Goal: Transaction & Acquisition: Purchase product/service

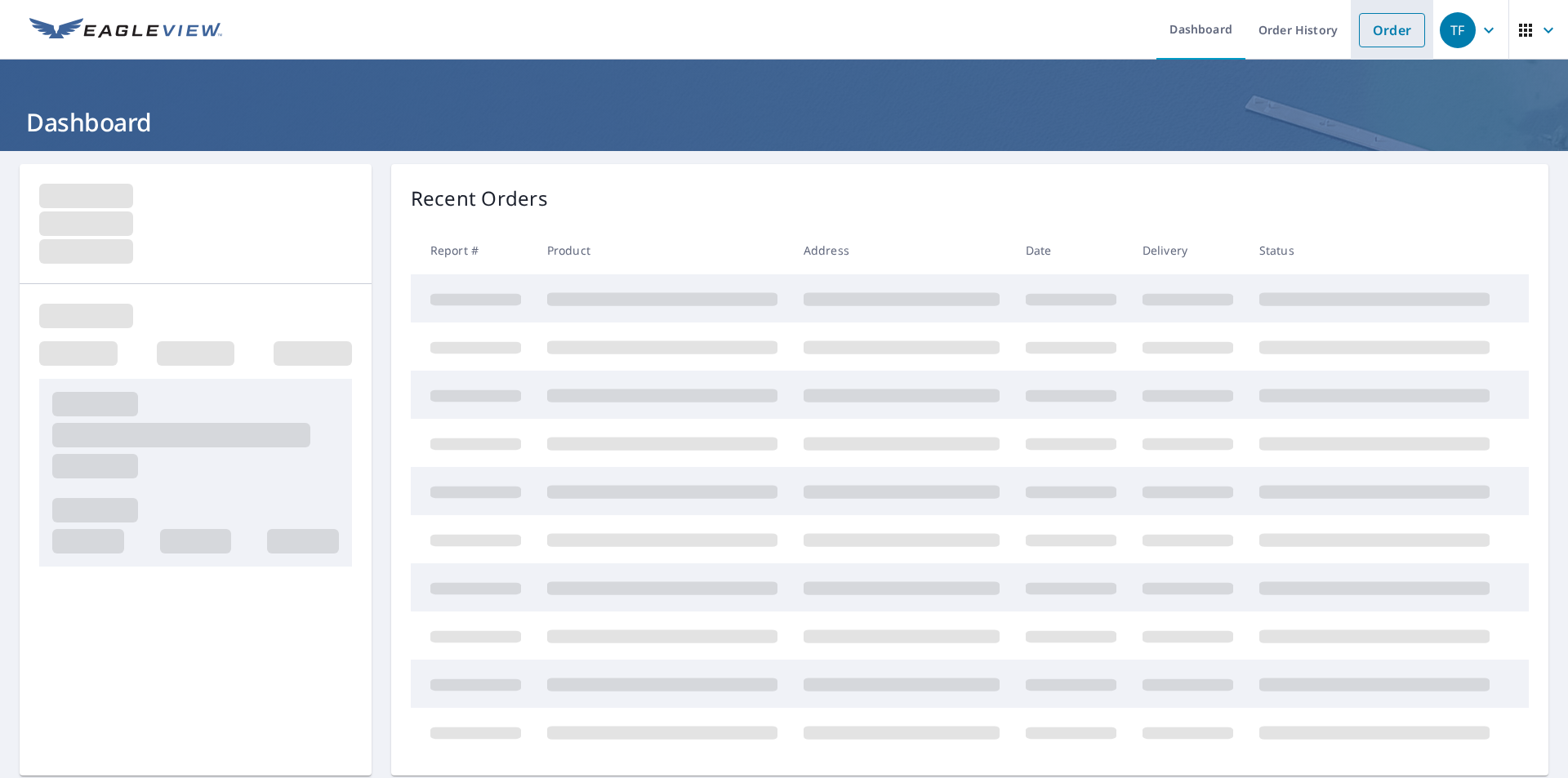
click at [1398, 33] on link "Order" at bounding box center [1391, 31] width 66 height 35
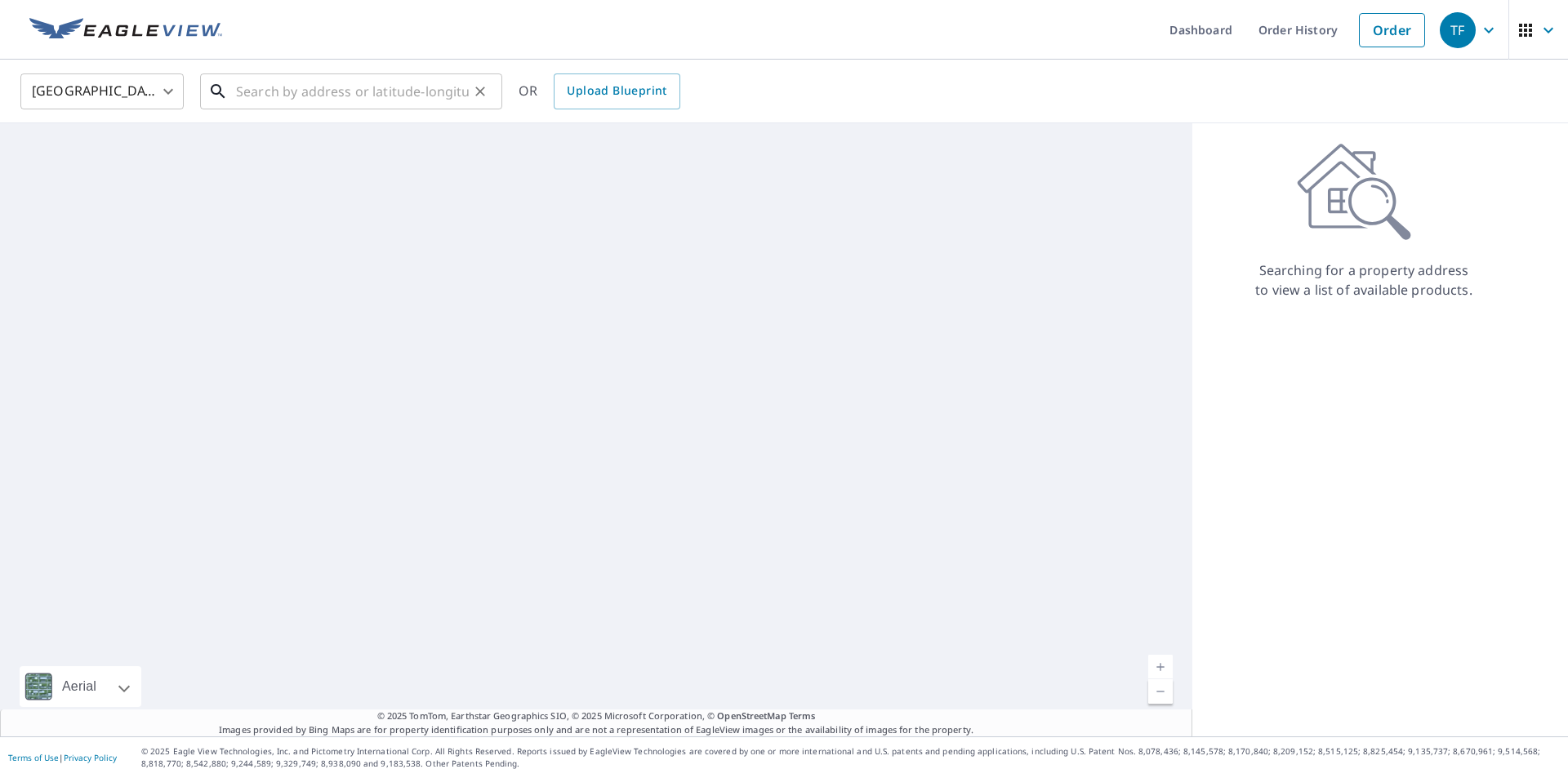
click at [329, 96] on input "text" at bounding box center [352, 91] width 233 height 46
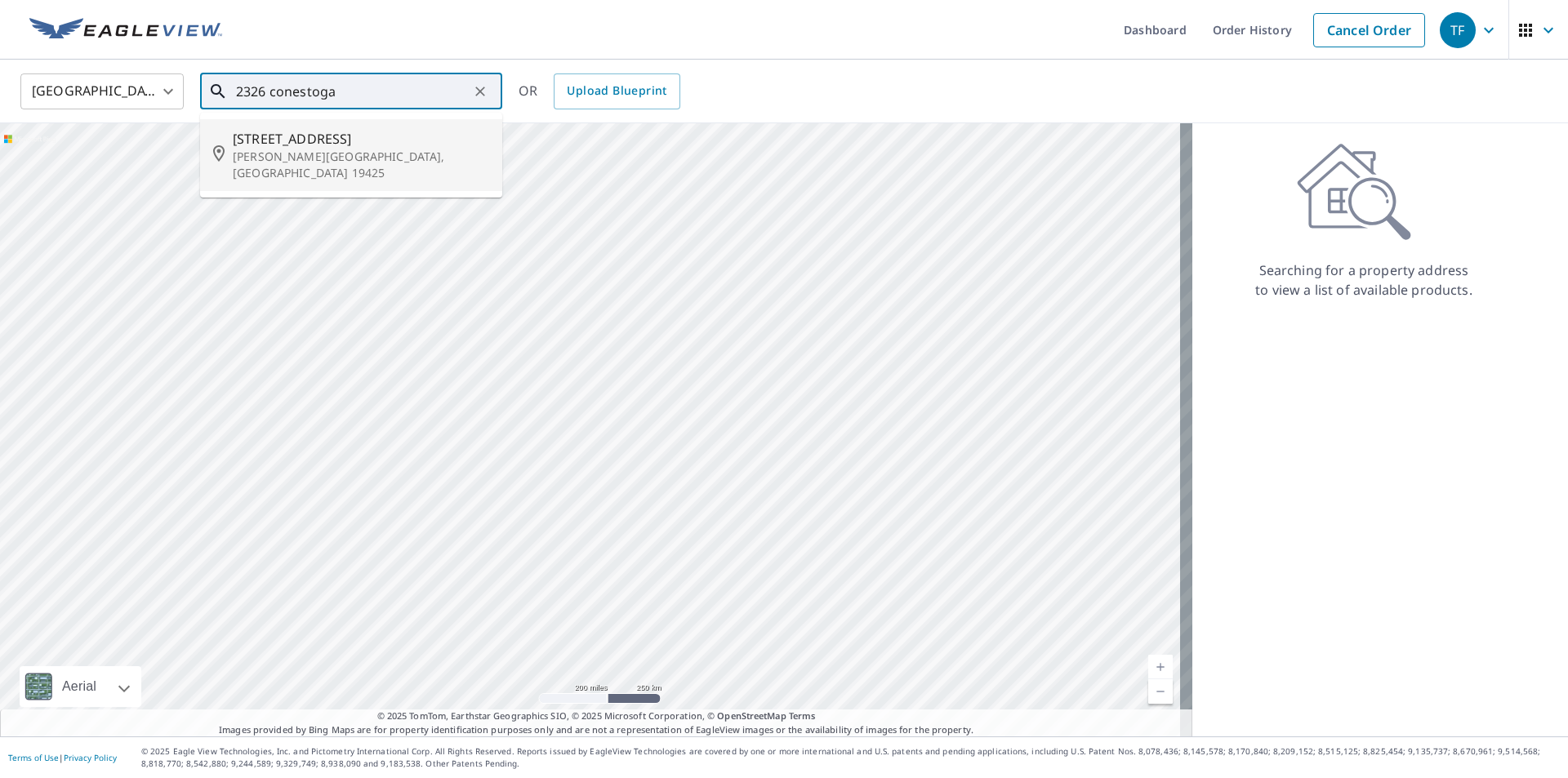
click at [314, 154] on p "[PERSON_NAME][GEOGRAPHIC_DATA], [GEOGRAPHIC_DATA] 19425" at bounding box center [361, 165] width 257 height 33
type input "[STREET_ADDRESS][PERSON_NAME]"
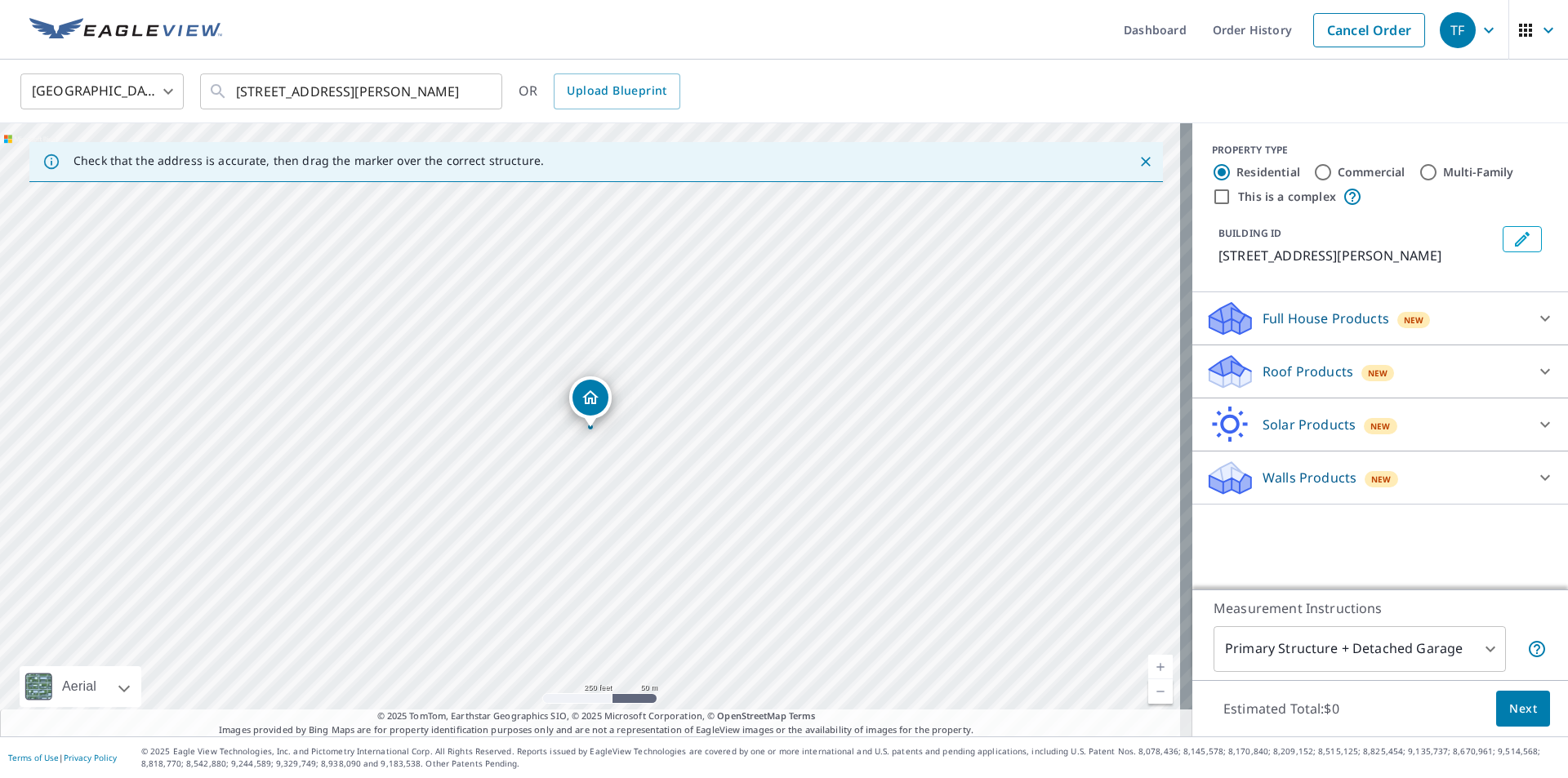
click at [1302, 382] on p "Roof Products" at bounding box center [1307, 371] width 90 height 19
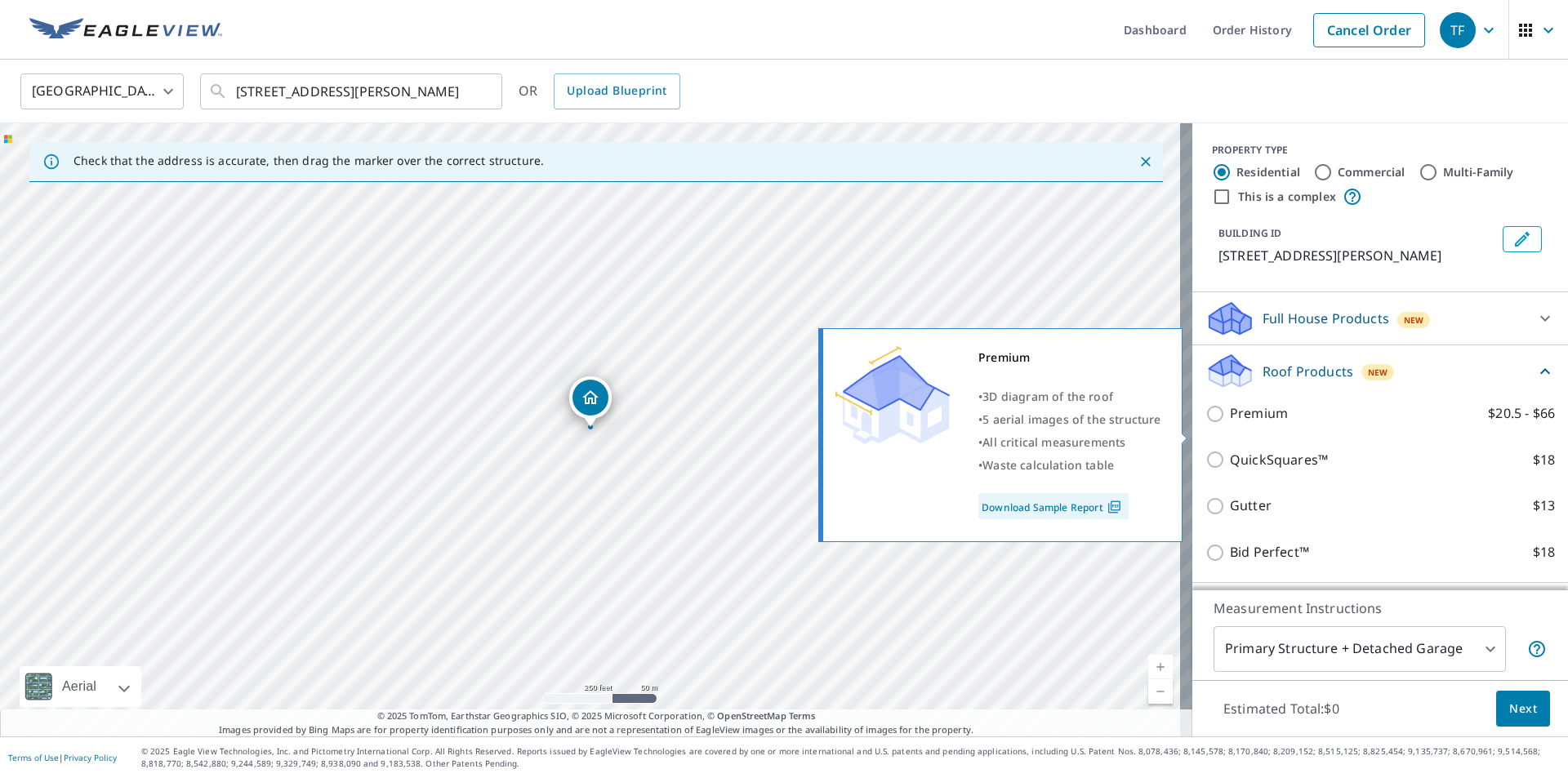
click at [1208, 424] on input "Premium $20.5 - $66" at bounding box center [1216, 414] width 24 height 19
checkbox input "true"
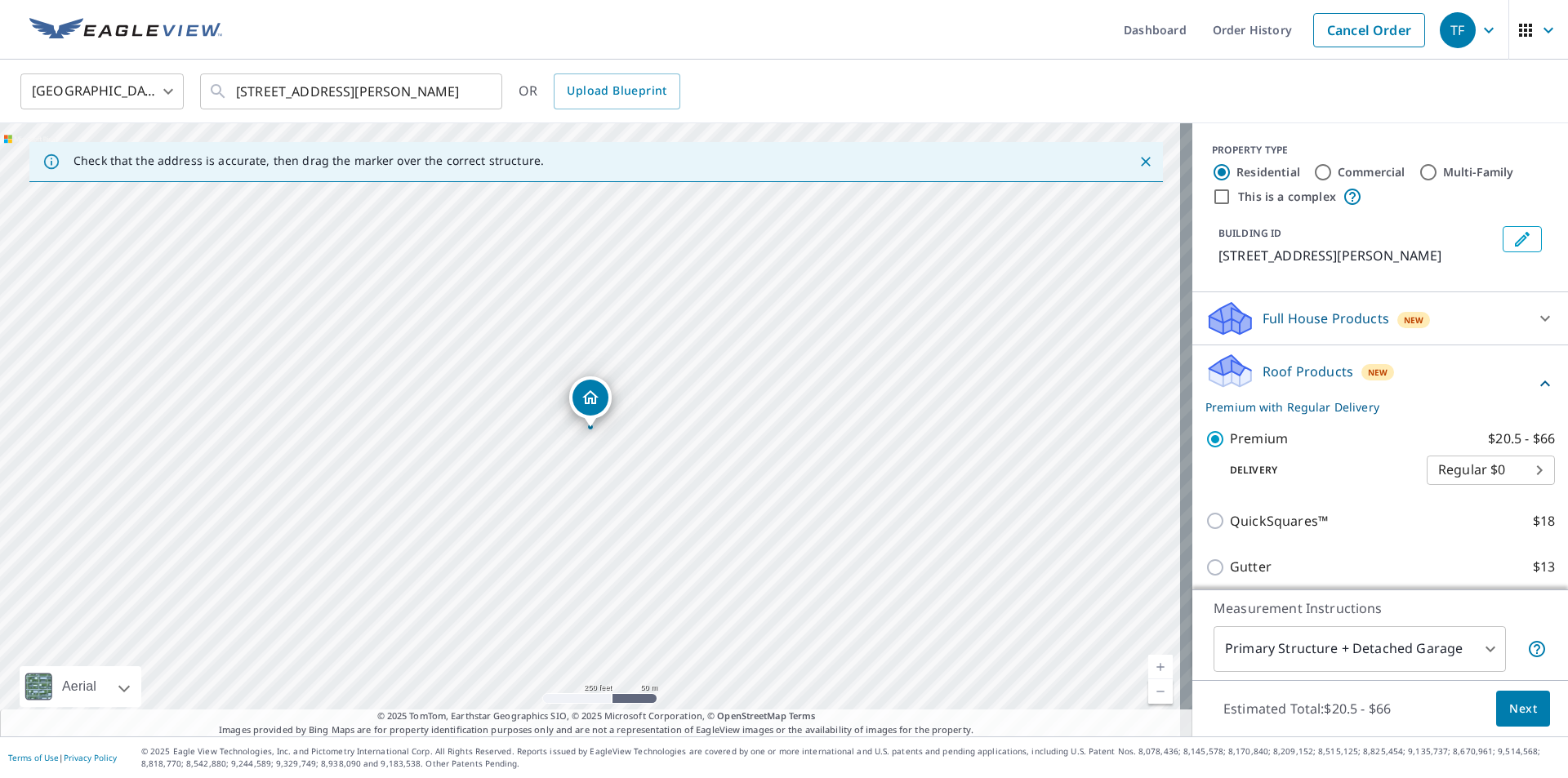
click at [1512, 701] on span "Next" at bounding box center [1522, 709] width 28 height 20
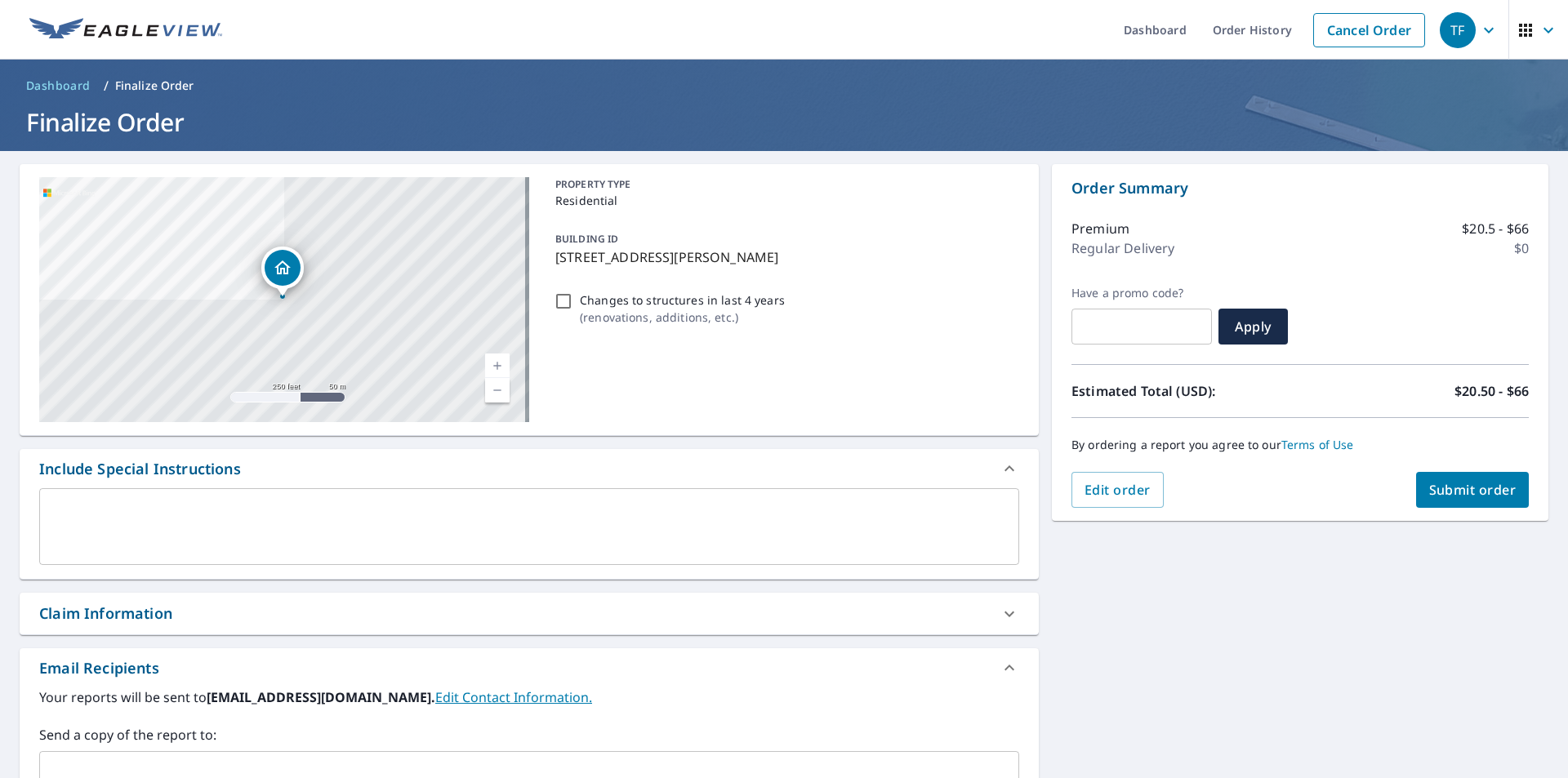
click at [156, 614] on div "Claim Information" at bounding box center [106, 614] width 133 height 22
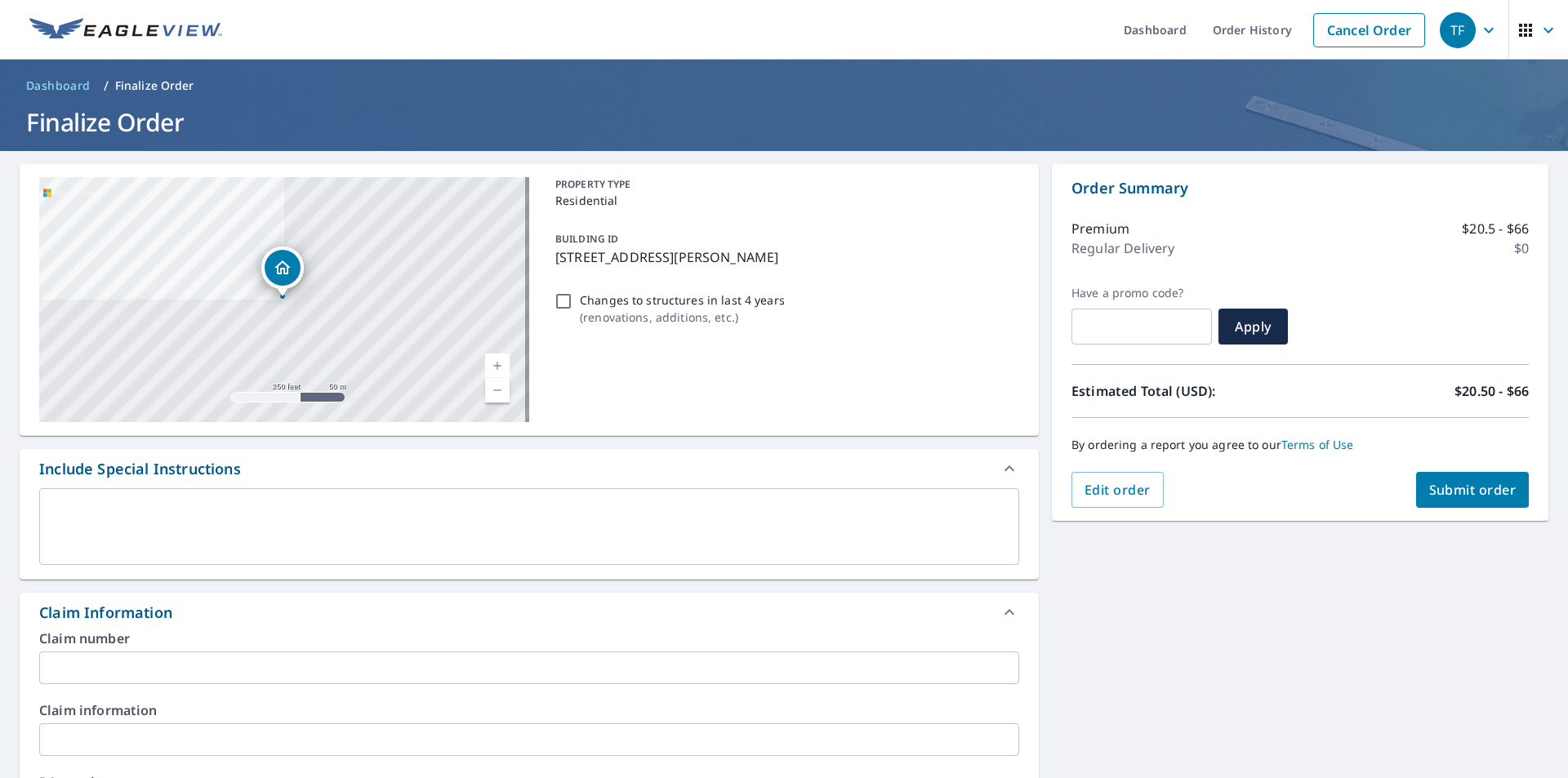
checkbox input "true"
click at [235, 674] on input "text" at bounding box center [529, 668] width 980 height 33
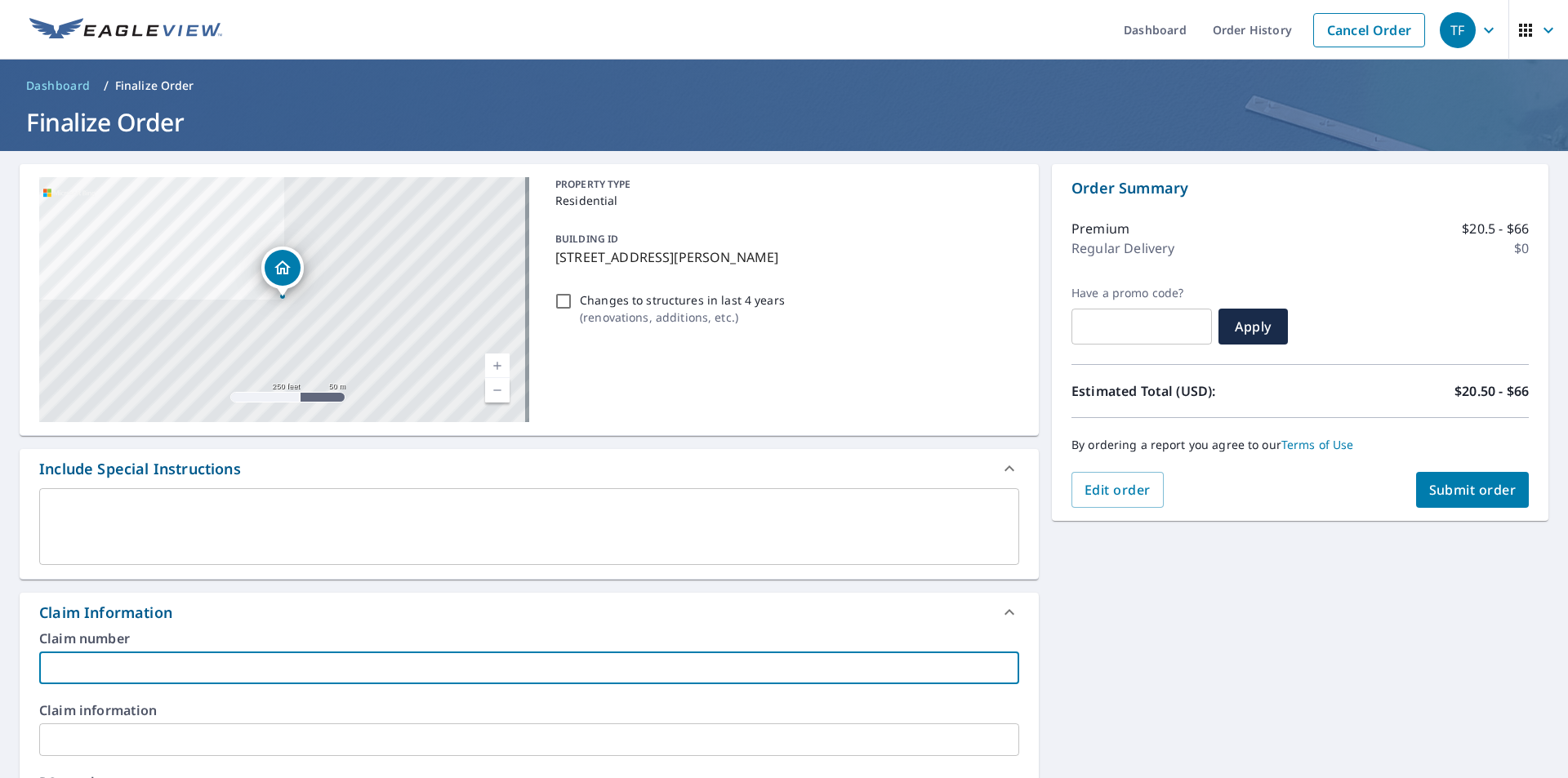
type input "Sunnyside"
checkbox input "true"
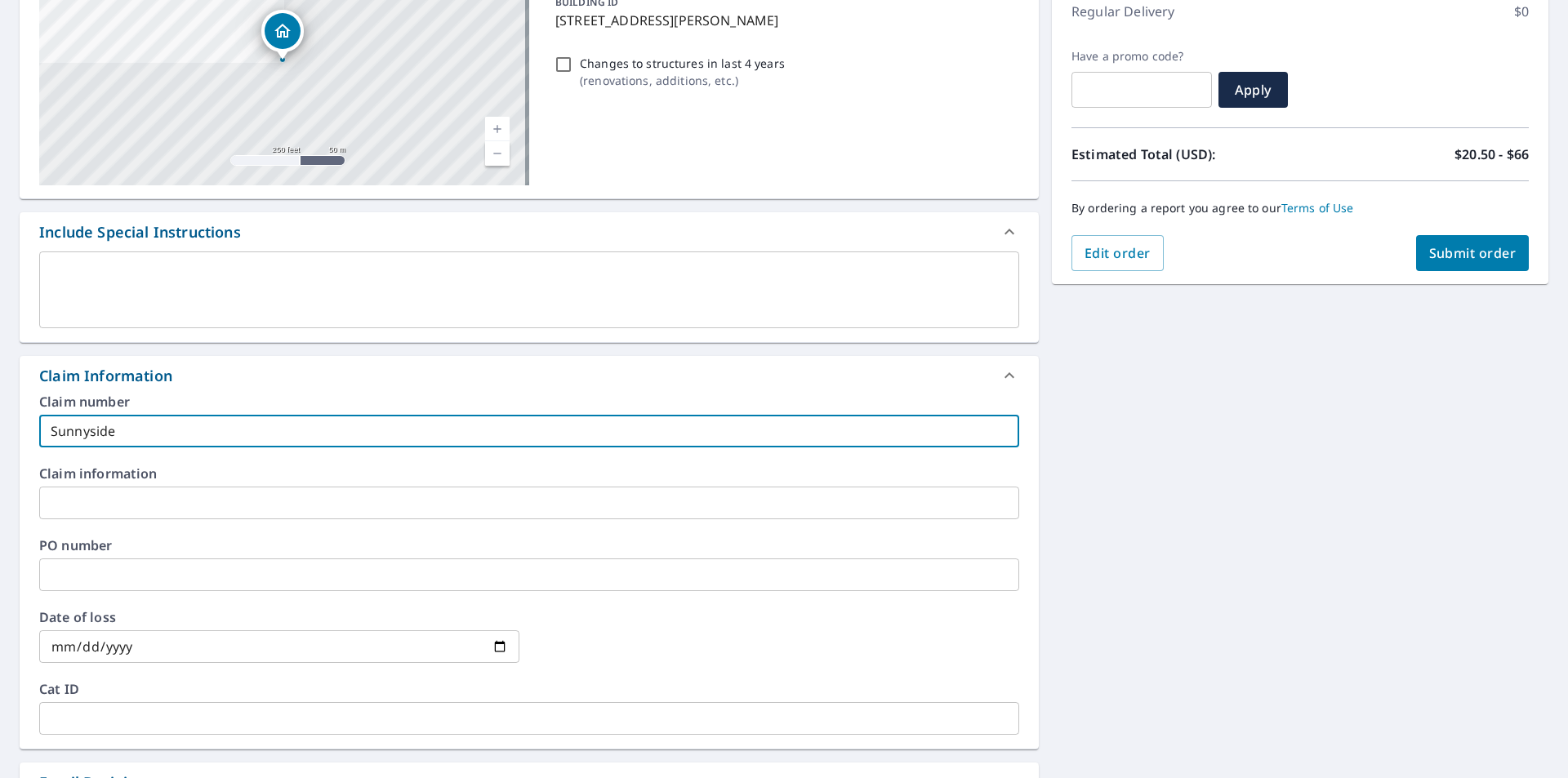
scroll to position [613, 0]
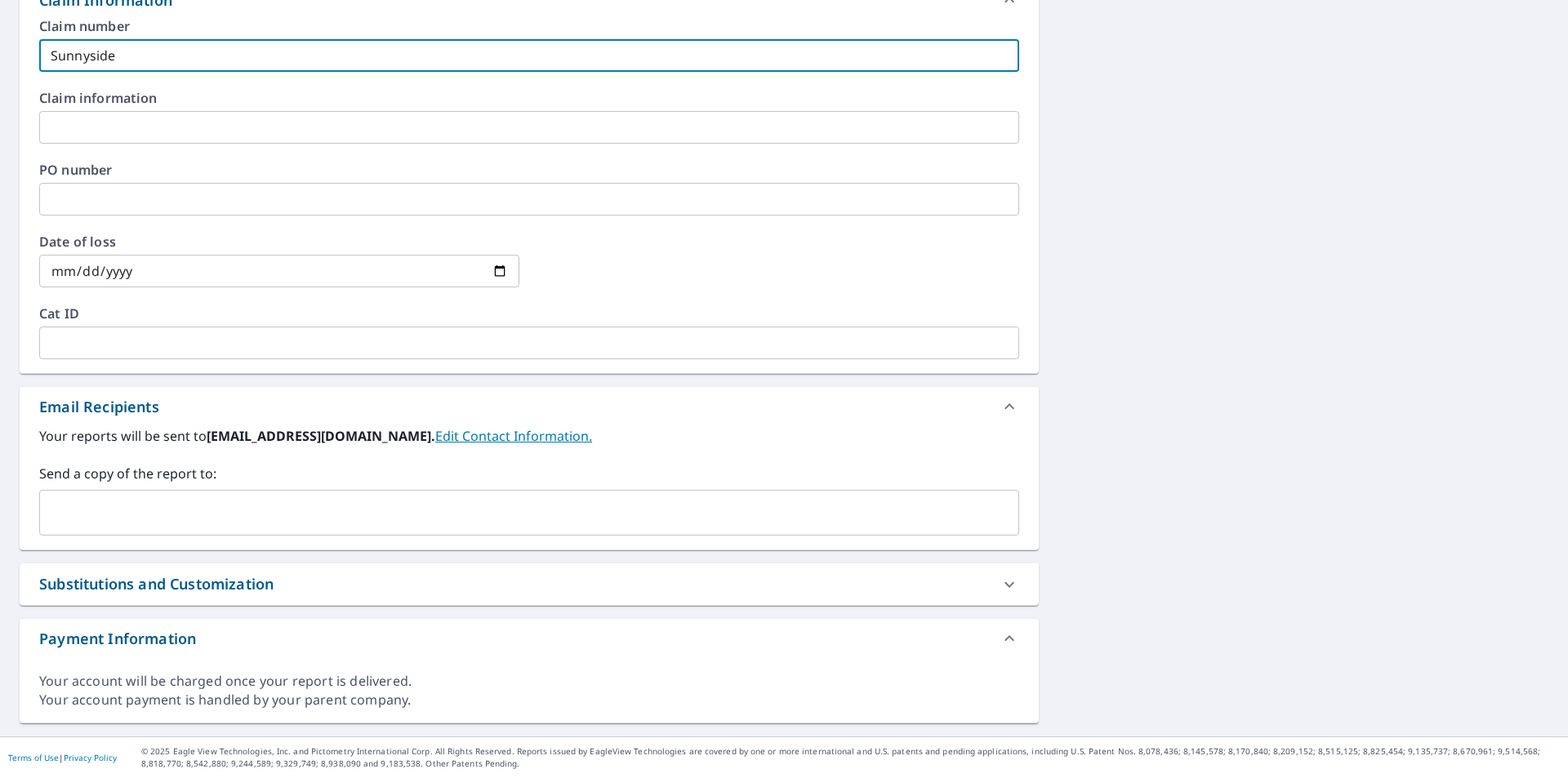
click at [207, 522] on input "text" at bounding box center [516, 513] width 940 height 31
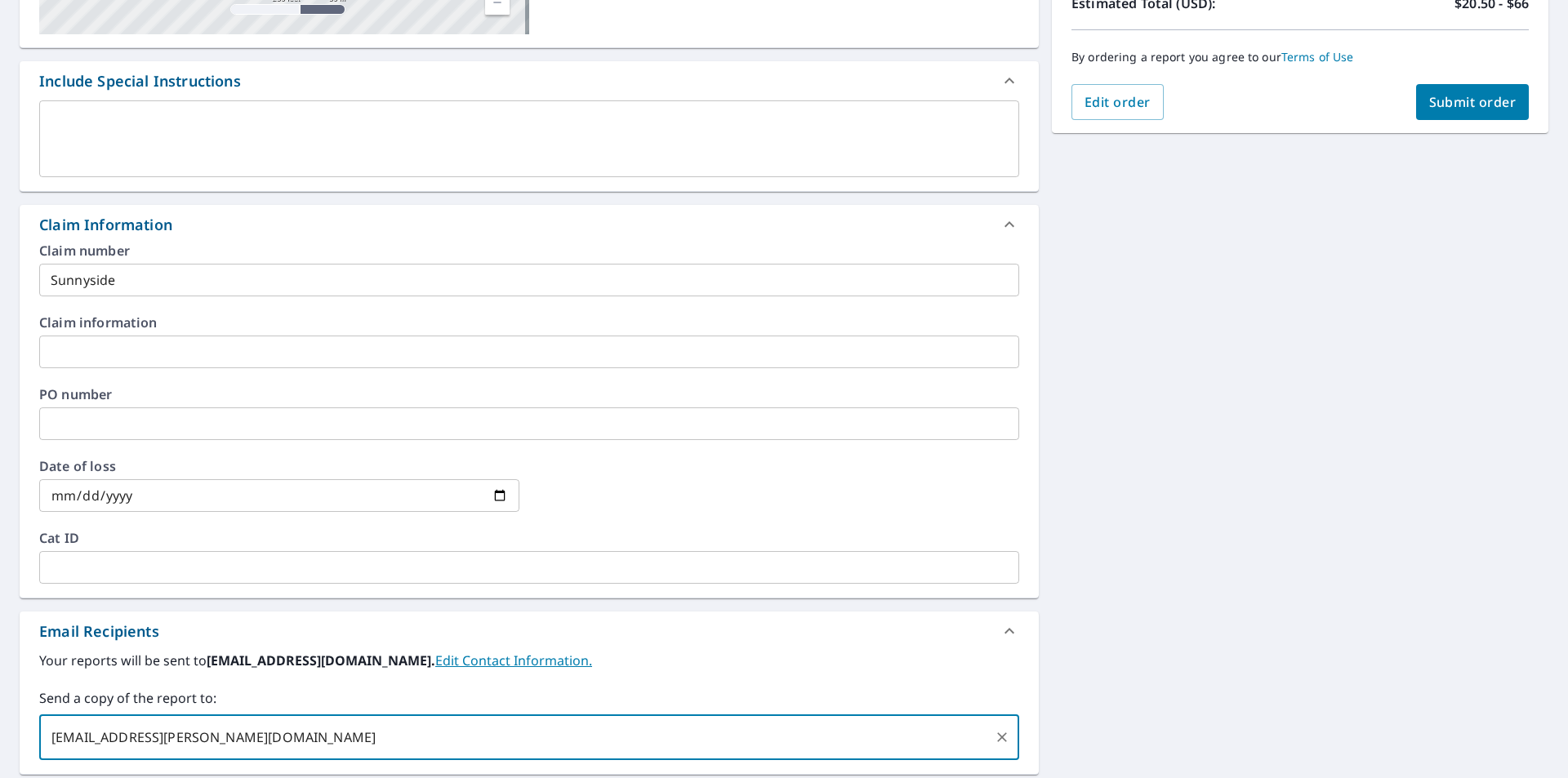
scroll to position [204, 0]
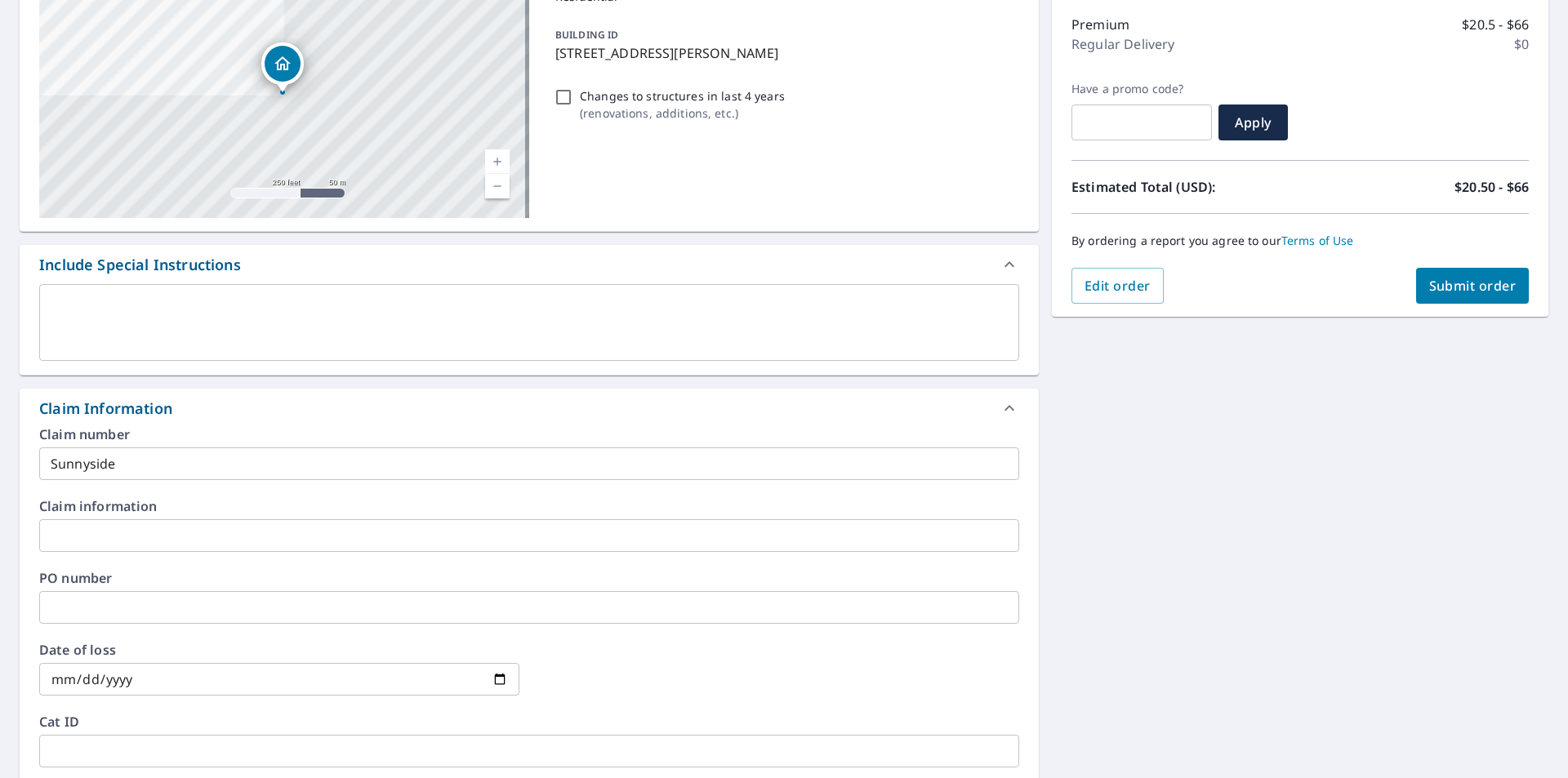
type input "[EMAIL_ADDRESS][PERSON_NAME][DOMAIN_NAME]"
click at [1483, 285] on span "Submit order" at bounding box center [1472, 286] width 87 height 18
checkbox input "true"
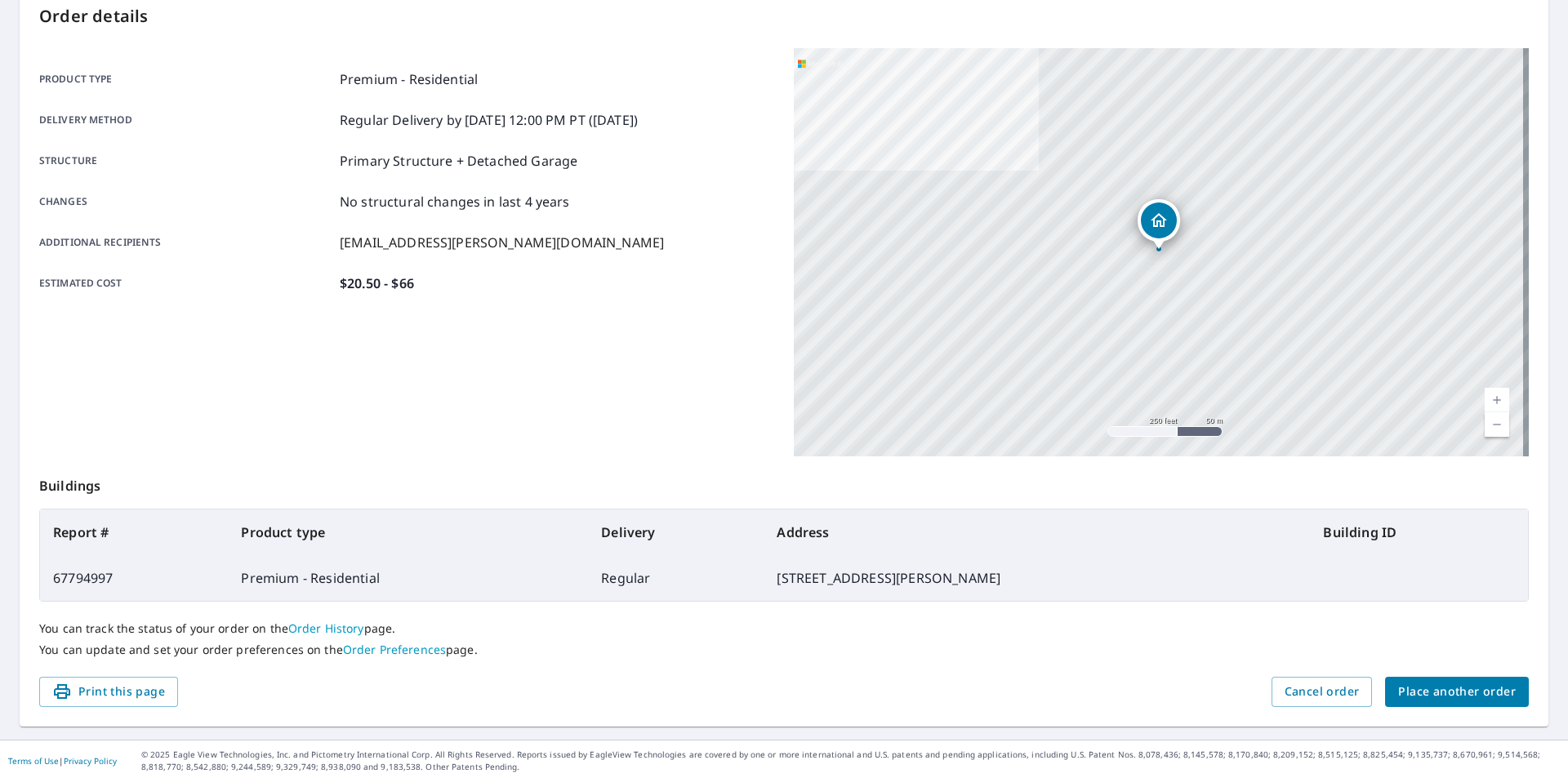
scroll to position [183, 0]
click at [1449, 689] on span "Place another order" at bounding box center [1456, 689] width 117 height 20
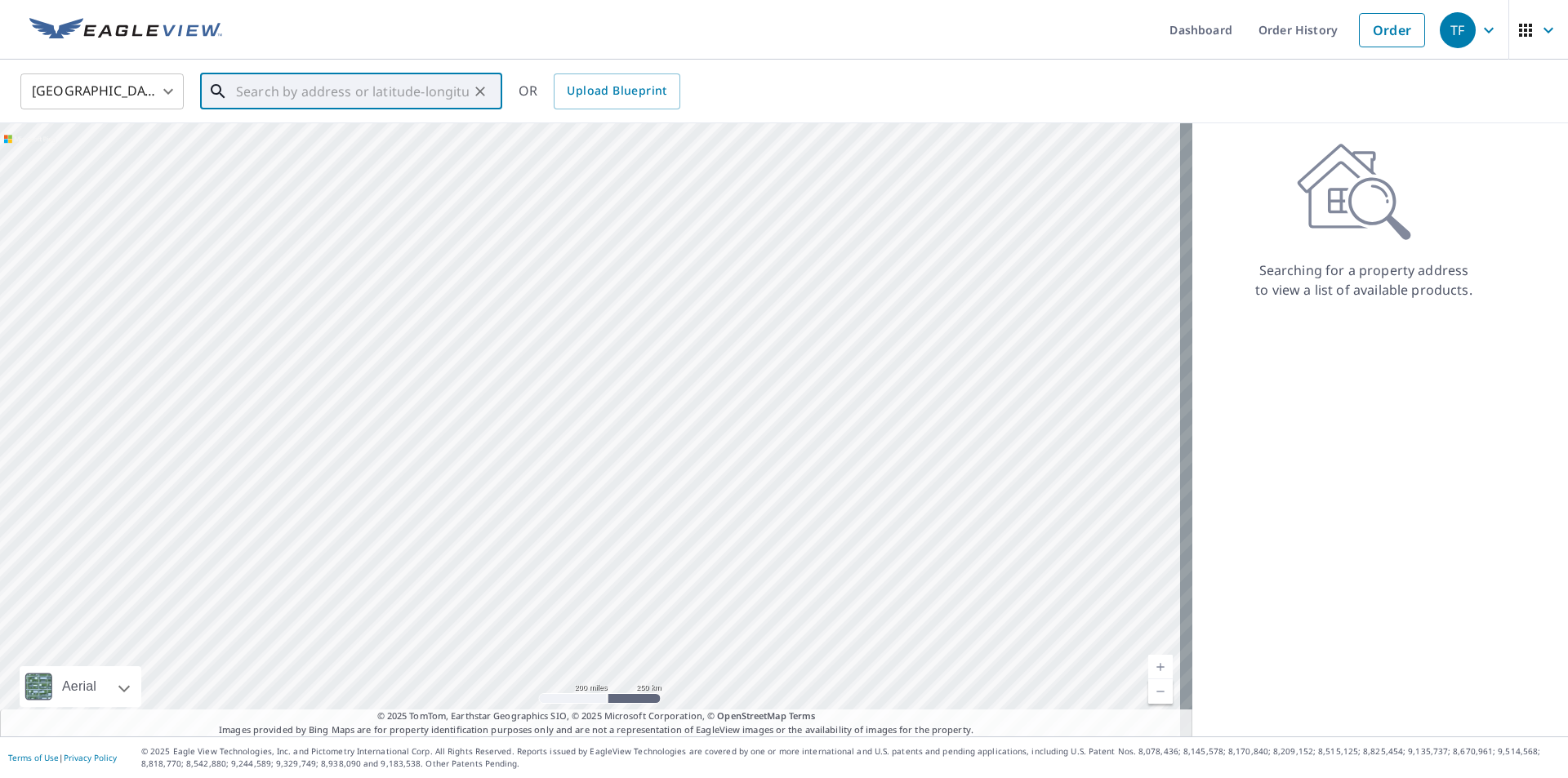
click at [324, 100] on input "text" at bounding box center [352, 91] width 233 height 46
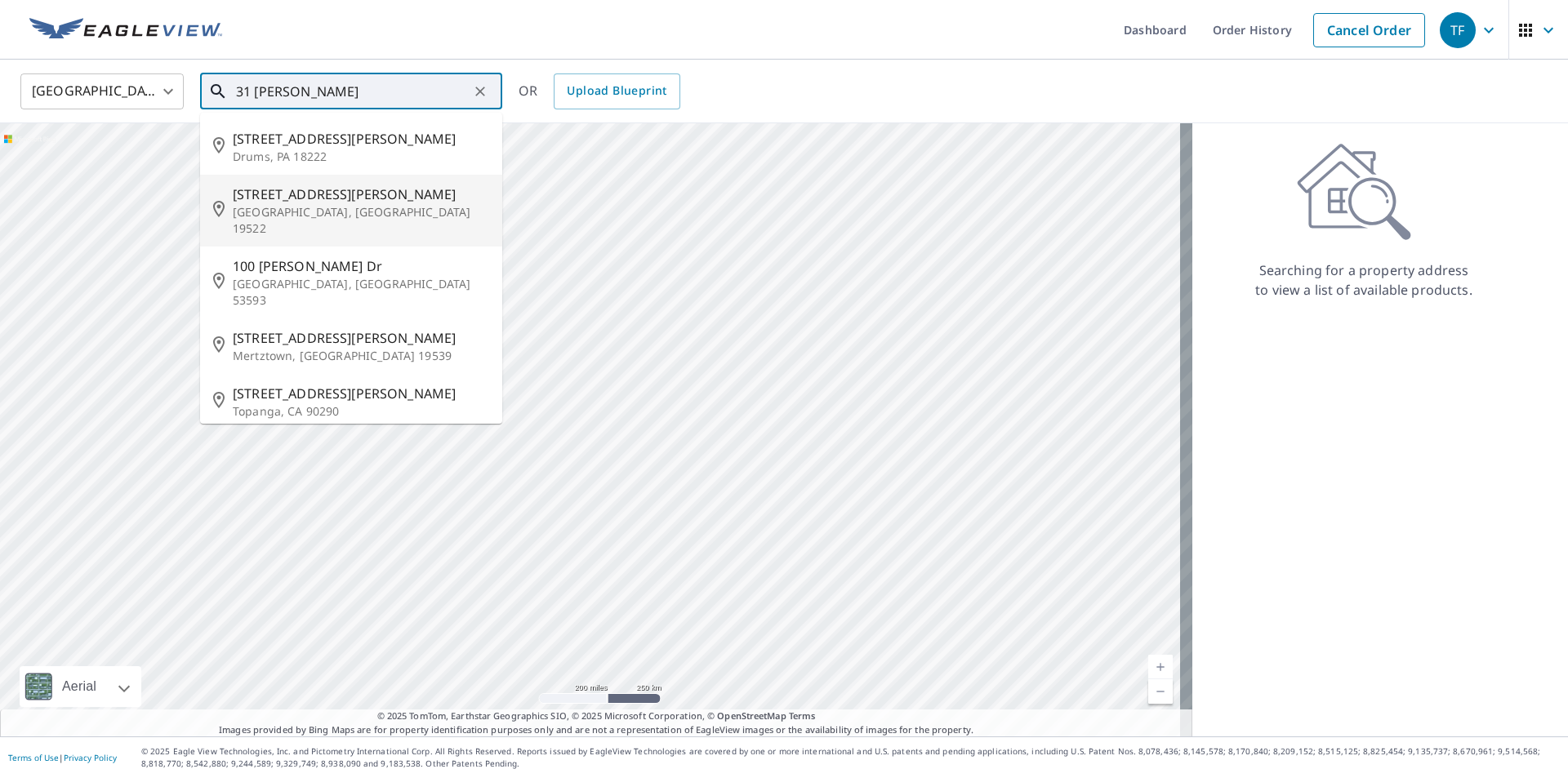
click at [296, 191] on span "[STREET_ADDRESS][PERSON_NAME]" at bounding box center [361, 194] width 257 height 19
type input "[STREET_ADDRESS][PERSON_NAME]"
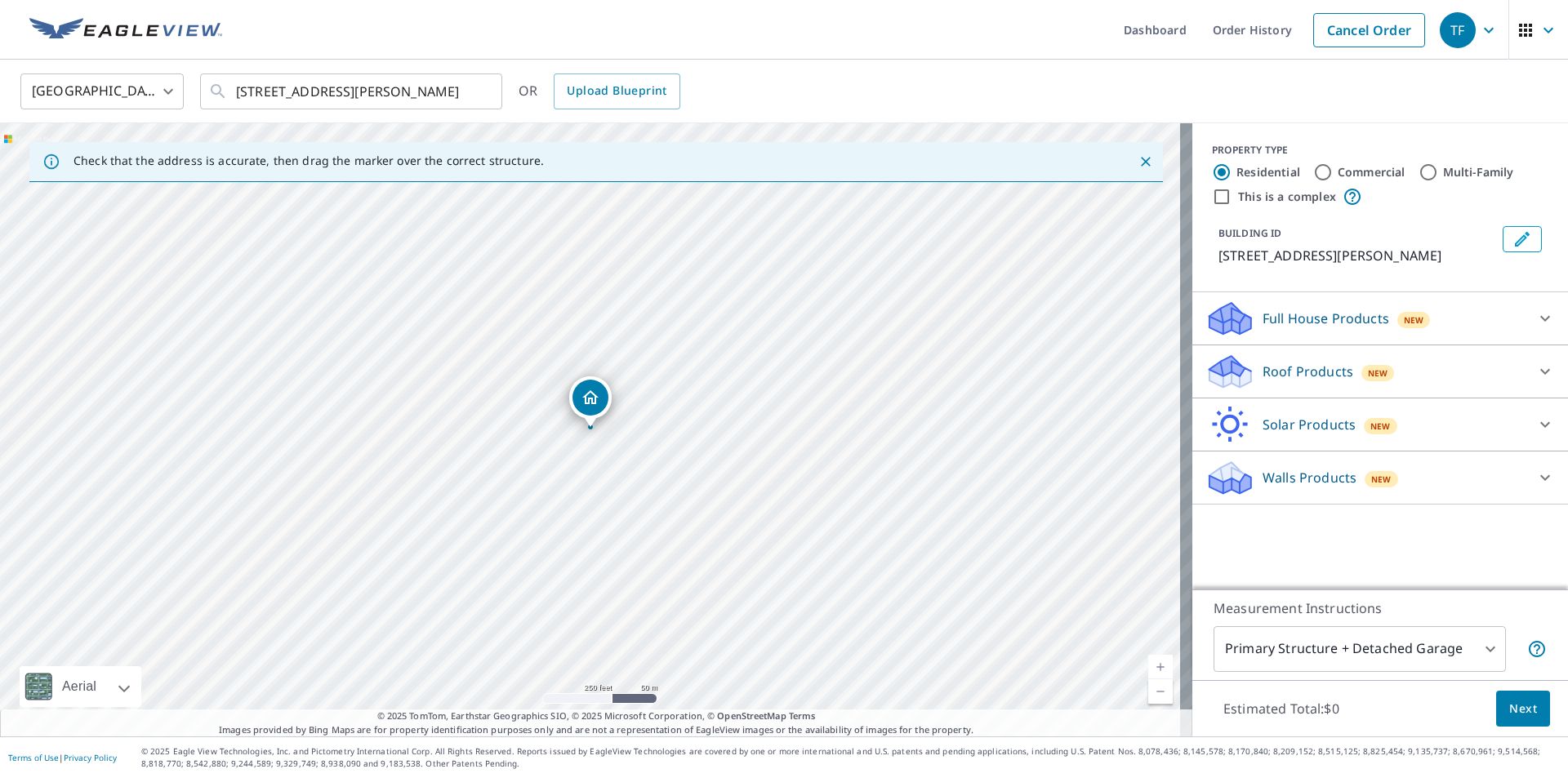
click at [1291, 361] on div "Roof Products New" at bounding box center [1364, 372] width 320 height 38
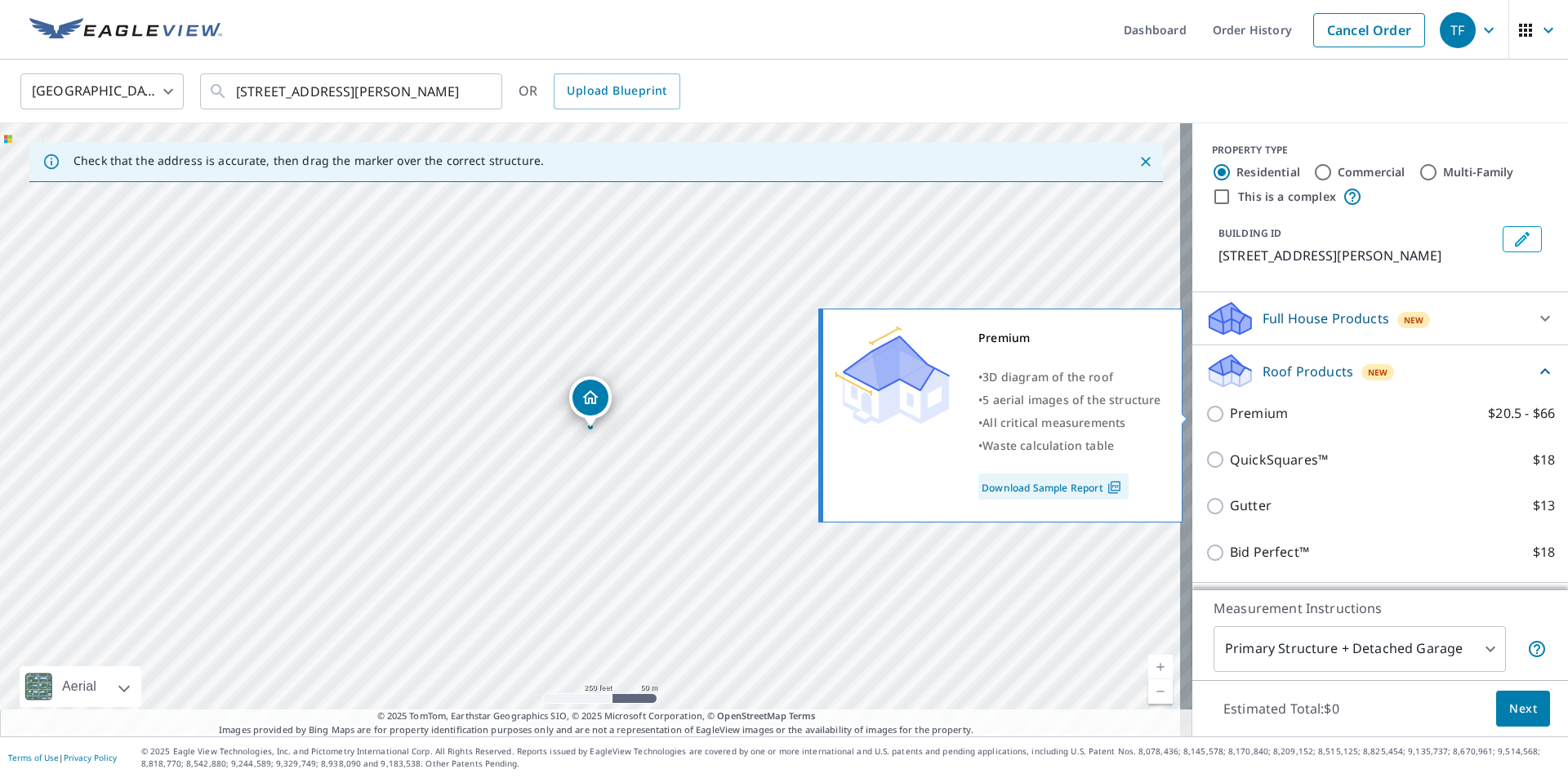
click at [1205, 413] on input "Premium $20.5 - $66" at bounding box center [1216, 414] width 24 height 19
checkbox input "true"
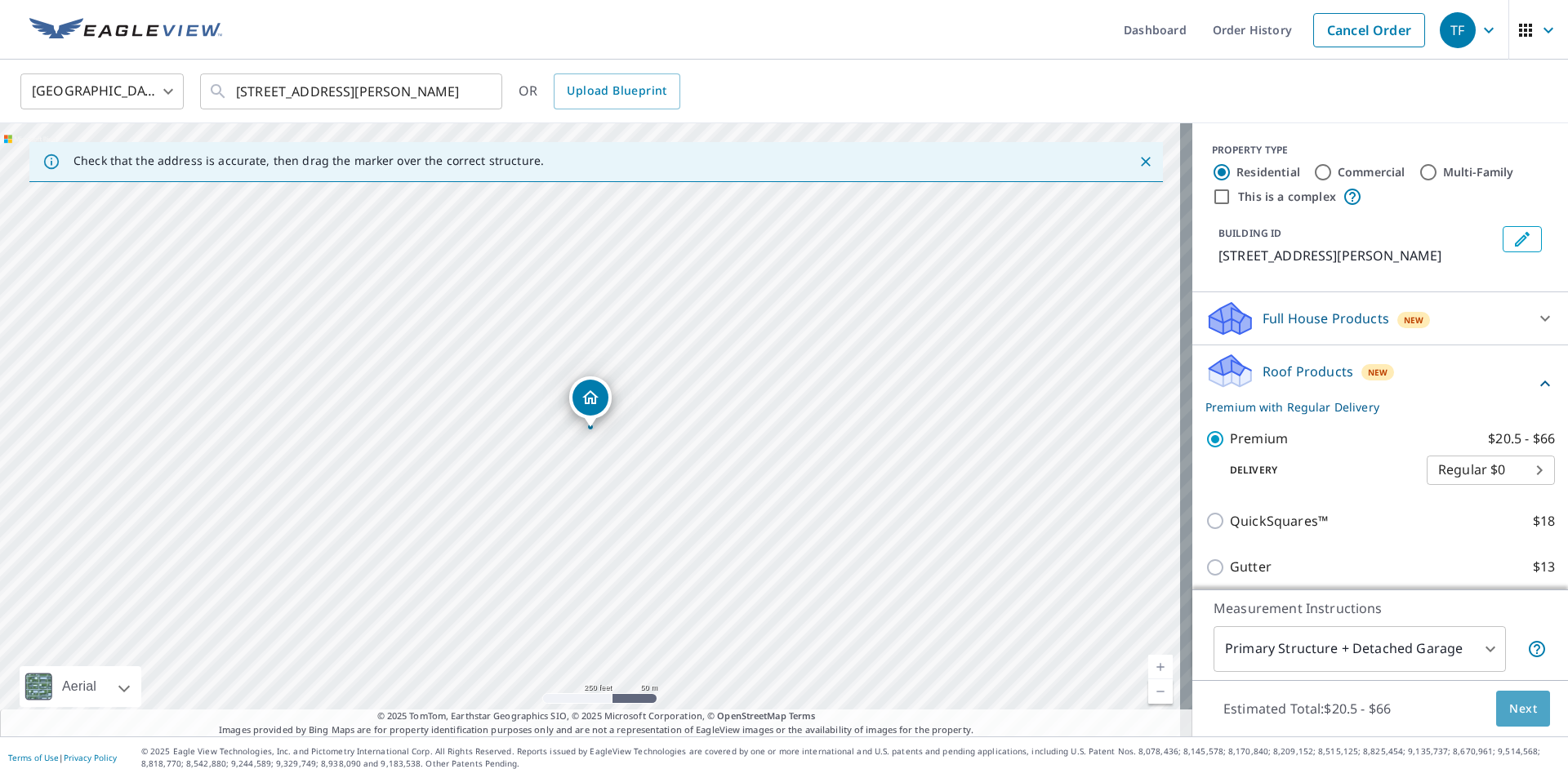
click at [1510, 715] on span "Next" at bounding box center [1522, 709] width 28 height 20
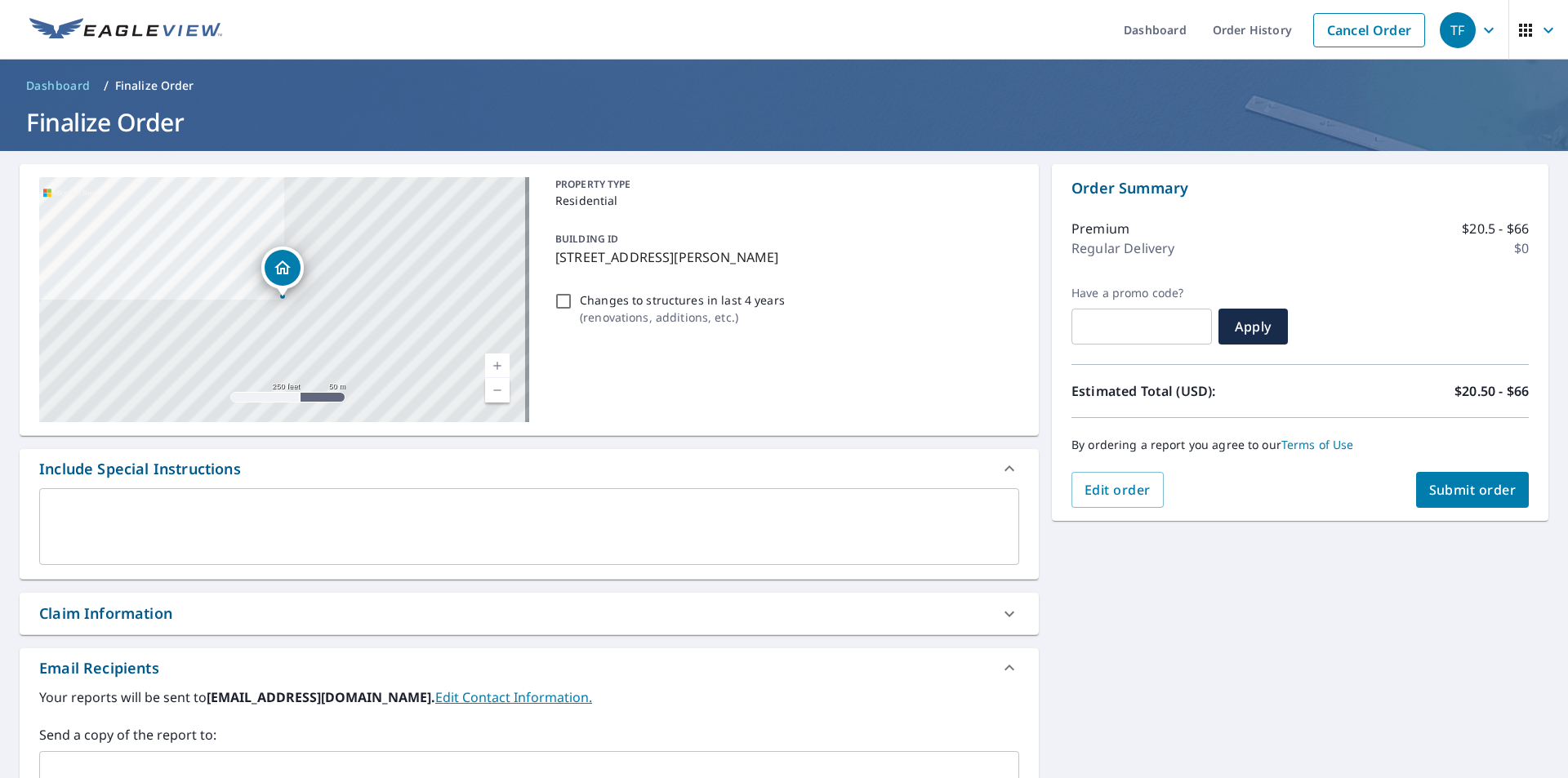
click at [122, 613] on div "Claim Information" at bounding box center [106, 614] width 133 height 22
checkbox input "true"
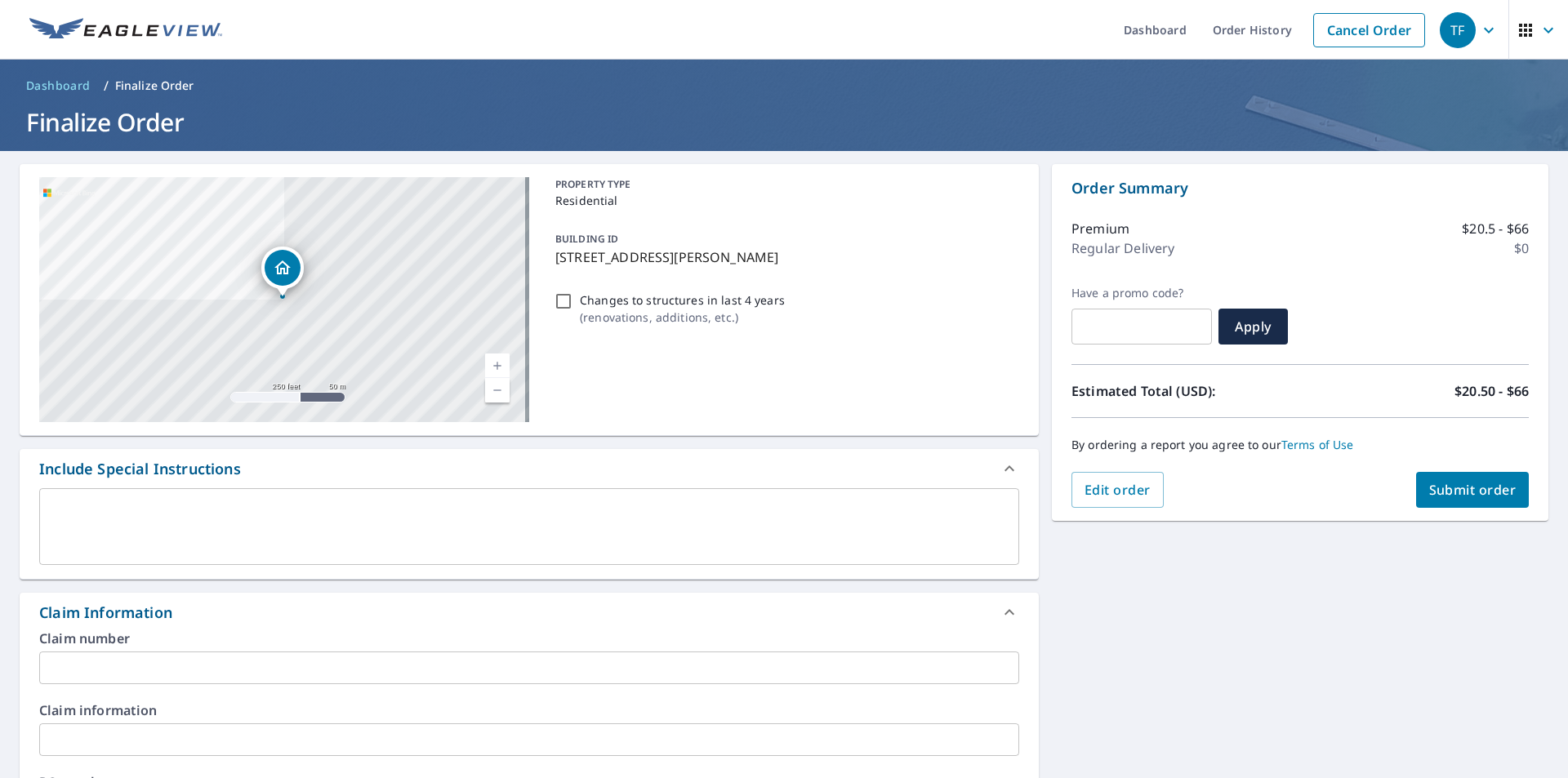
click at [155, 667] on input "text" at bounding box center [529, 668] width 980 height 33
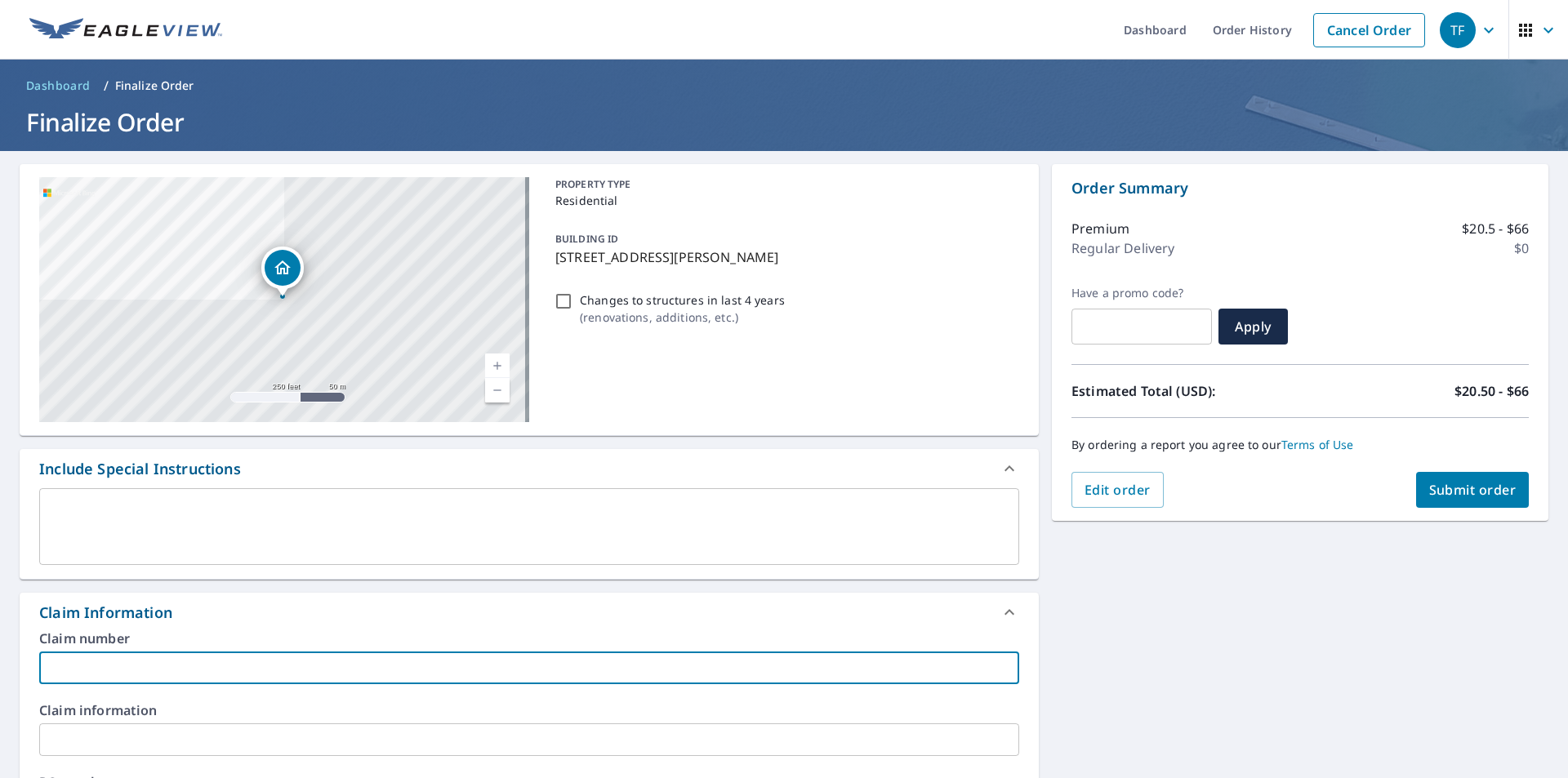
type input "Affordable"
checkbox input "true"
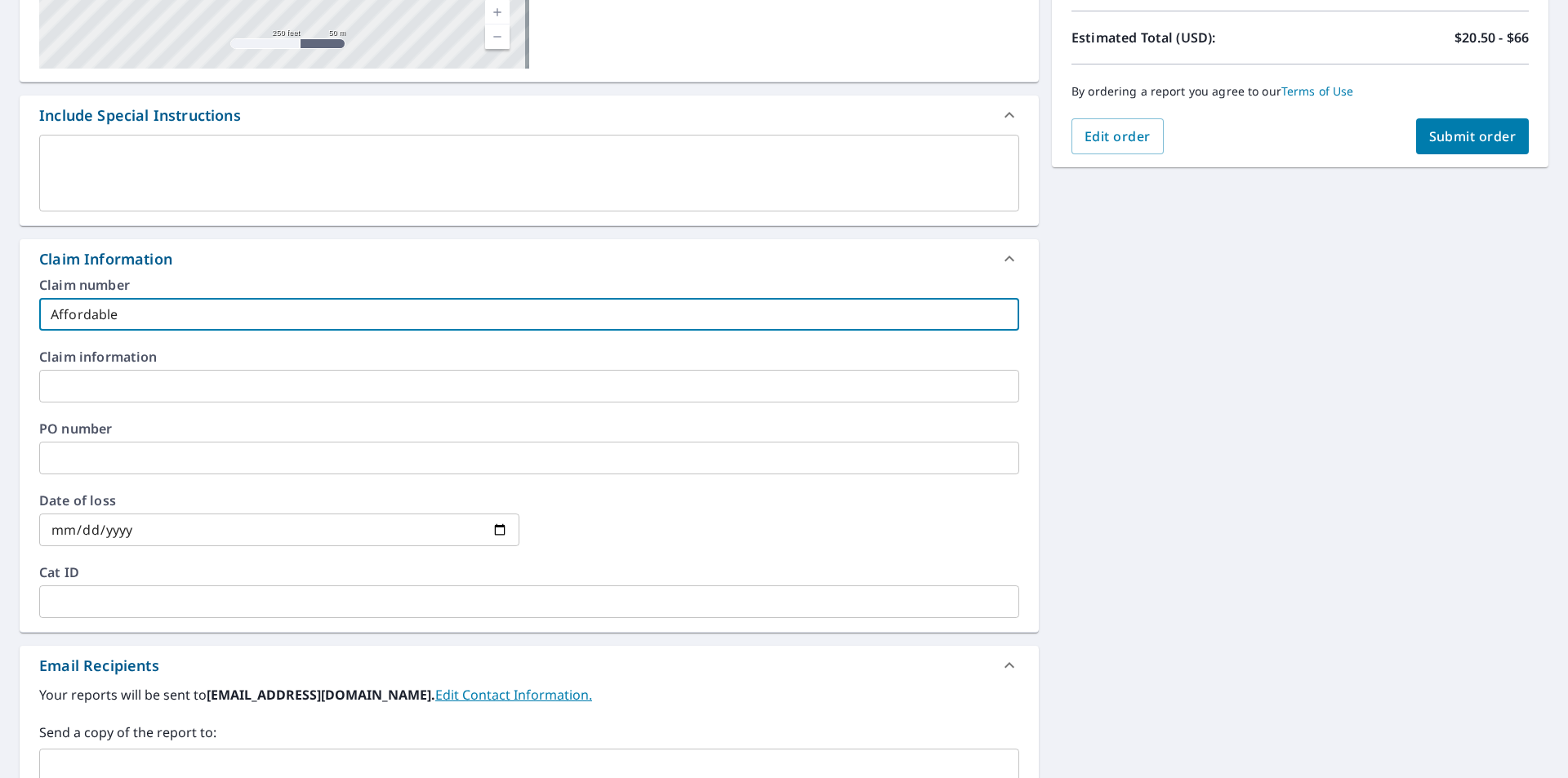
scroll to position [613, 0]
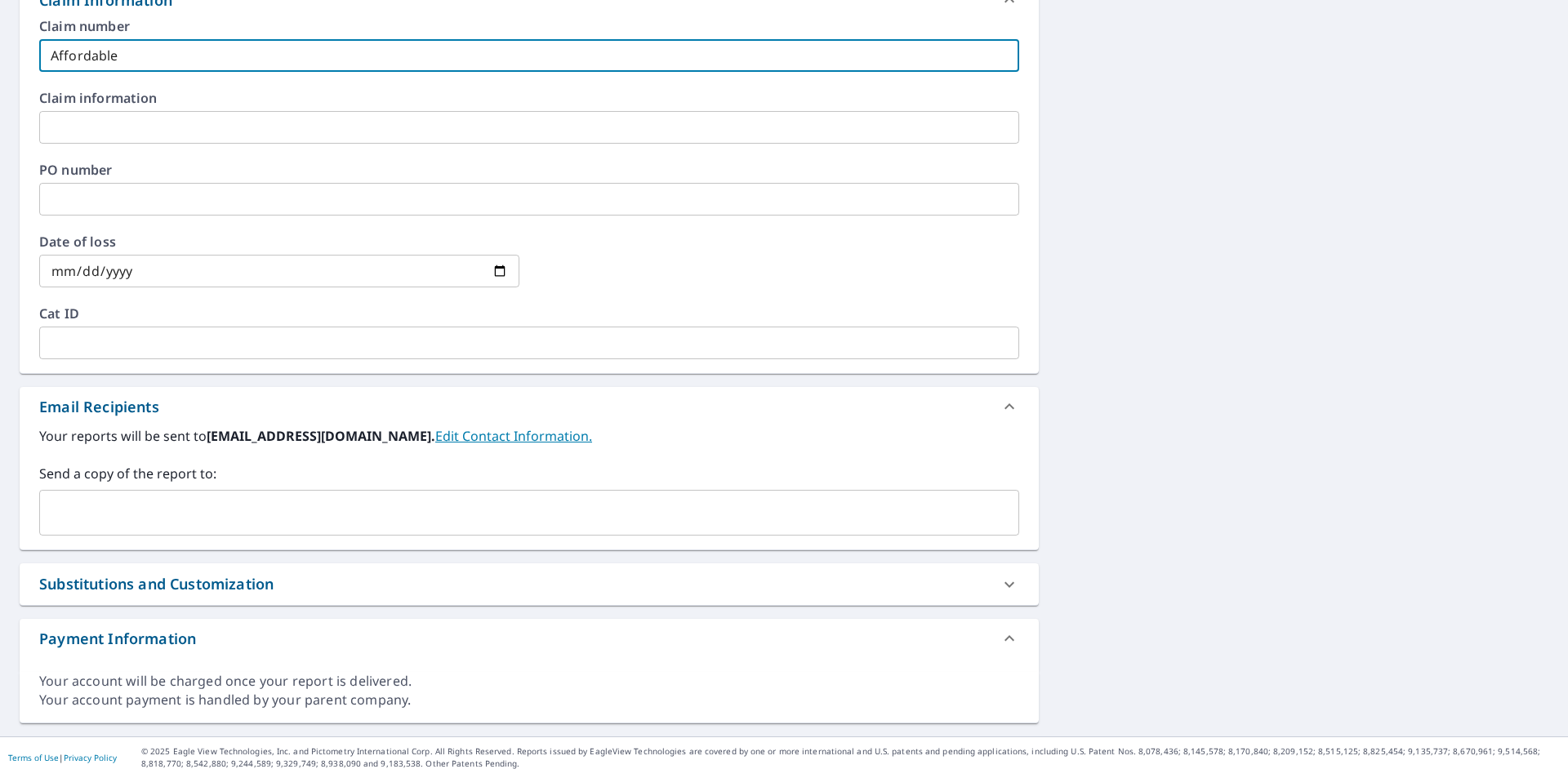
click at [208, 521] on input "text" at bounding box center [516, 513] width 940 height 31
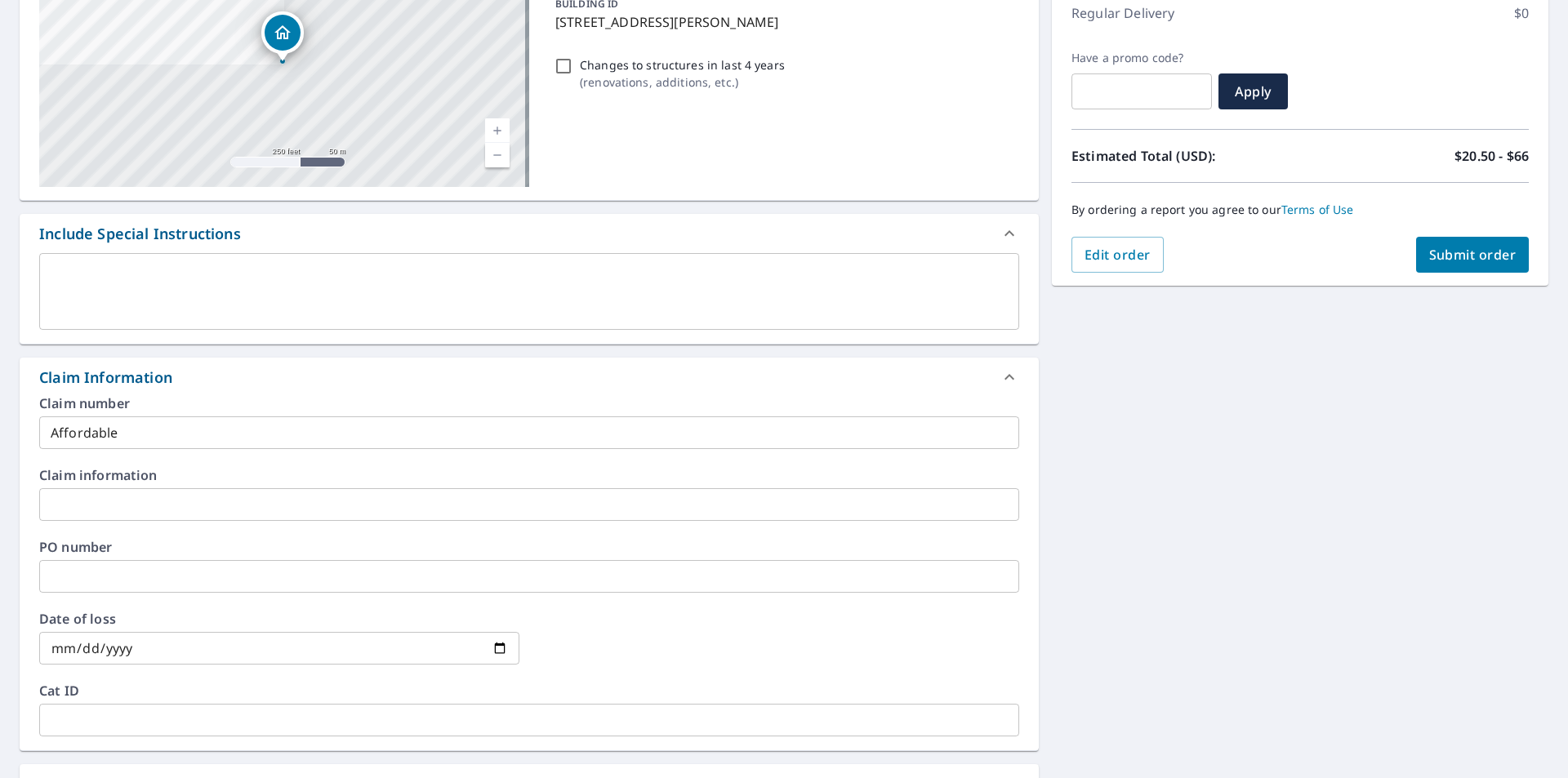
scroll to position [40, 0]
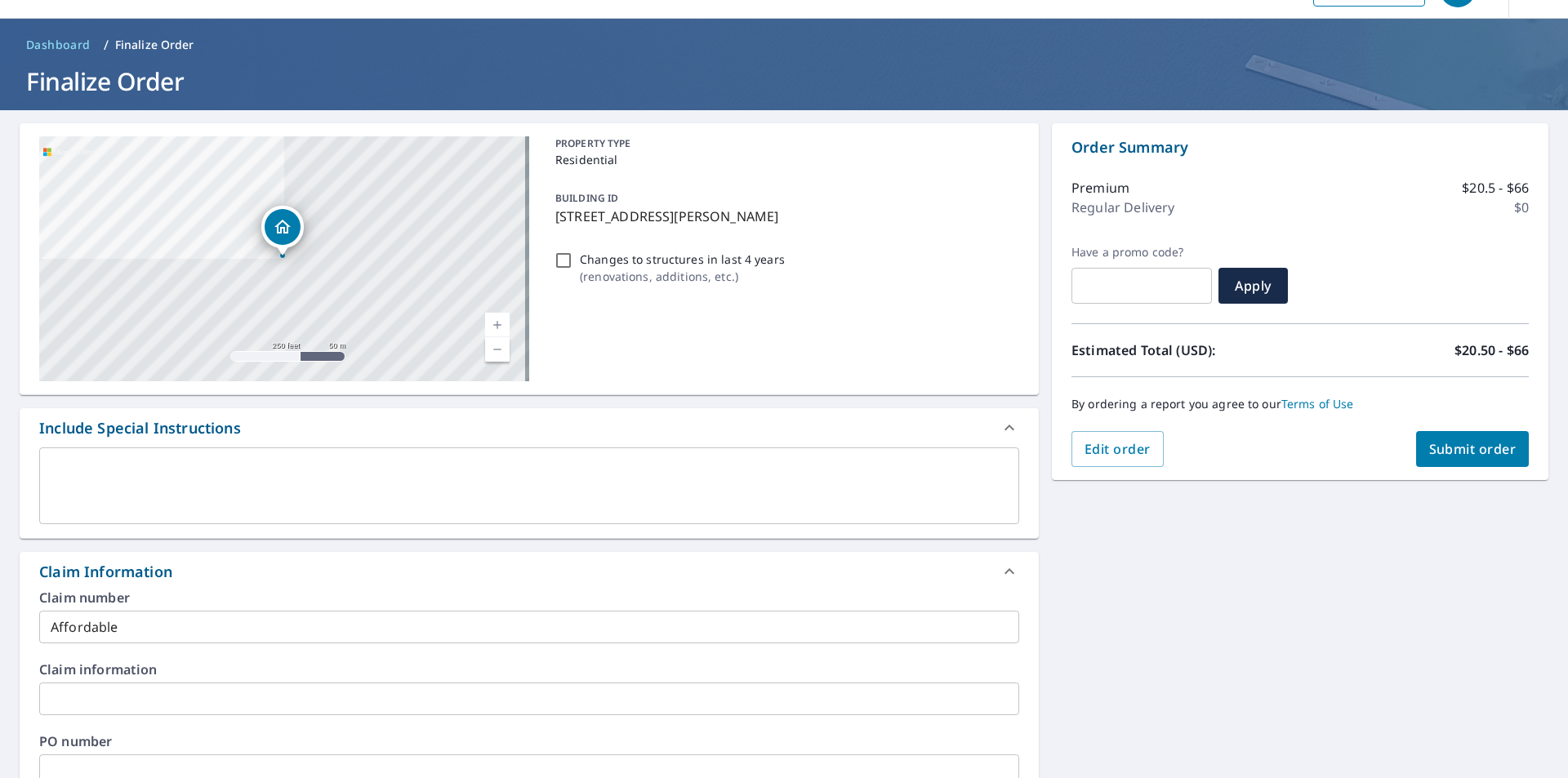
type input "[EMAIL_ADDRESS][PERSON_NAME][DOMAIN_NAME]"
click at [1492, 460] on button "Submit order" at bounding box center [1473, 448] width 113 height 36
checkbox input "true"
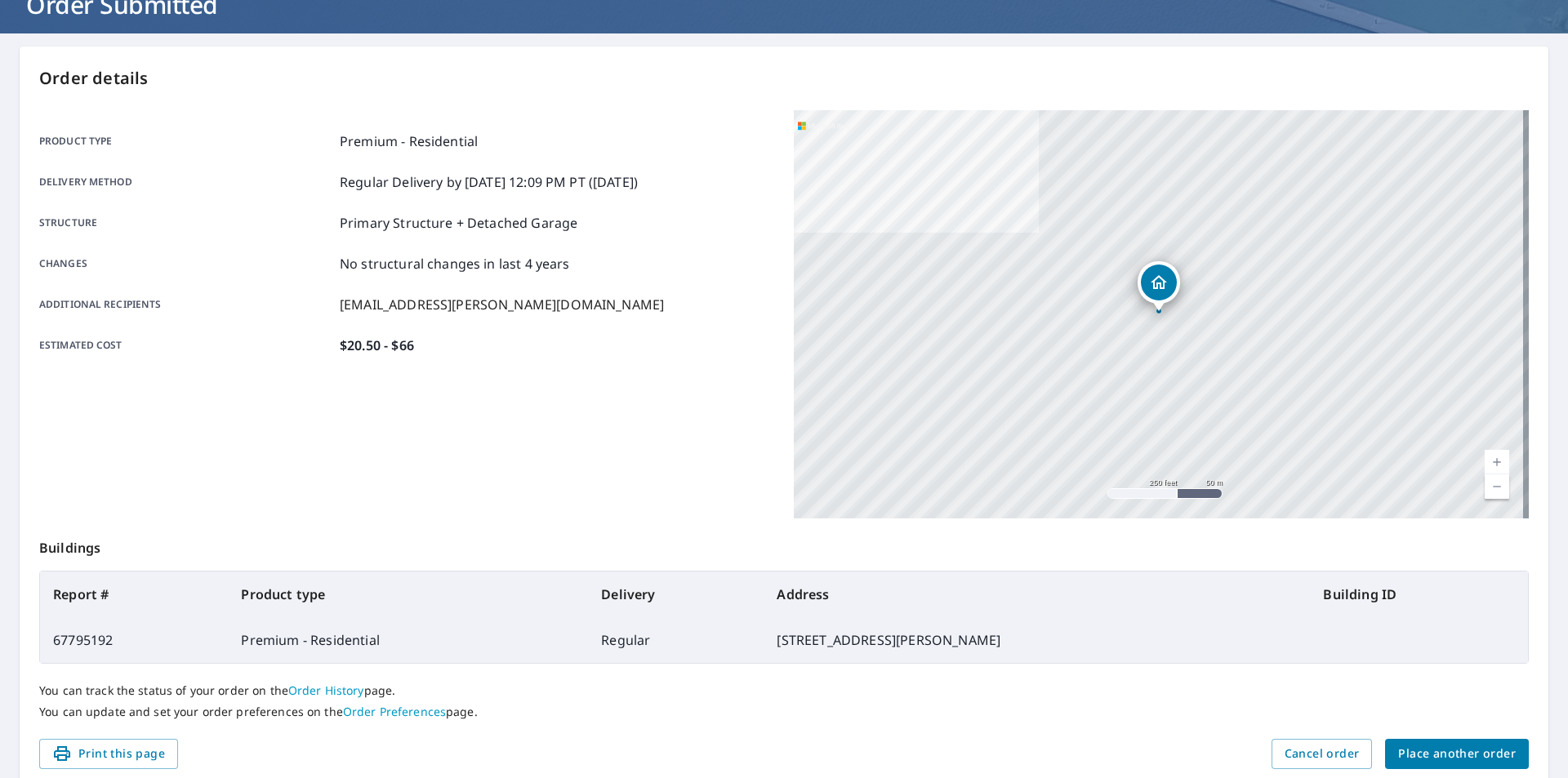
scroll to position [183, 0]
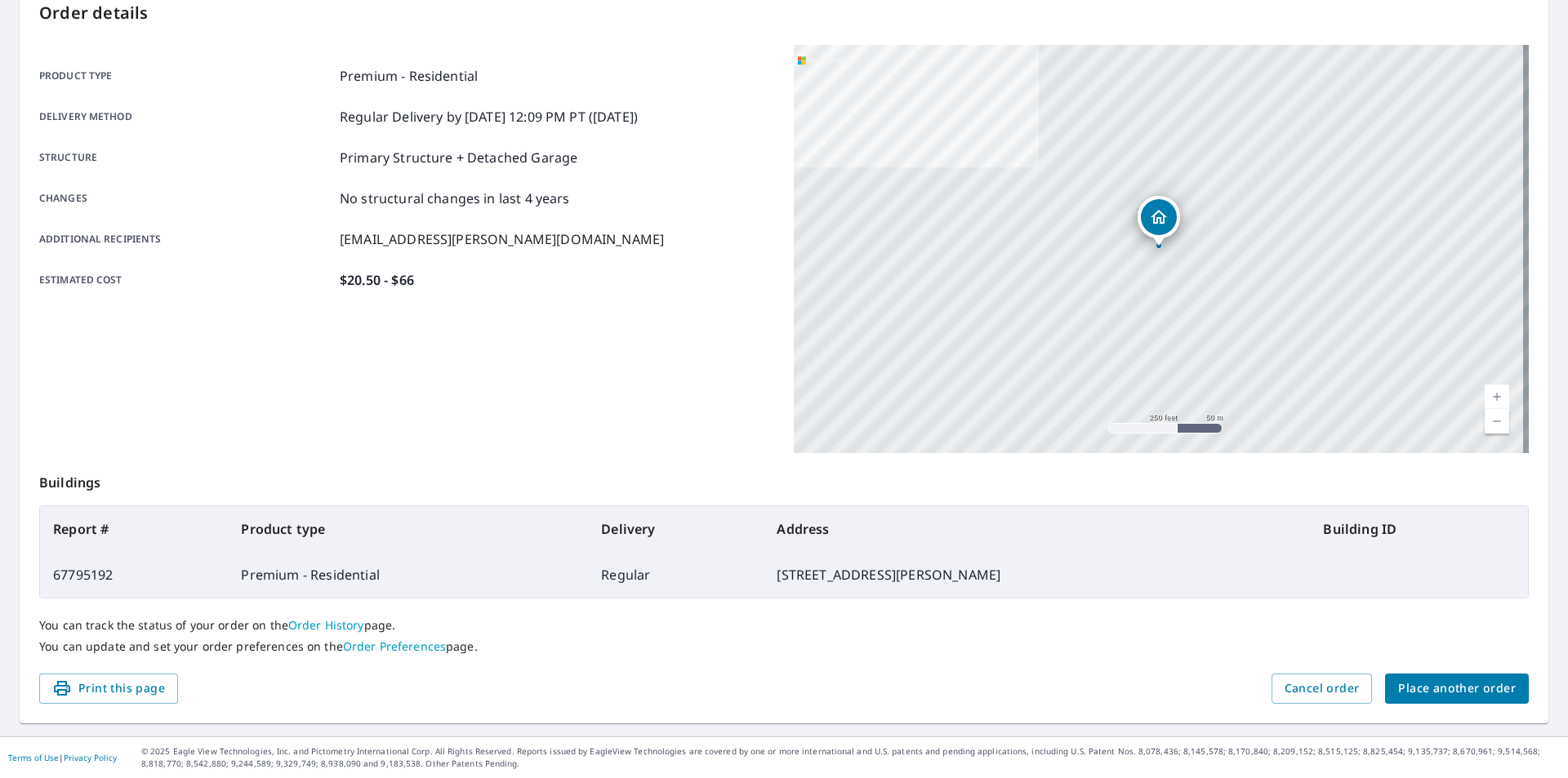
click at [1443, 686] on span "Place another order" at bounding box center [1456, 689] width 117 height 20
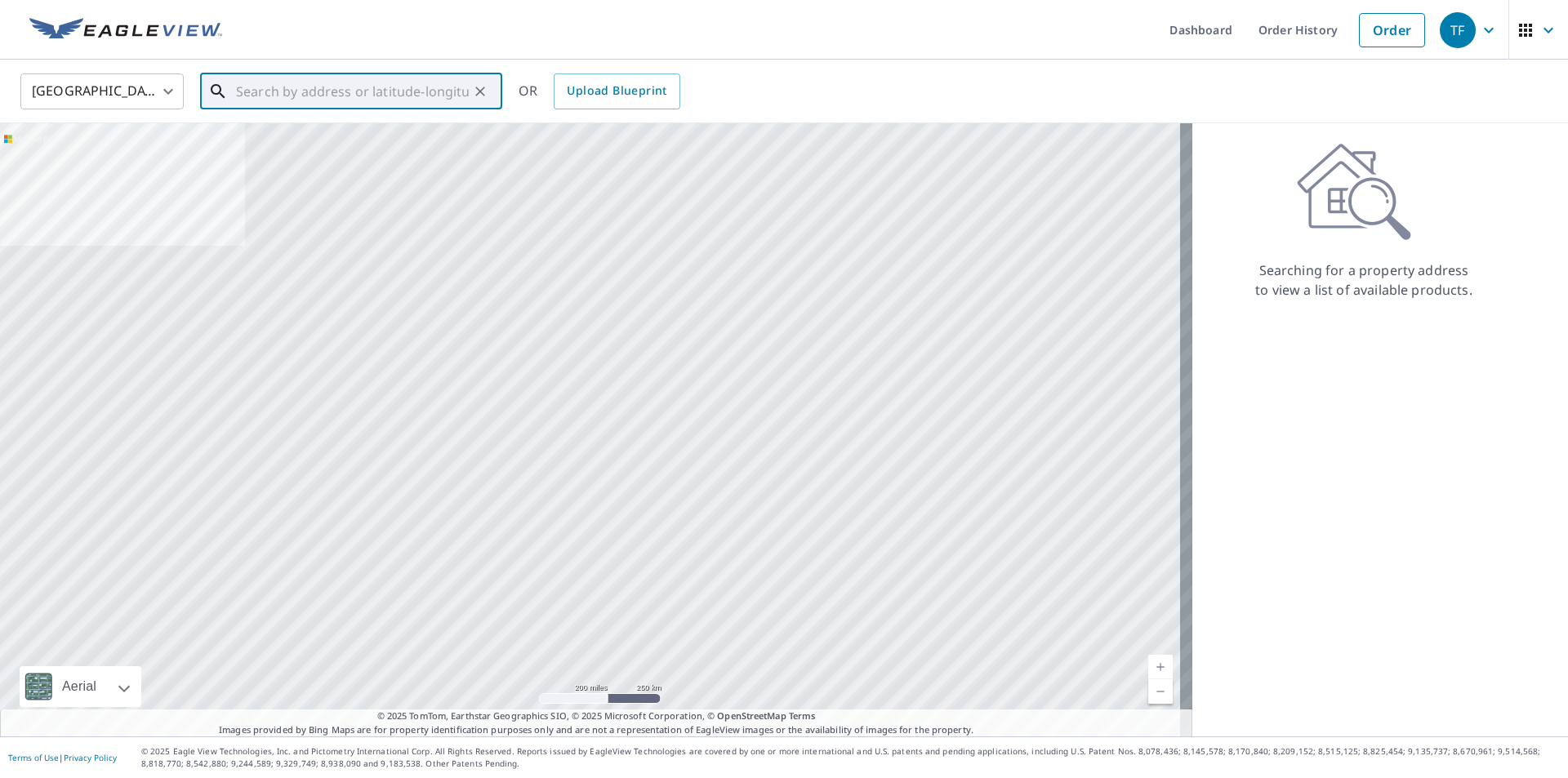
click at [335, 103] on input "text" at bounding box center [352, 91] width 233 height 46
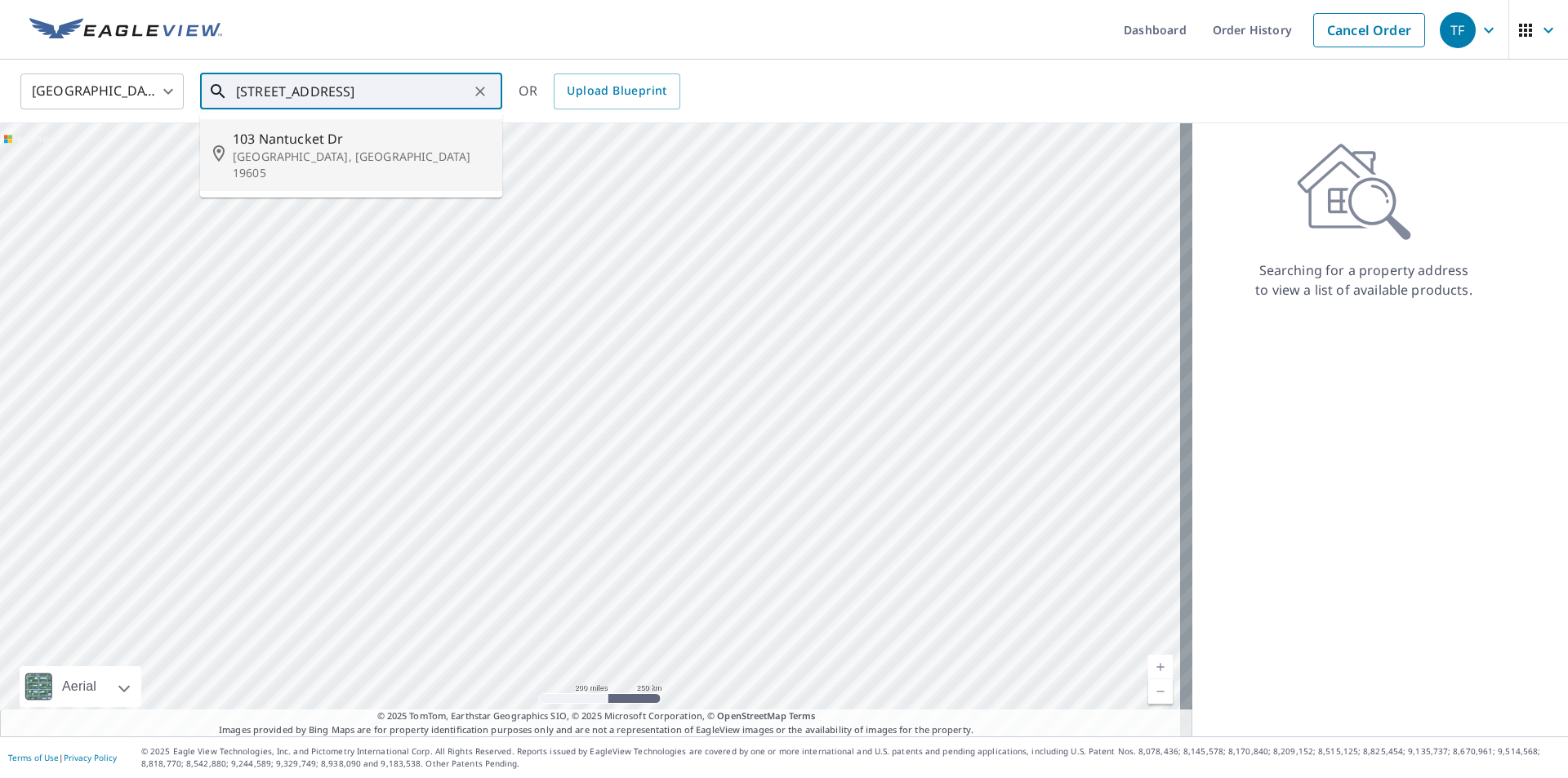
click at [306, 146] on span "103 Nantucket Dr" at bounding box center [361, 138] width 257 height 19
type input "[STREET_ADDRESS][PERSON_NAME]"
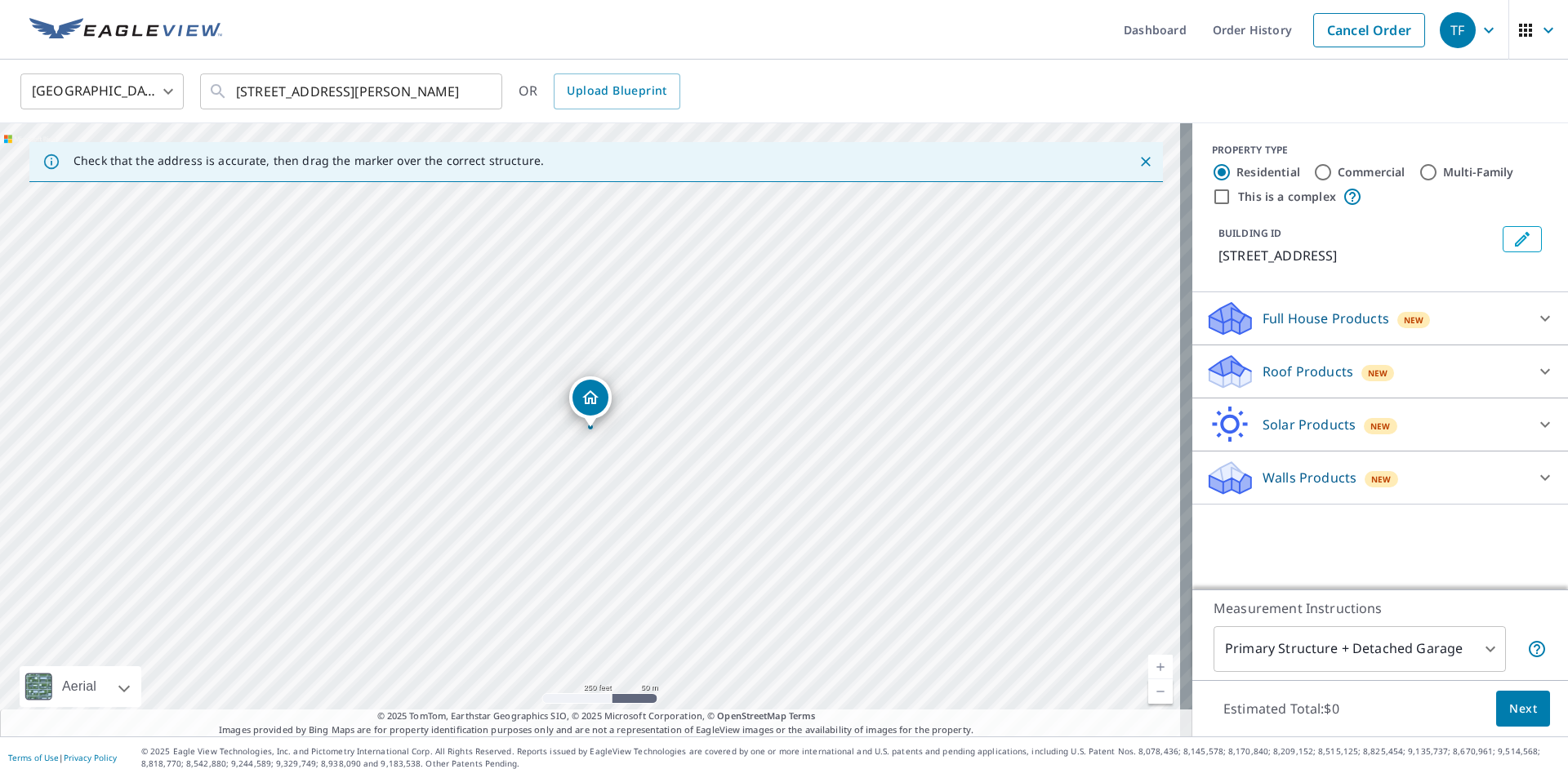
click at [1309, 373] on p "Roof Products" at bounding box center [1307, 371] width 90 height 19
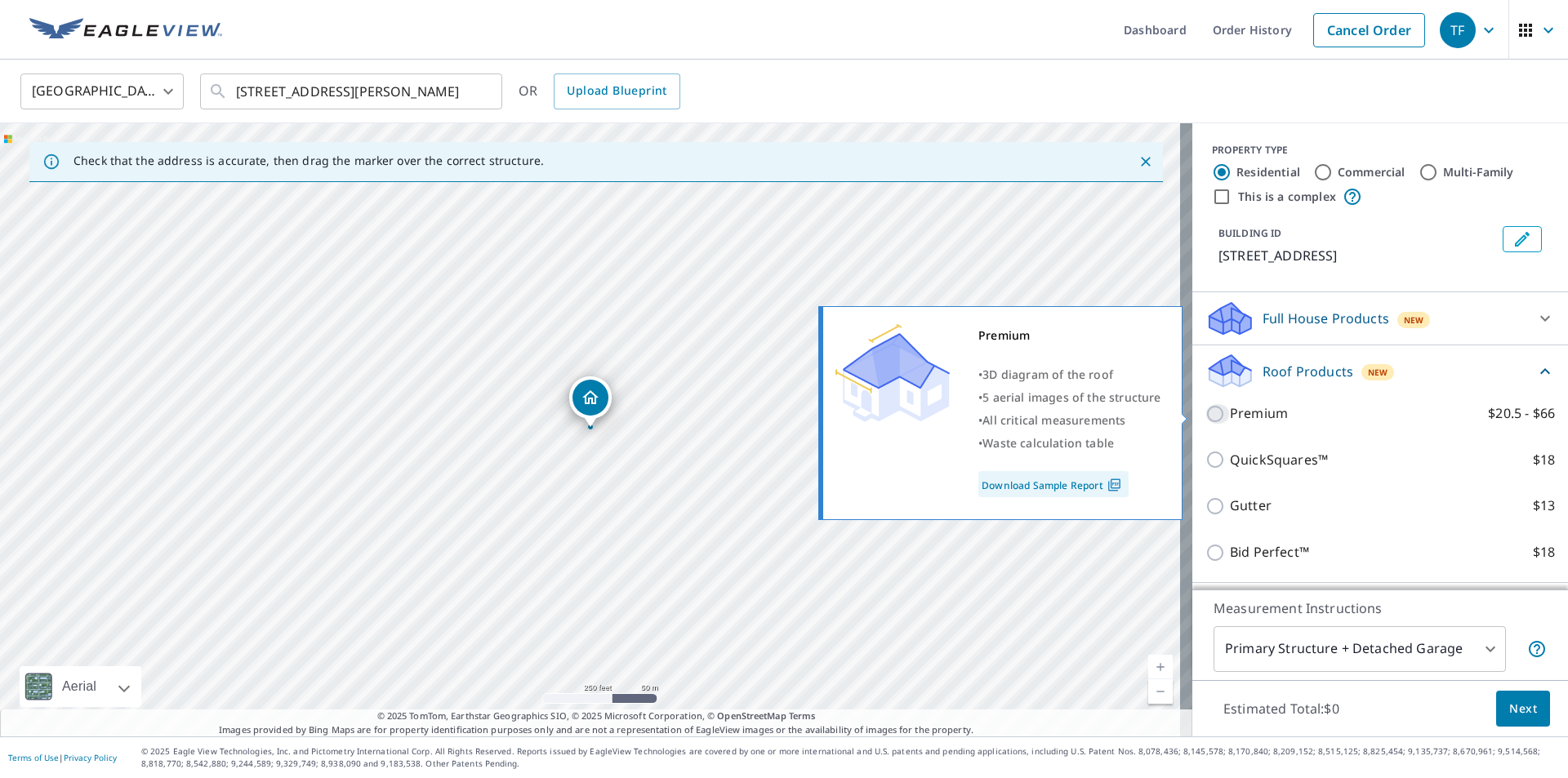
click at [1205, 418] on input "Premium $20.5 - $66" at bounding box center [1216, 414] width 24 height 19
checkbox input "true"
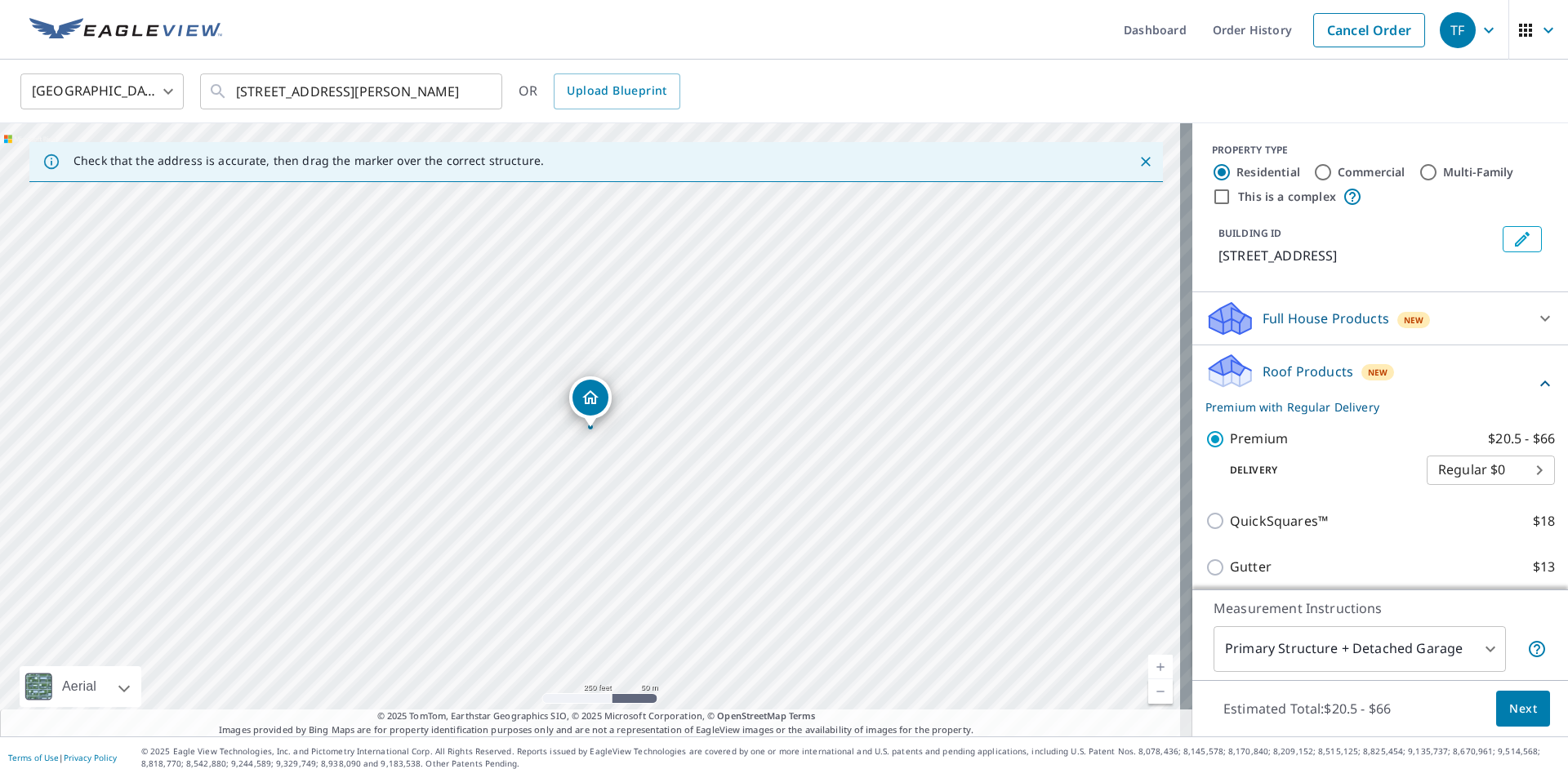
click at [1514, 714] on span "Next" at bounding box center [1522, 709] width 28 height 20
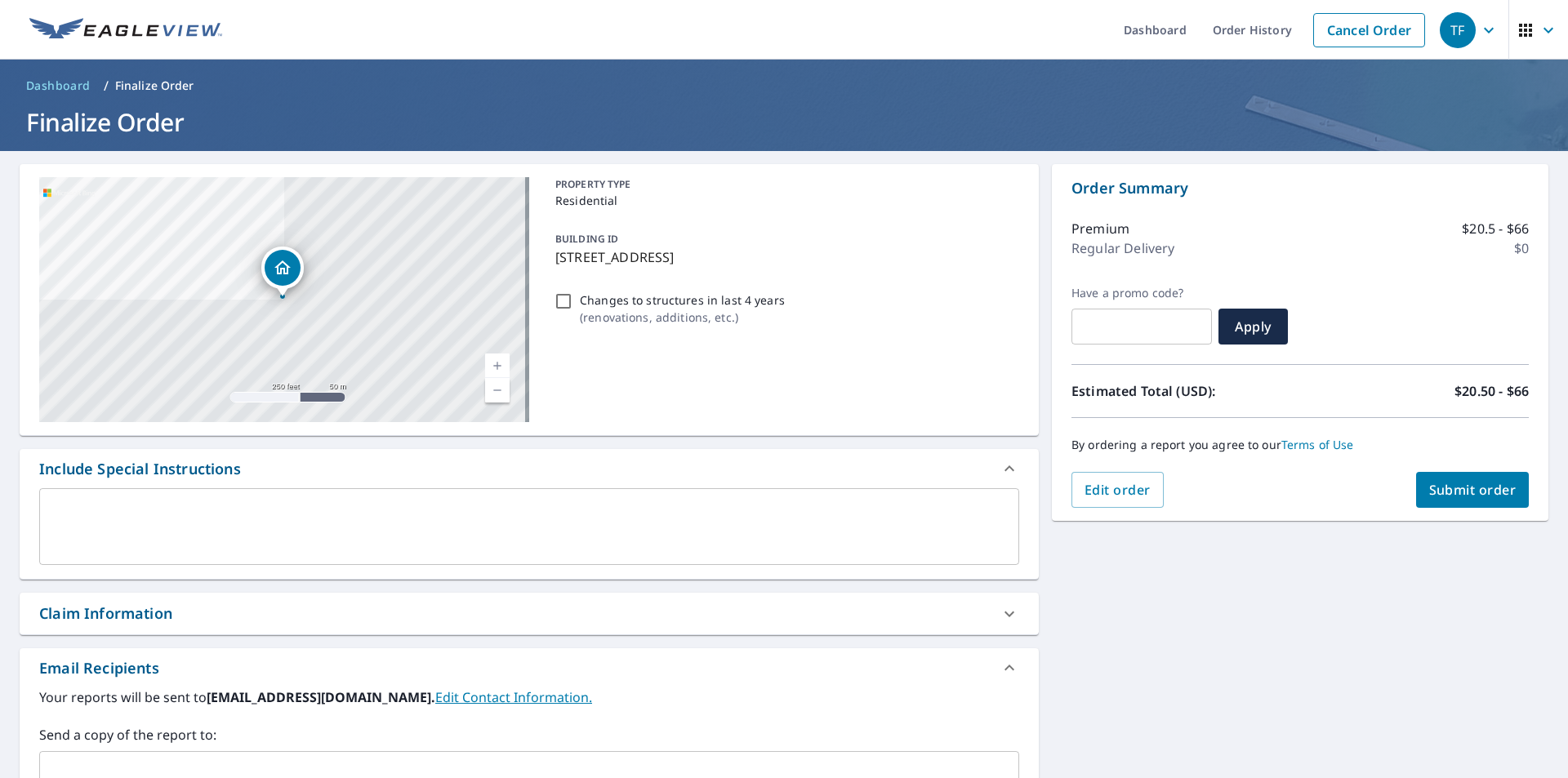
click at [116, 610] on div "Claim Information" at bounding box center [106, 614] width 133 height 22
checkbox input "true"
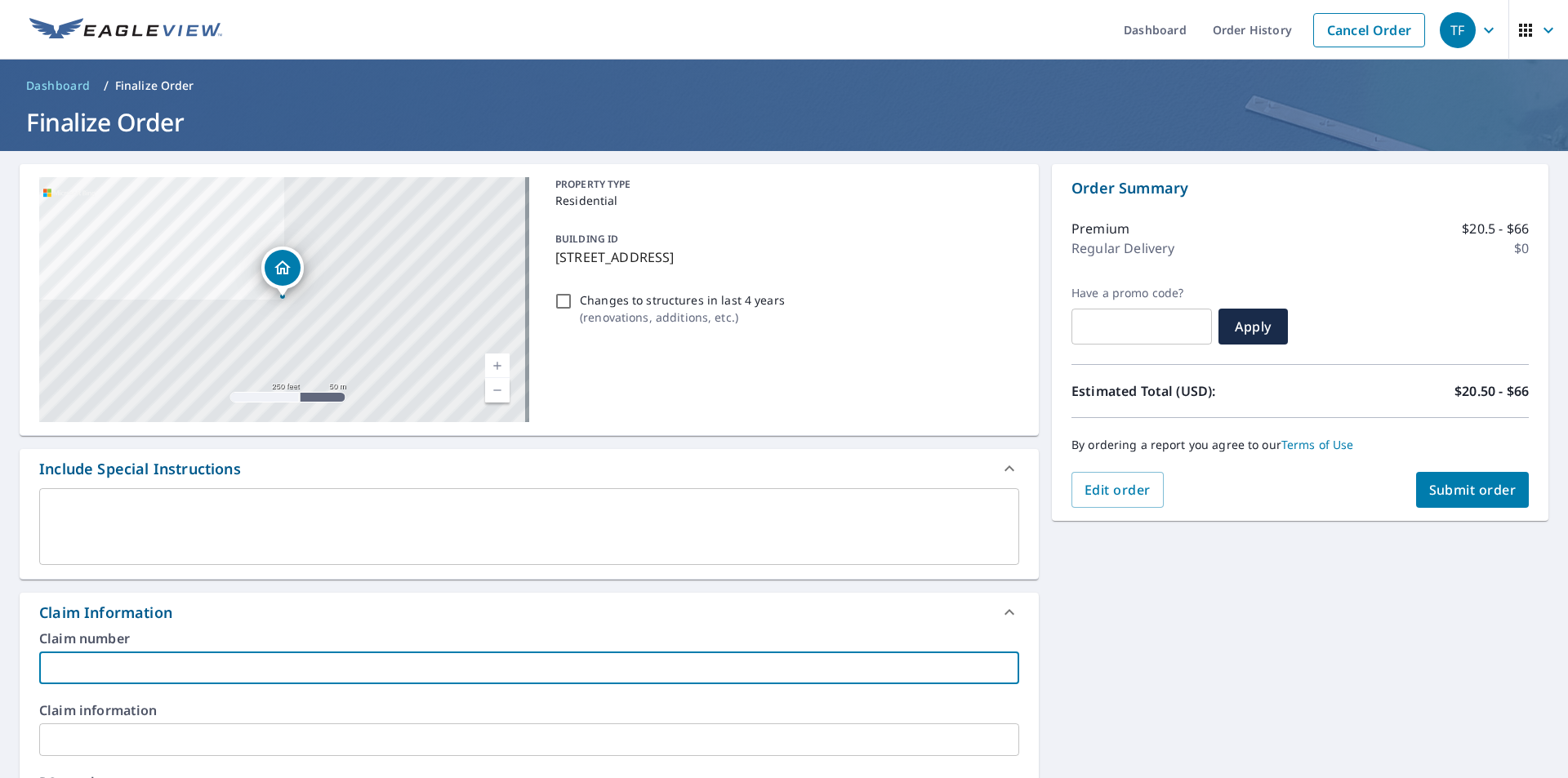
click at [155, 665] on input "text" at bounding box center [529, 668] width 980 height 33
type input "Affordable"
checkbox input "true"
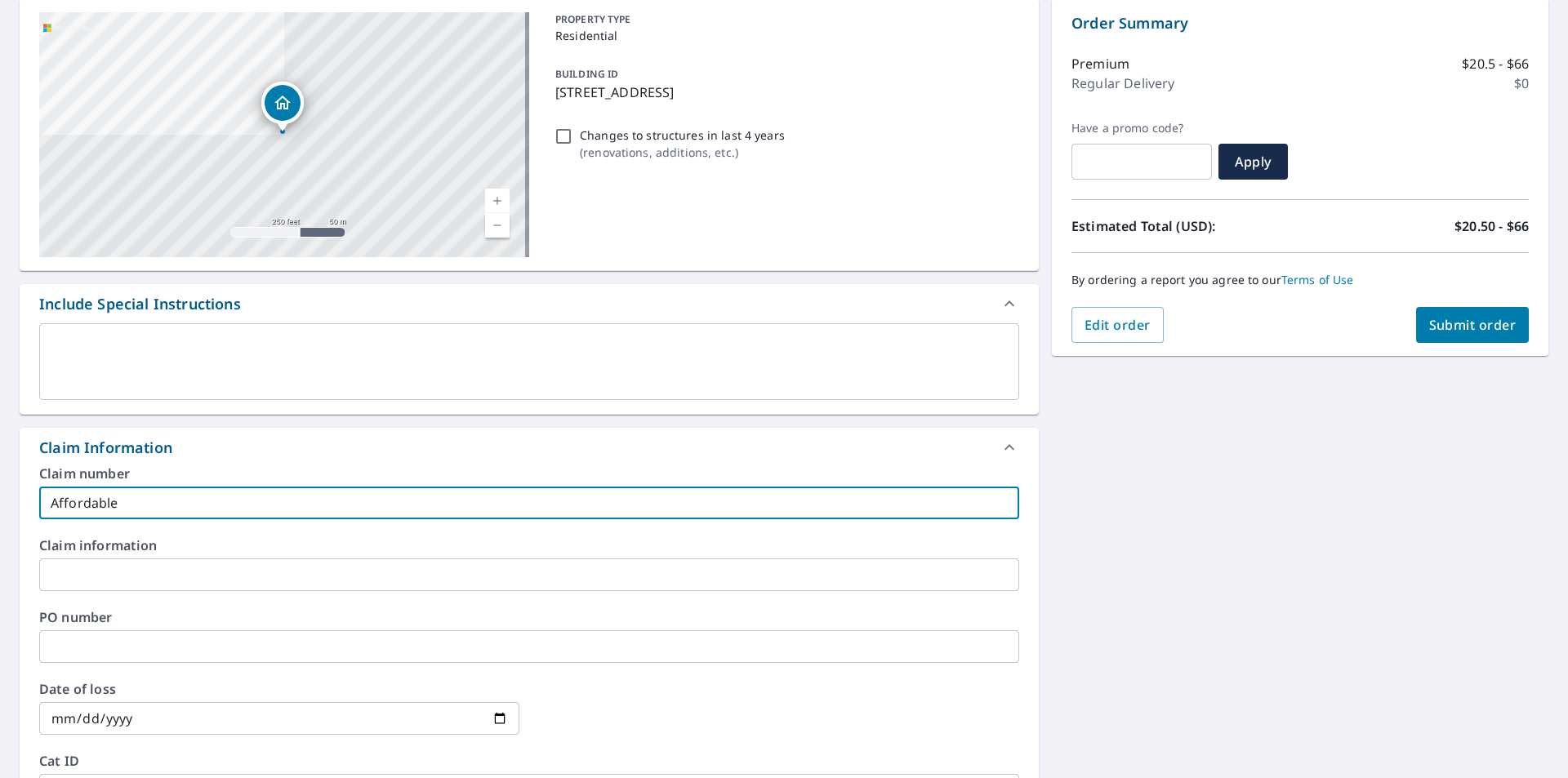
scroll to position [613, 0]
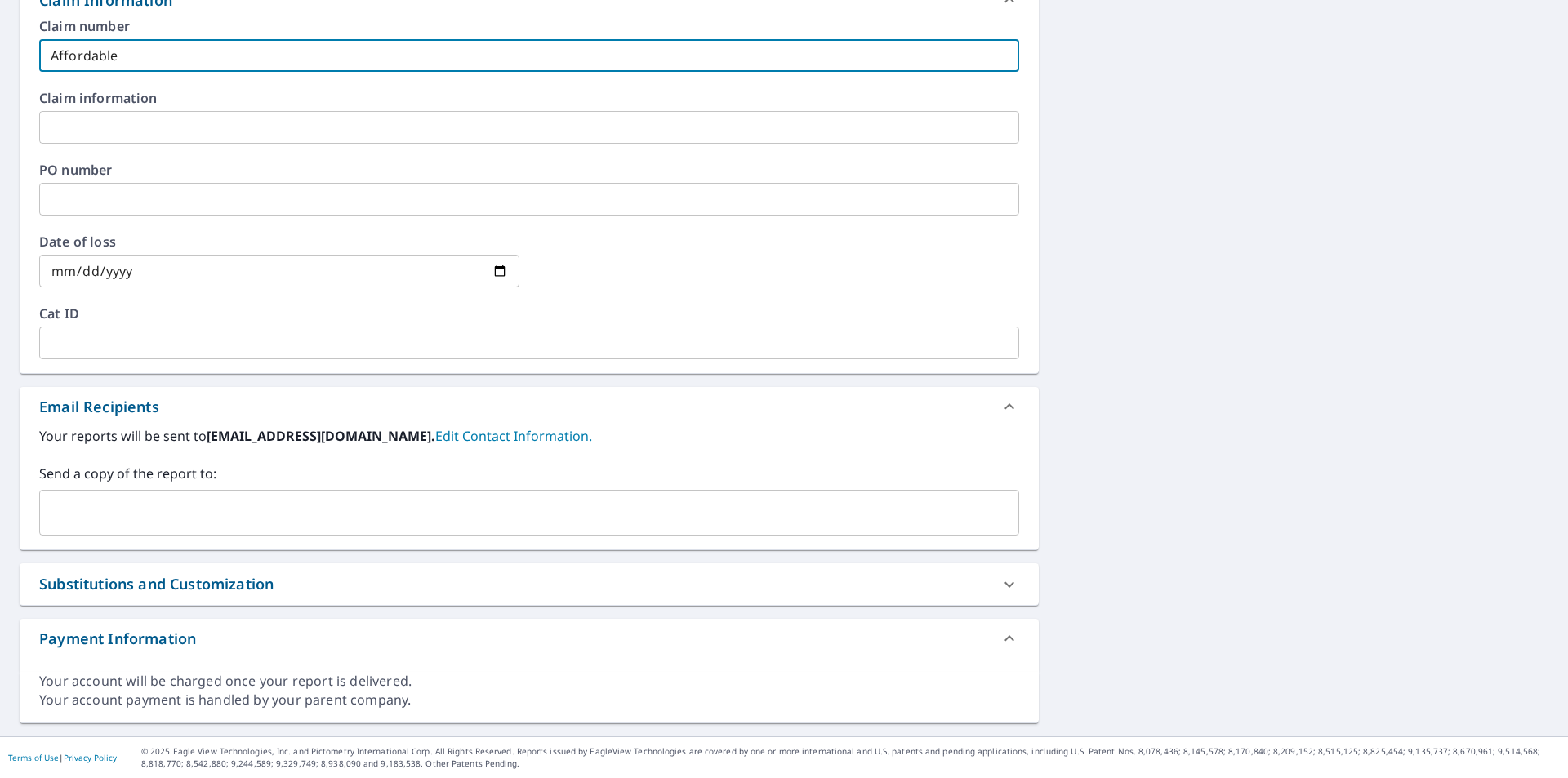
click at [196, 518] on input "text" at bounding box center [516, 513] width 940 height 31
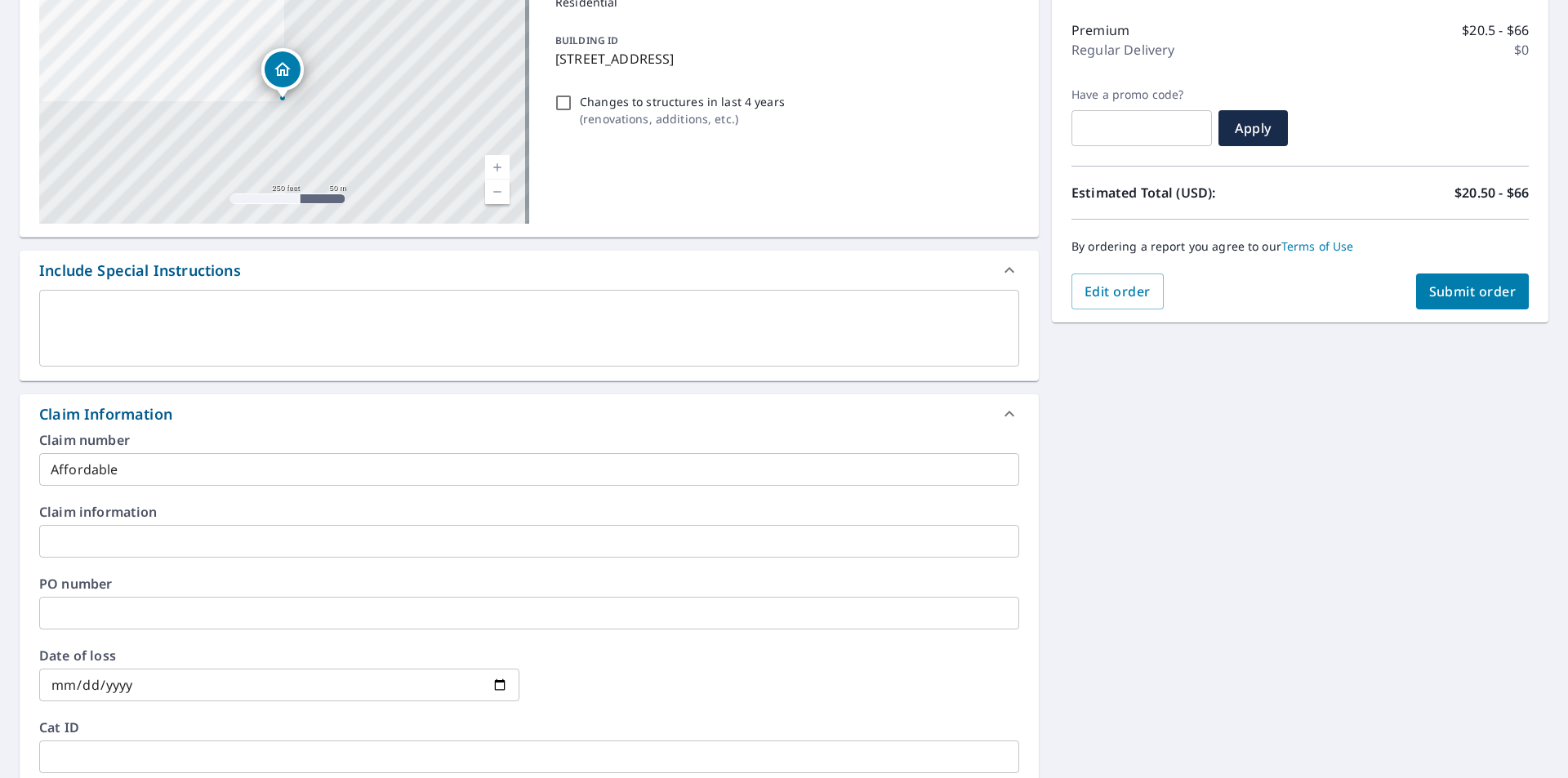
scroll to position [0, 0]
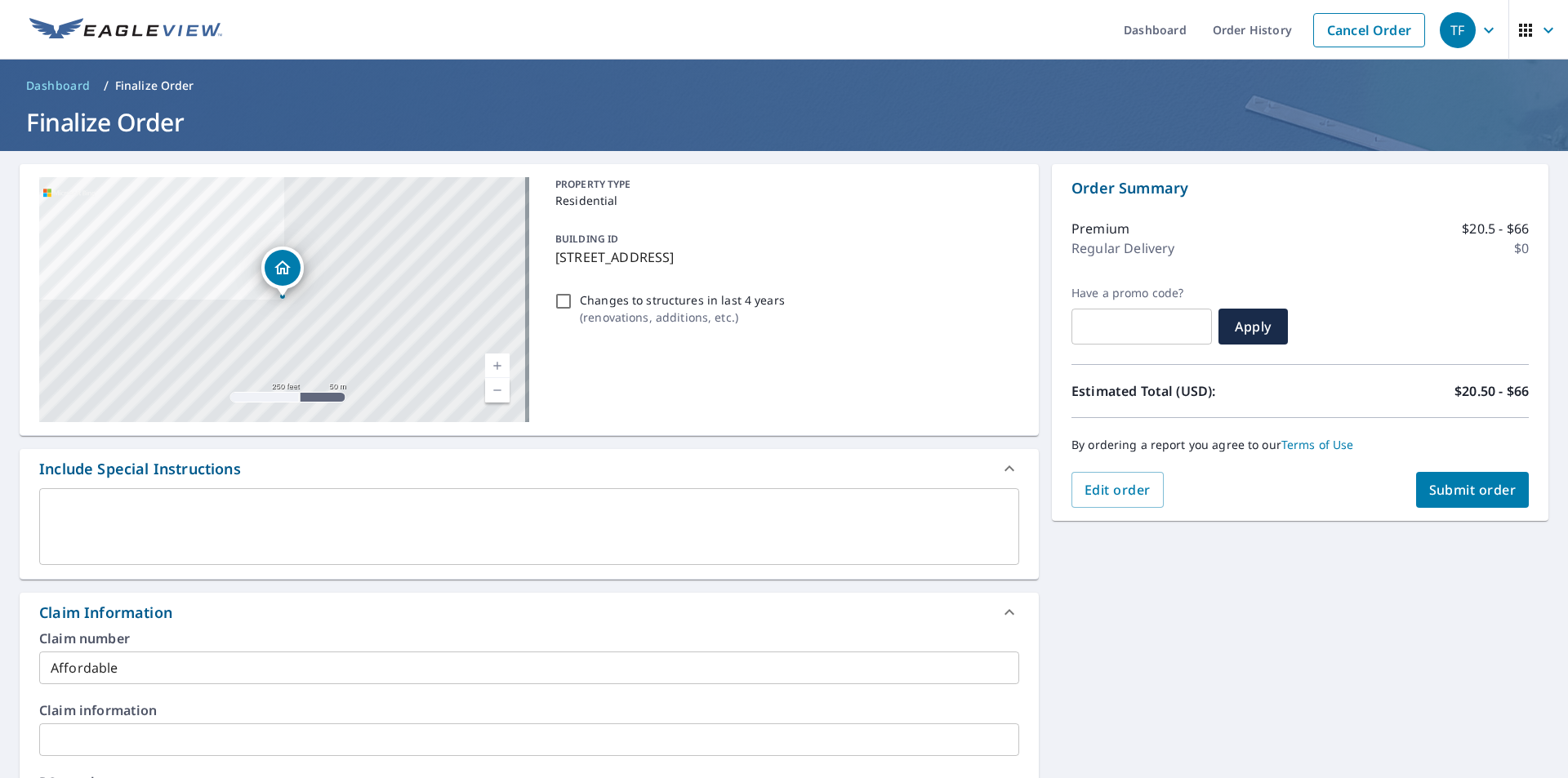
type input "[EMAIL_ADDRESS][PERSON_NAME][DOMAIN_NAME]"
click at [1467, 496] on span "Submit order" at bounding box center [1472, 489] width 87 height 18
checkbox input "true"
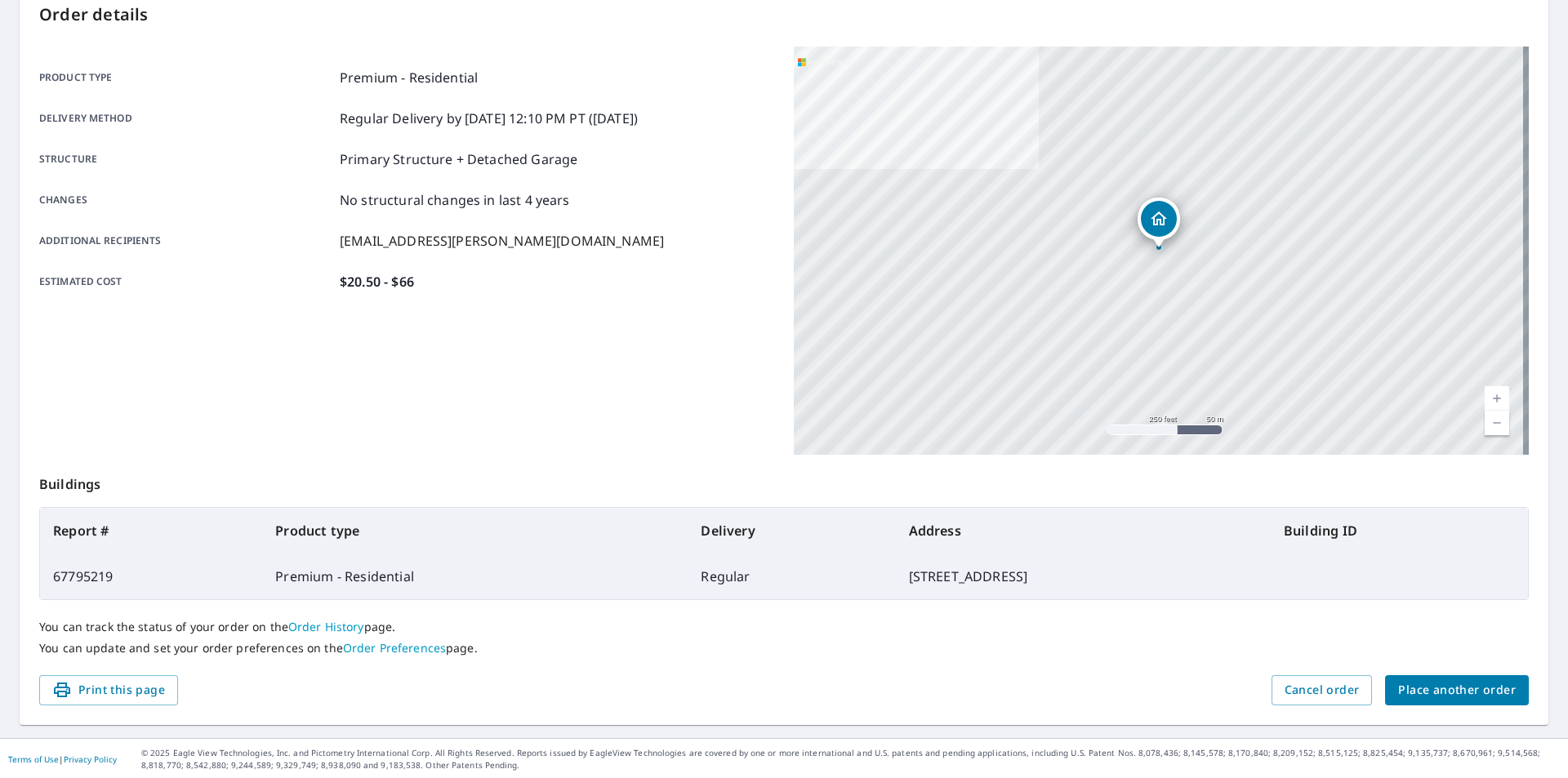
scroll to position [183, 0]
click at [1470, 691] on span "Place another order" at bounding box center [1456, 689] width 117 height 20
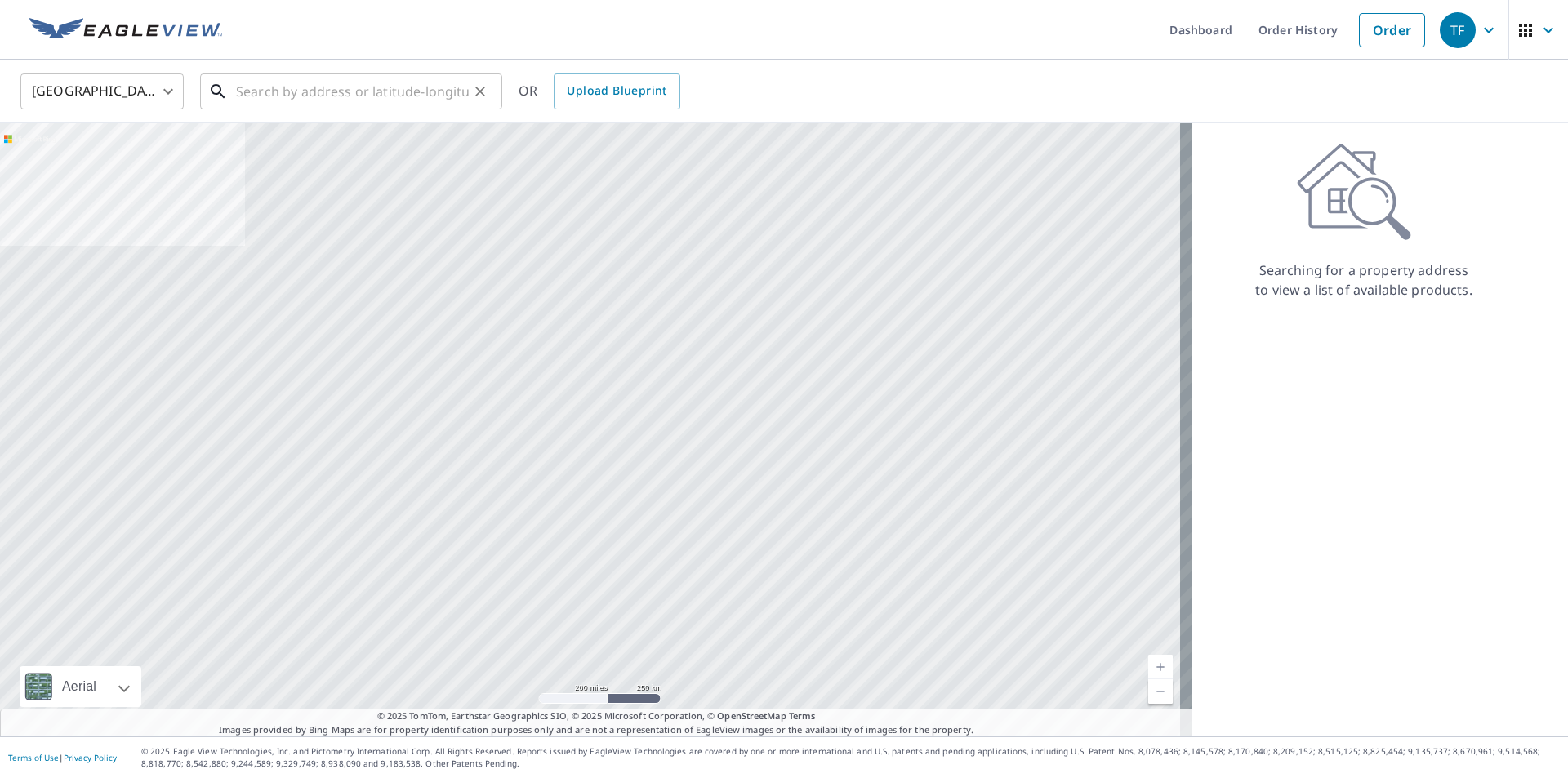
click at [289, 103] on input "text" at bounding box center [352, 91] width 233 height 46
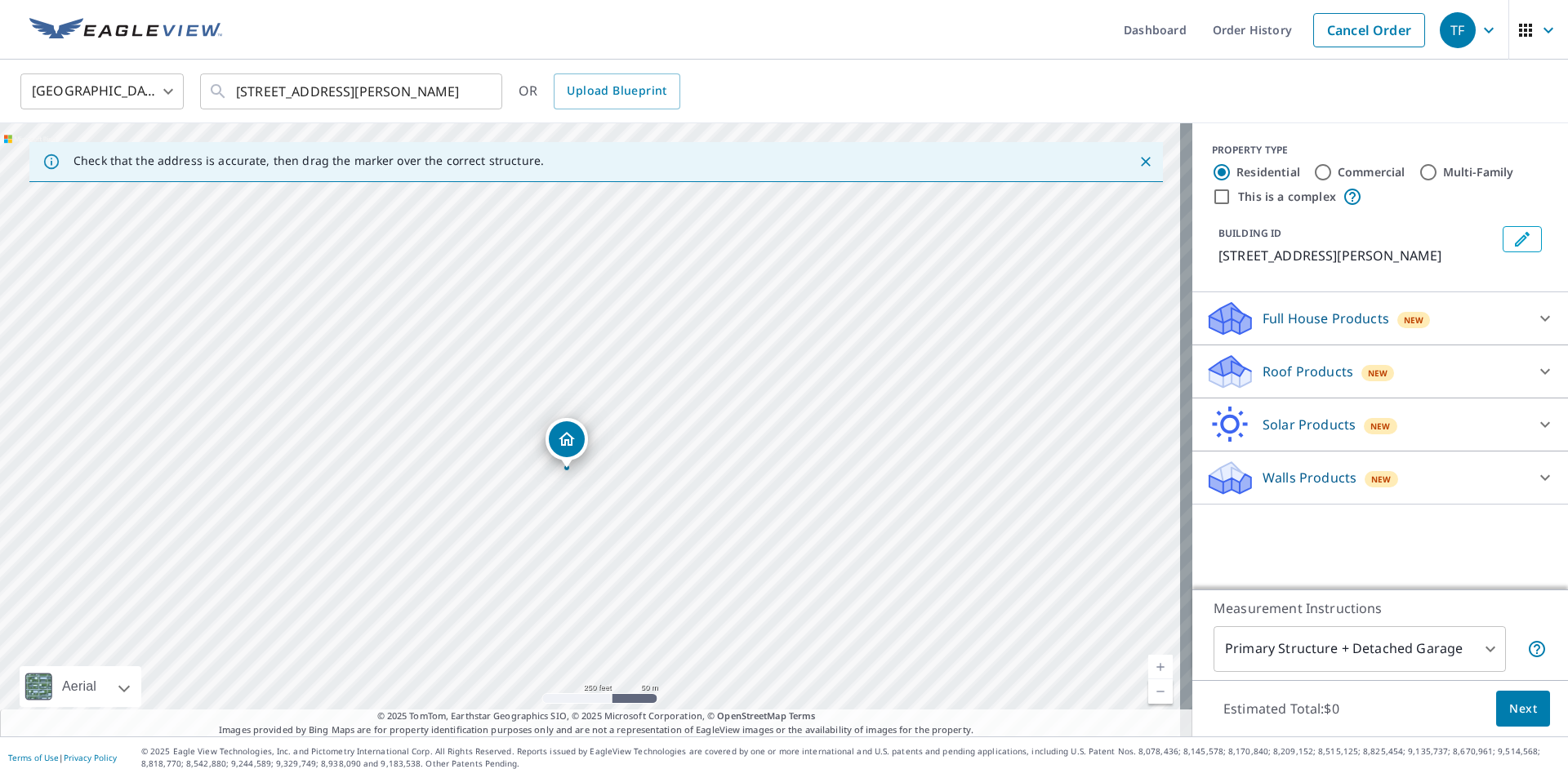
click at [660, 282] on div "[STREET_ADDRESS][PERSON_NAME]" at bounding box center [596, 430] width 1192 height 614
drag, startPoint x: 660, startPoint y: 282, endPoint x: 727, endPoint y: 590, distance: 315.2
click at [727, 590] on div "[STREET_ADDRESS][PERSON_NAME]" at bounding box center [596, 430] width 1192 height 614
drag, startPoint x: 730, startPoint y: 386, endPoint x: 758, endPoint y: 290, distance: 100.0
click at [758, 290] on div "[STREET_ADDRESS][PERSON_NAME]" at bounding box center [596, 430] width 1192 height 614
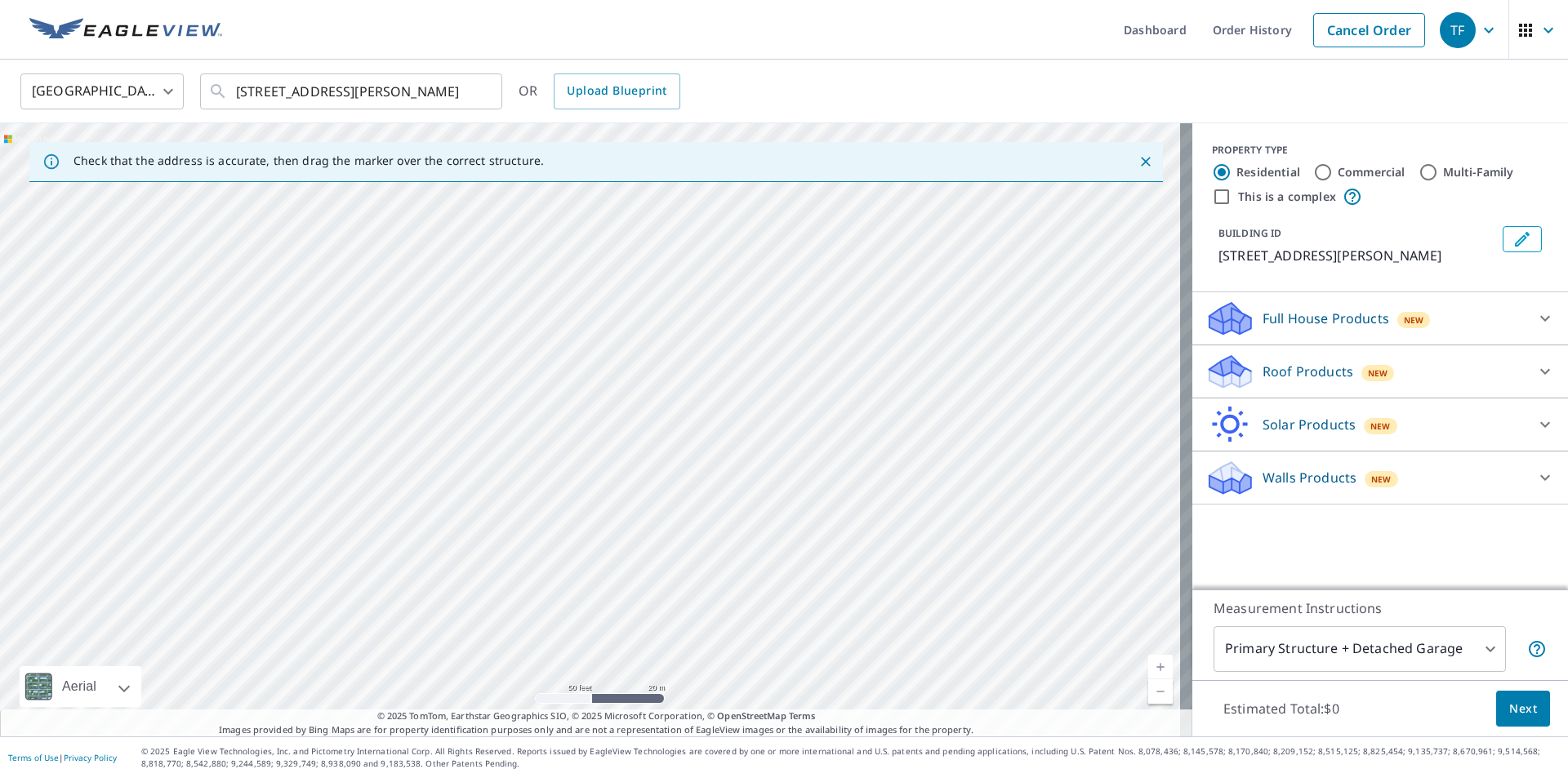
drag, startPoint x: 980, startPoint y: 246, endPoint x: 767, endPoint y: 657, distance: 462.9
click at [767, 657] on div "[STREET_ADDRESS][PERSON_NAME]" at bounding box center [596, 430] width 1192 height 614
drag, startPoint x: 737, startPoint y: 514, endPoint x: 739, endPoint y: 332, distance: 182.0
click at [739, 332] on div "[STREET_ADDRESS][PERSON_NAME]" at bounding box center [596, 430] width 1192 height 614
drag, startPoint x: 660, startPoint y: 504, endPoint x: 657, endPoint y: 282, distance: 222.0
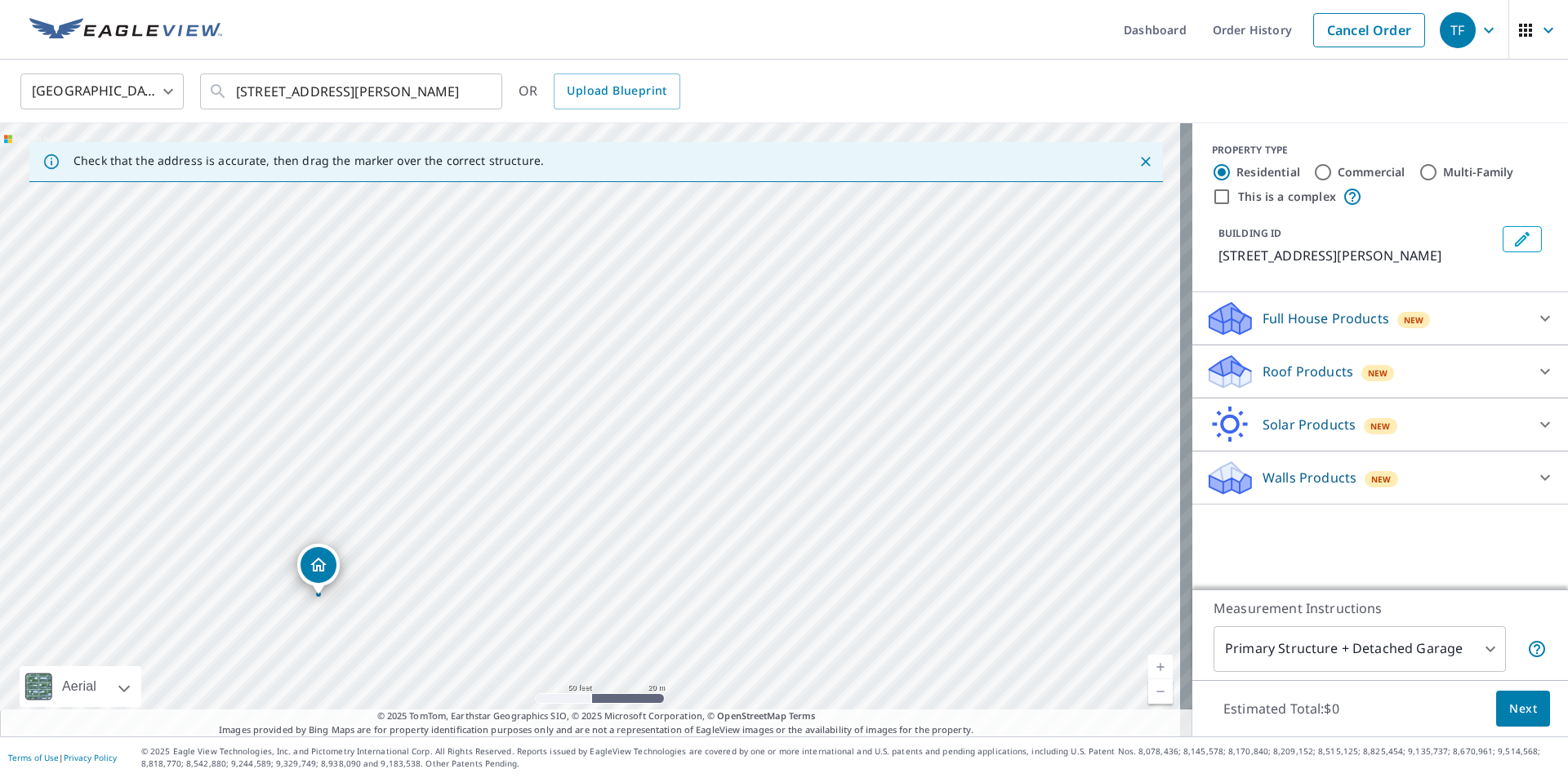
click at [657, 282] on div "[STREET_ADDRESS][PERSON_NAME]" at bounding box center [596, 430] width 1192 height 614
drag, startPoint x: 713, startPoint y: 304, endPoint x: 665, endPoint y: 481, distance: 183.4
click at [665, 481] on div "[STREET_ADDRESS][PERSON_NAME]" at bounding box center [596, 430] width 1192 height 614
drag, startPoint x: 612, startPoint y: 392, endPoint x: 672, endPoint y: 541, distance: 160.6
click at [672, 541] on div "[STREET_ADDRESS][PERSON_NAME]" at bounding box center [596, 430] width 1192 height 614
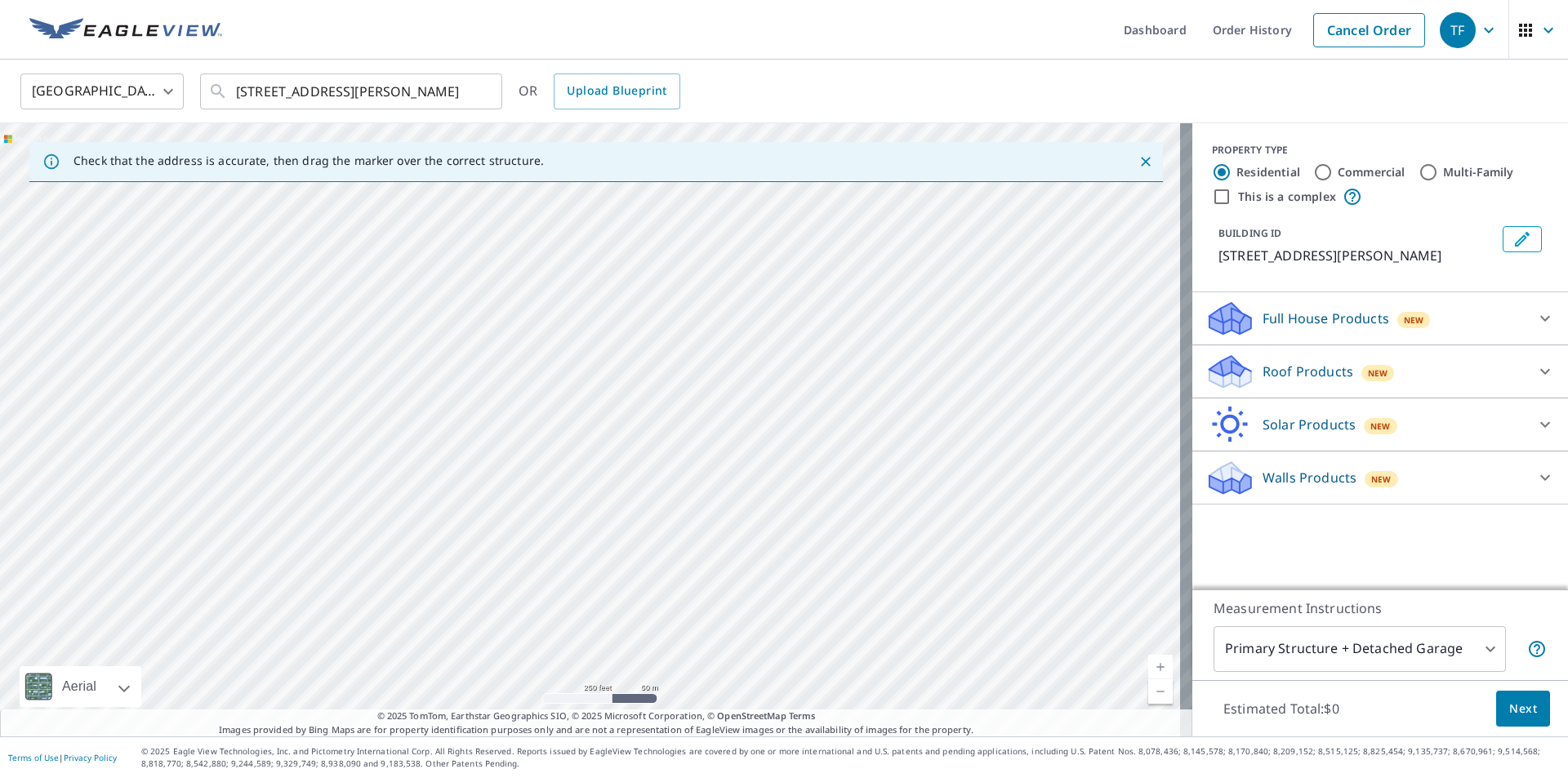
drag, startPoint x: 672, startPoint y: 541, endPoint x: 662, endPoint y: 275, distance: 266.2
click at [658, 312] on div "[STREET_ADDRESS][PERSON_NAME]" at bounding box center [596, 430] width 1192 height 614
drag, startPoint x: 681, startPoint y: 295, endPoint x: 684, endPoint y: 276, distance: 19.2
click at [684, 276] on div "[STREET_ADDRESS][PERSON_NAME]" at bounding box center [596, 430] width 1192 height 614
drag, startPoint x: 563, startPoint y: 327, endPoint x: 604, endPoint y: 512, distance: 189.5
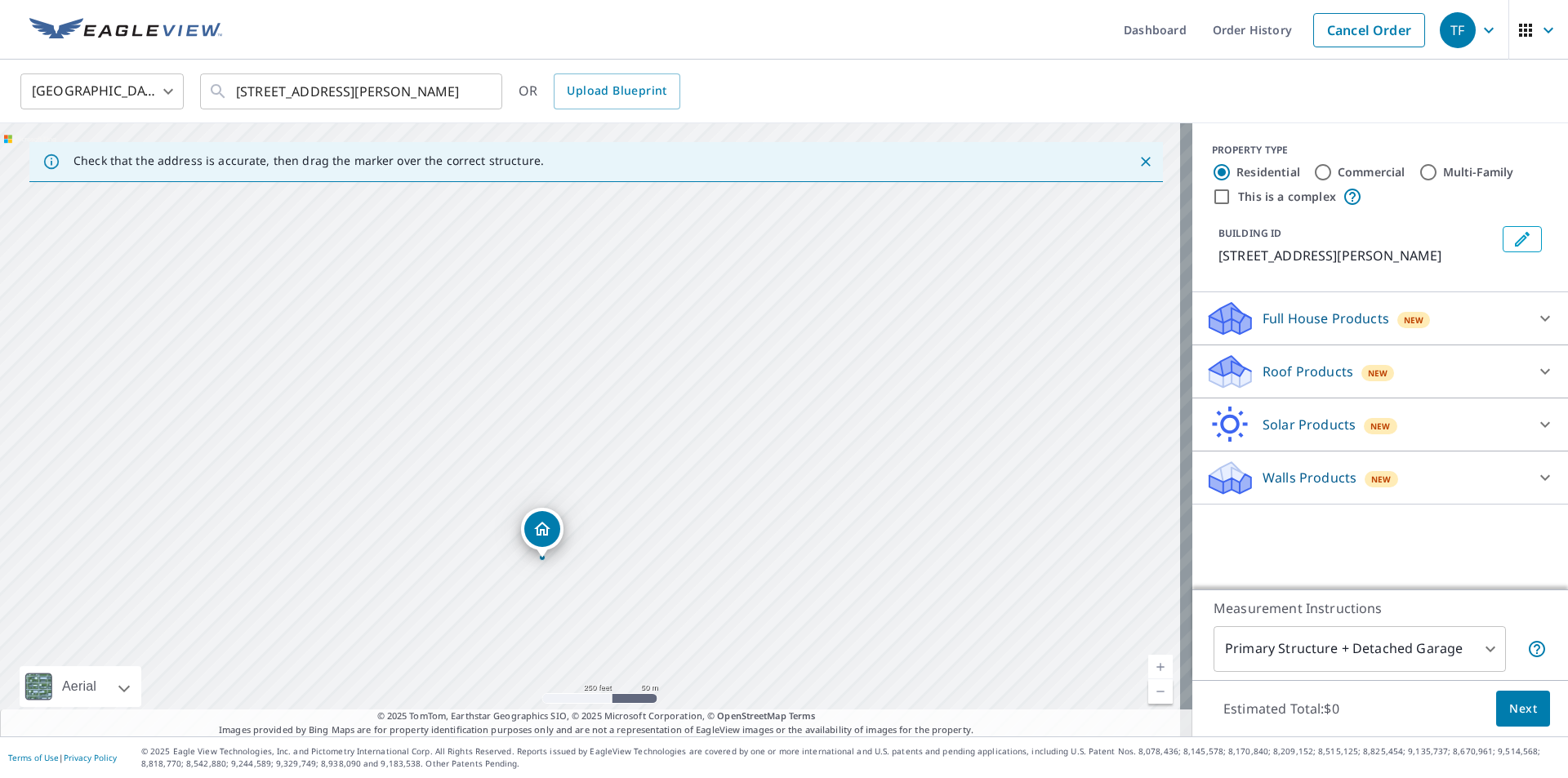
click at [604, 511] on div "[STREET_ADDRESS][PERSON_NAME]" at bounding box center [596, 430] width 1192 height 614
drag, startPoint x: 590, startPoint y: 350, endPoint x: 581, endPoint y: 621, distance: 271.1
click at [581, 621] on div "[STREET_ADDRESS][PERSON_NAME]" at bounding box center [596, 430] width 1192 height 614
drag, startPoint x: 627, startPoint y: 460, endPoint x: 599, endPoint y: 647, distance: 189.1
click at [599, 647] on div "[STREET_ADDRESS][PERSON_NAME]" at bounding box center [596, 430] width 1192 height 614
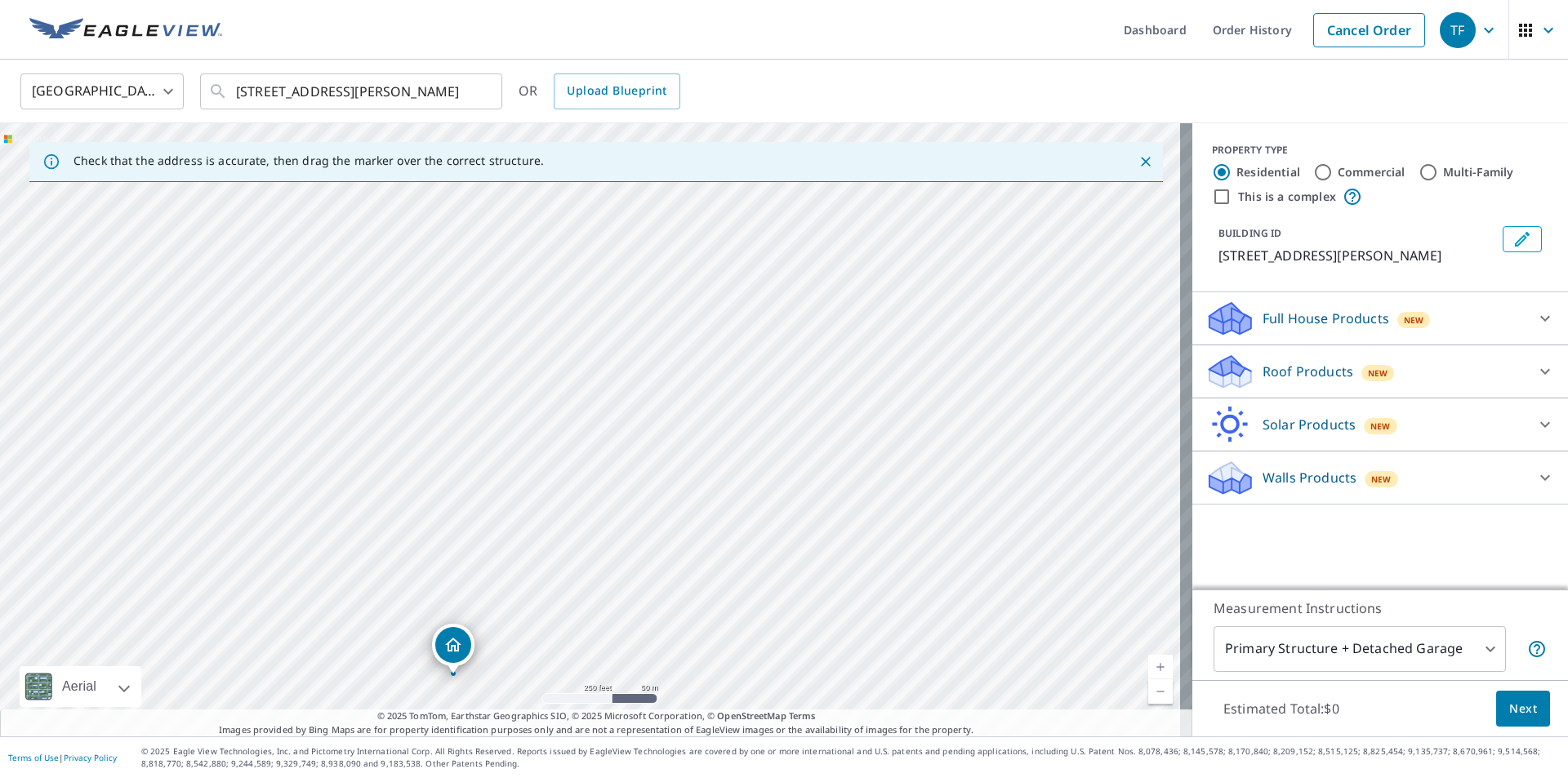
drag, startPoint x: 685, startPoint y: 620, endPoint x: 635, endPoint y: 278, distance: 345.6
click at [635, 278] on div "[STREET_ADDRESS][PERSON_NAME]" at bounding box center [596, 430] width 1192 height 614
click at [243, 89] on input "[STREET_ADDRESS][PERSON_NAME]" at bounding box center [352, 91] width 233 height 46
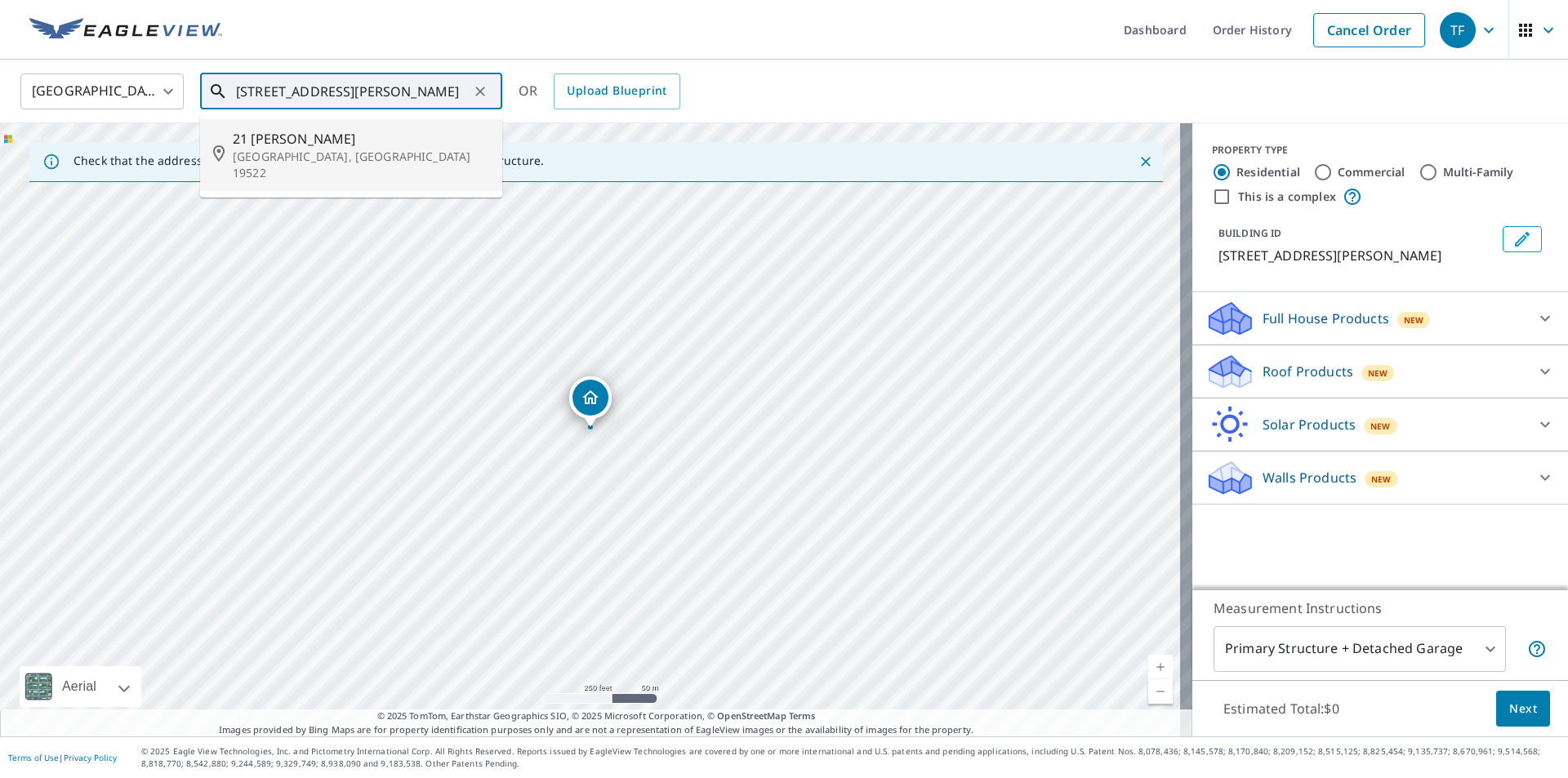
click at [308, 147] on span "21 [PERSON_NAME]" at bounding box center [361, 138] width 257 height 19
type input "[STREET_ADDRESS][PERSON_NAME]"
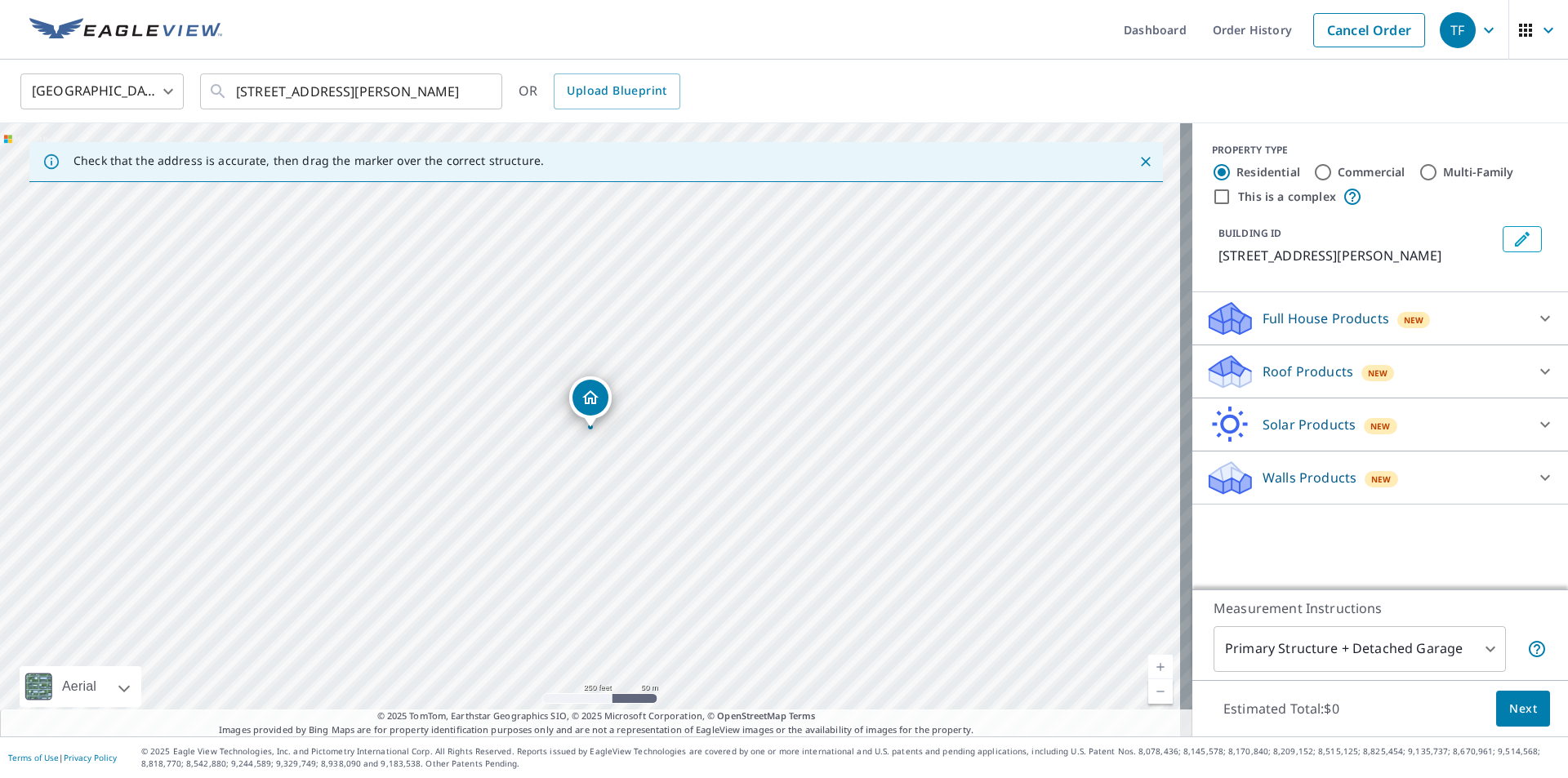
click at [1302, 376] on p "Roof Products" at bounding box center [1307, 371] width 90 height 19
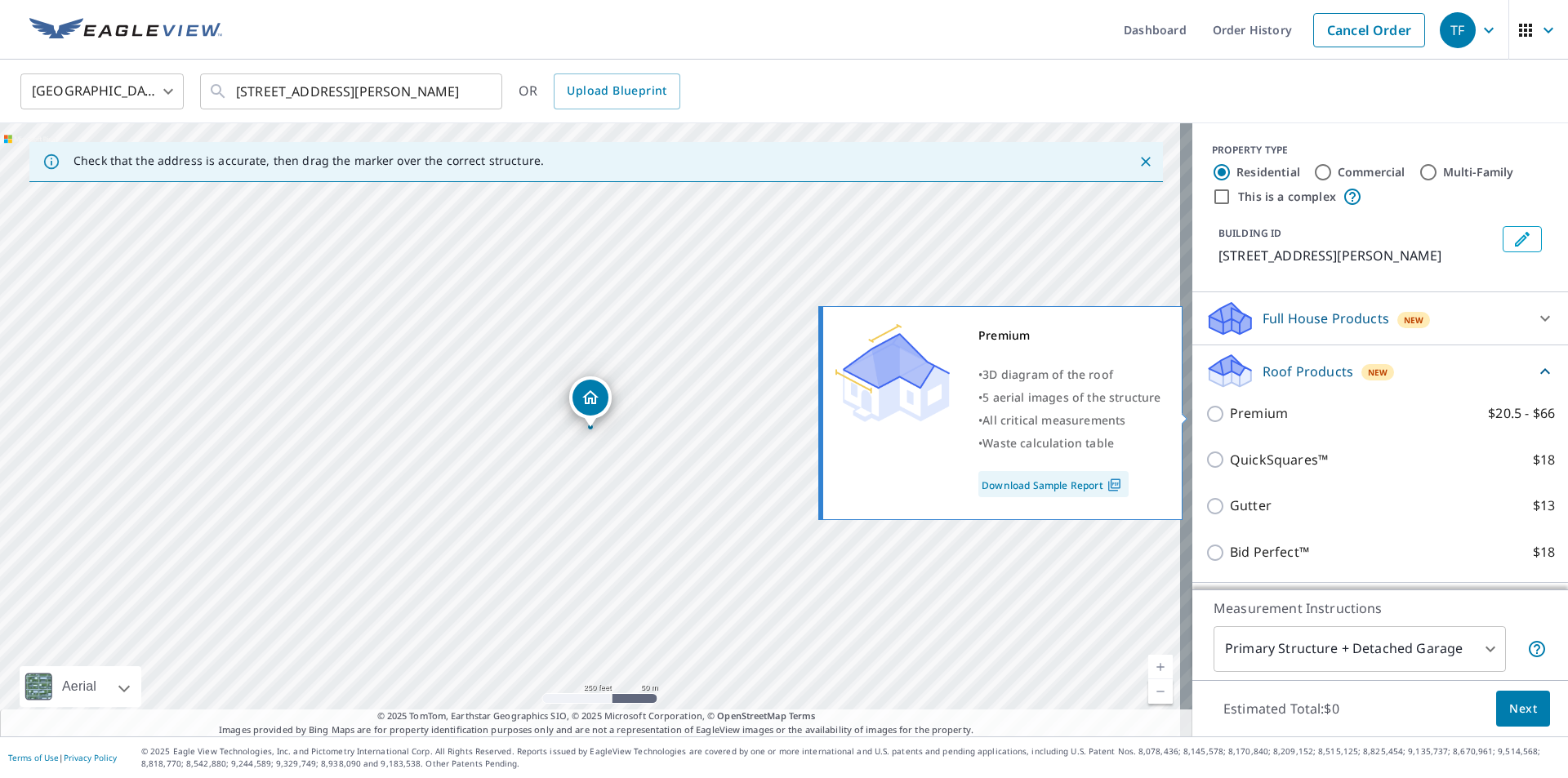
click at [1206, 420] on input "Premium $20.5 - $66" at bounding box center [1216, 414] width 24 height 19
checkbox input "true"
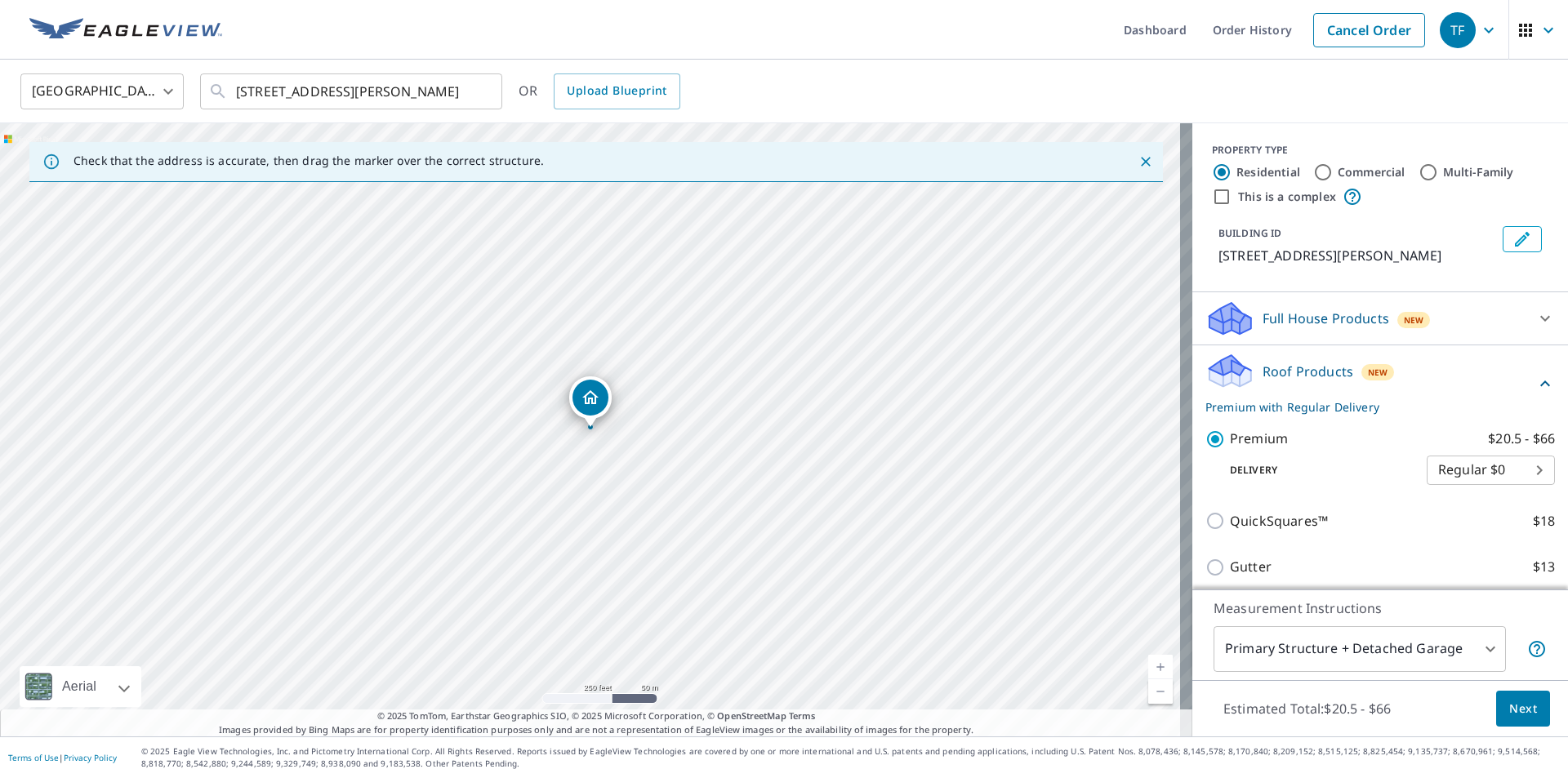
click at [1518, 710] on span "Next" at bounding box center [1522, 709] width 28 height 20
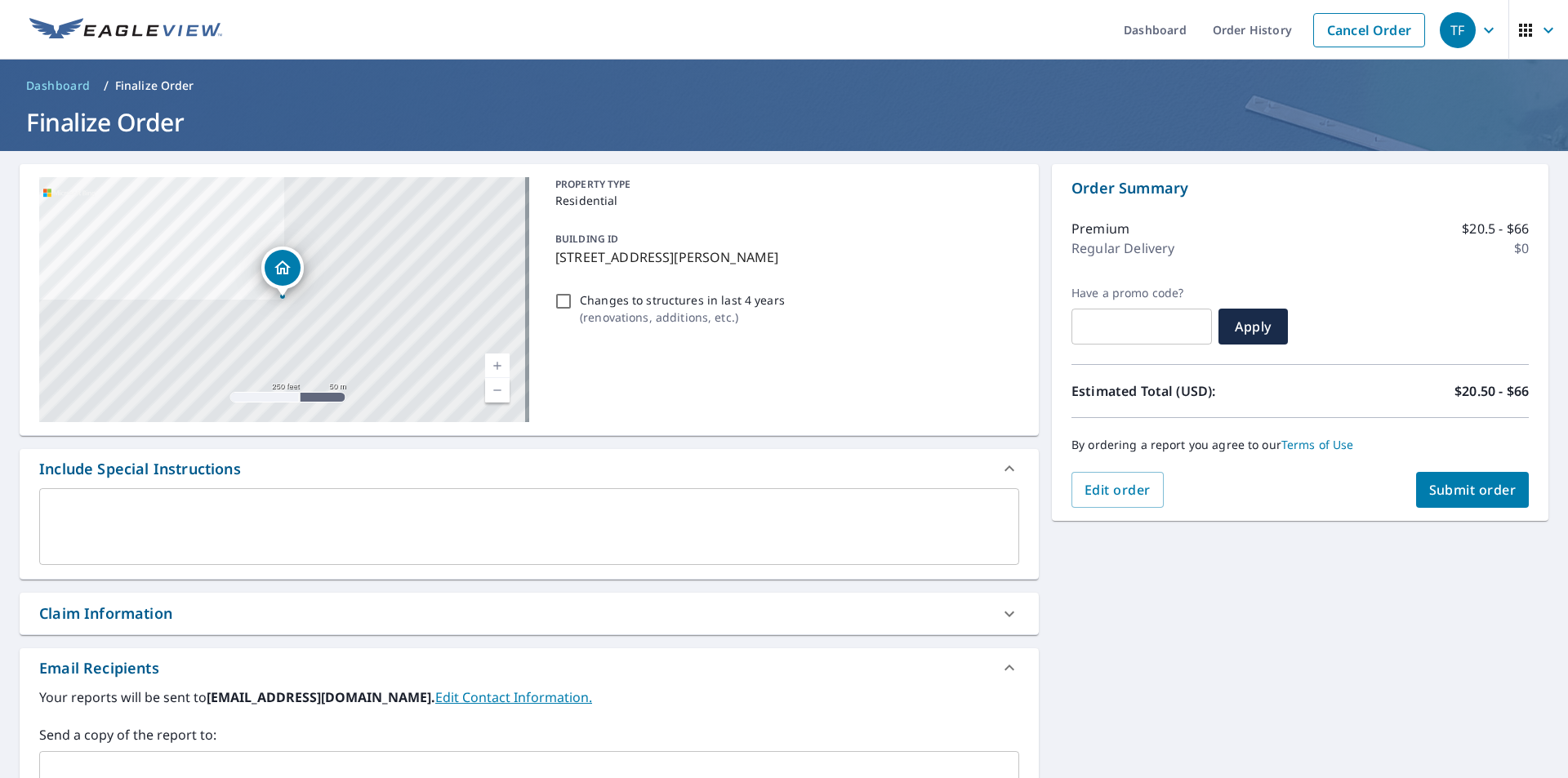
click at [135, 610] on div "Claim Information" at bounding box center [106, 614] width 133 height 22
checkbox input "true"
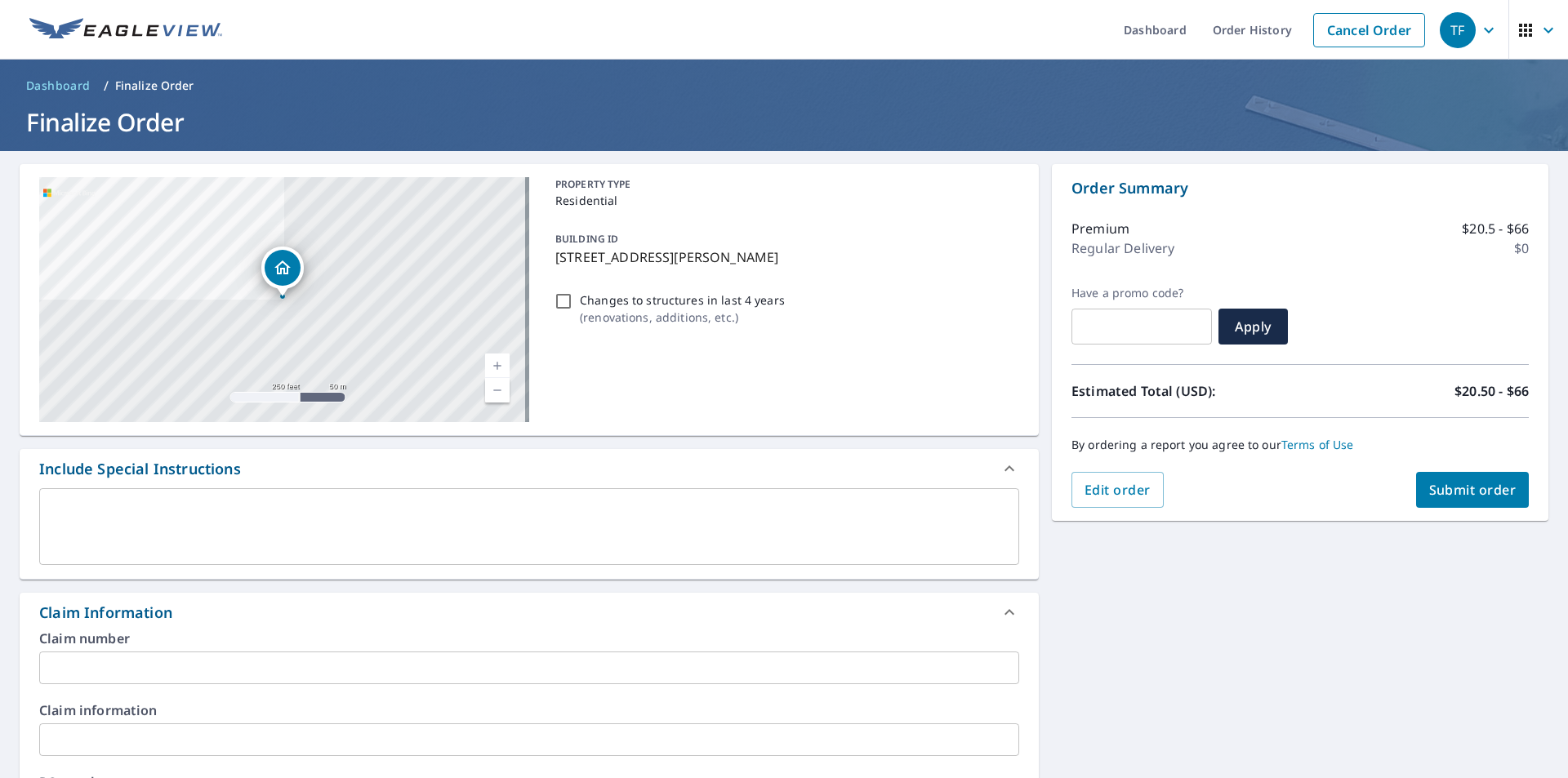
click at [138, 656] on input "text" at bounding box center [529, 668] width 980 height 33
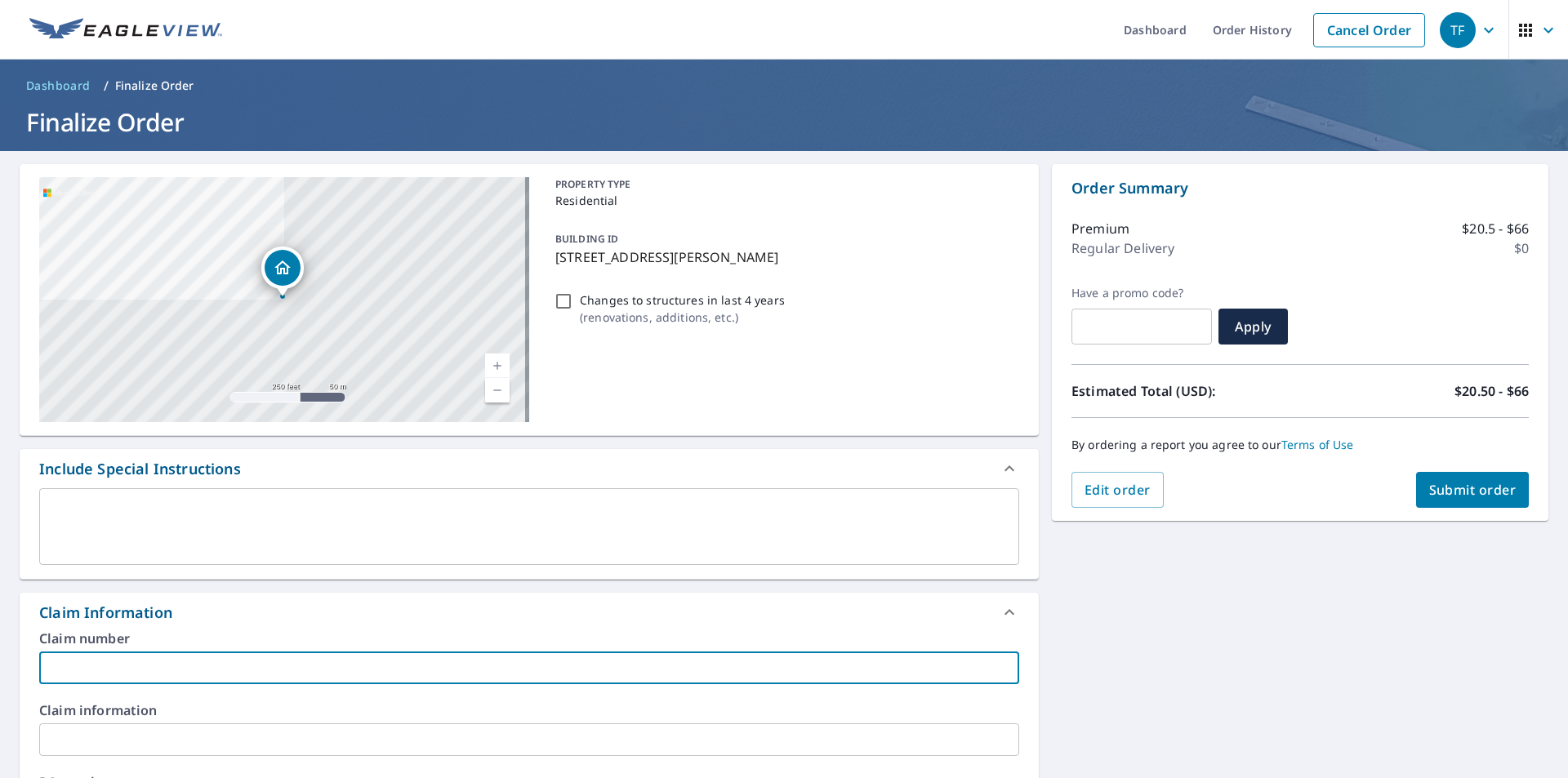
type input "Affordable"
checkbox input "true"
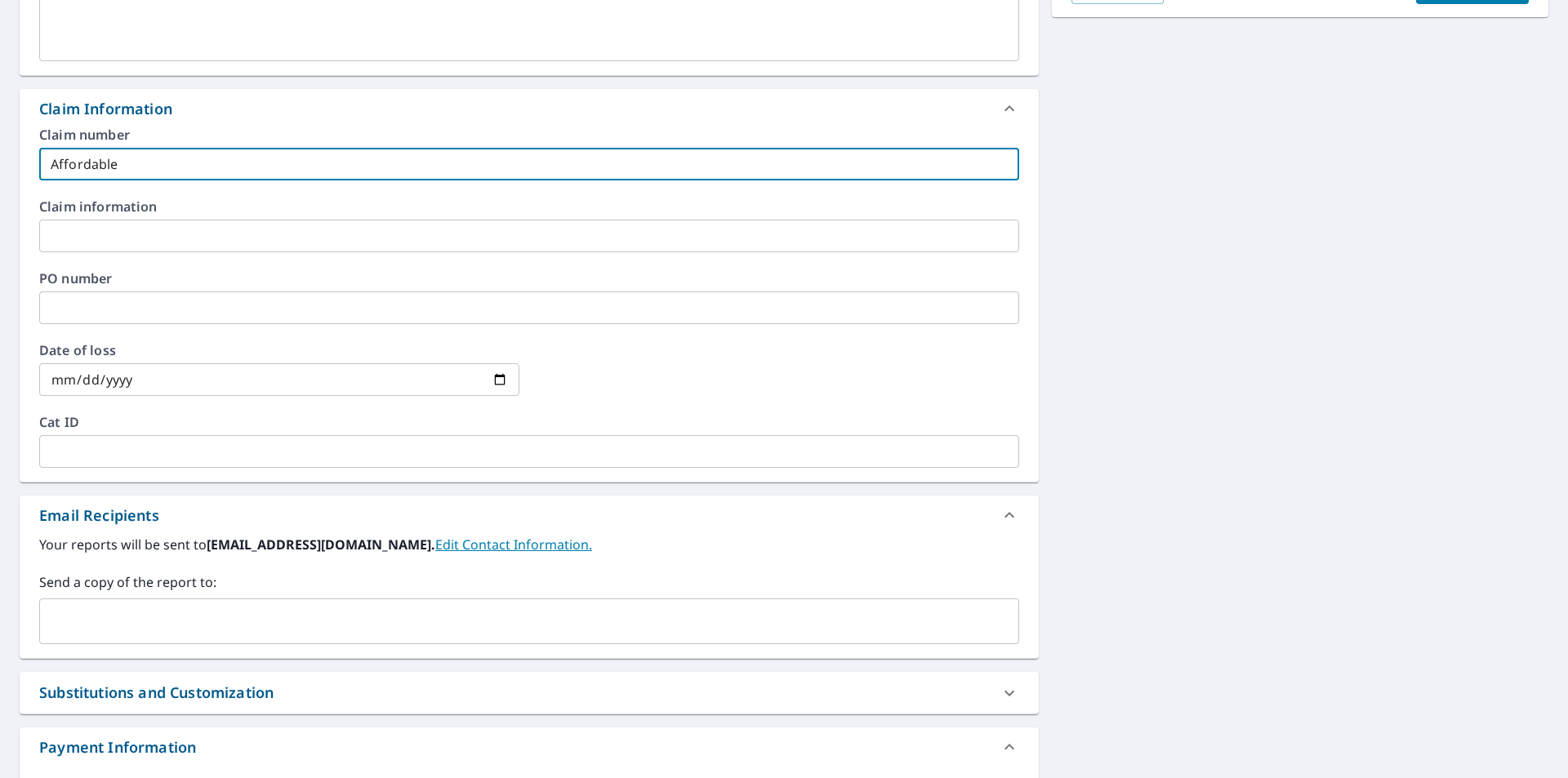
scroll to position [613, 0]
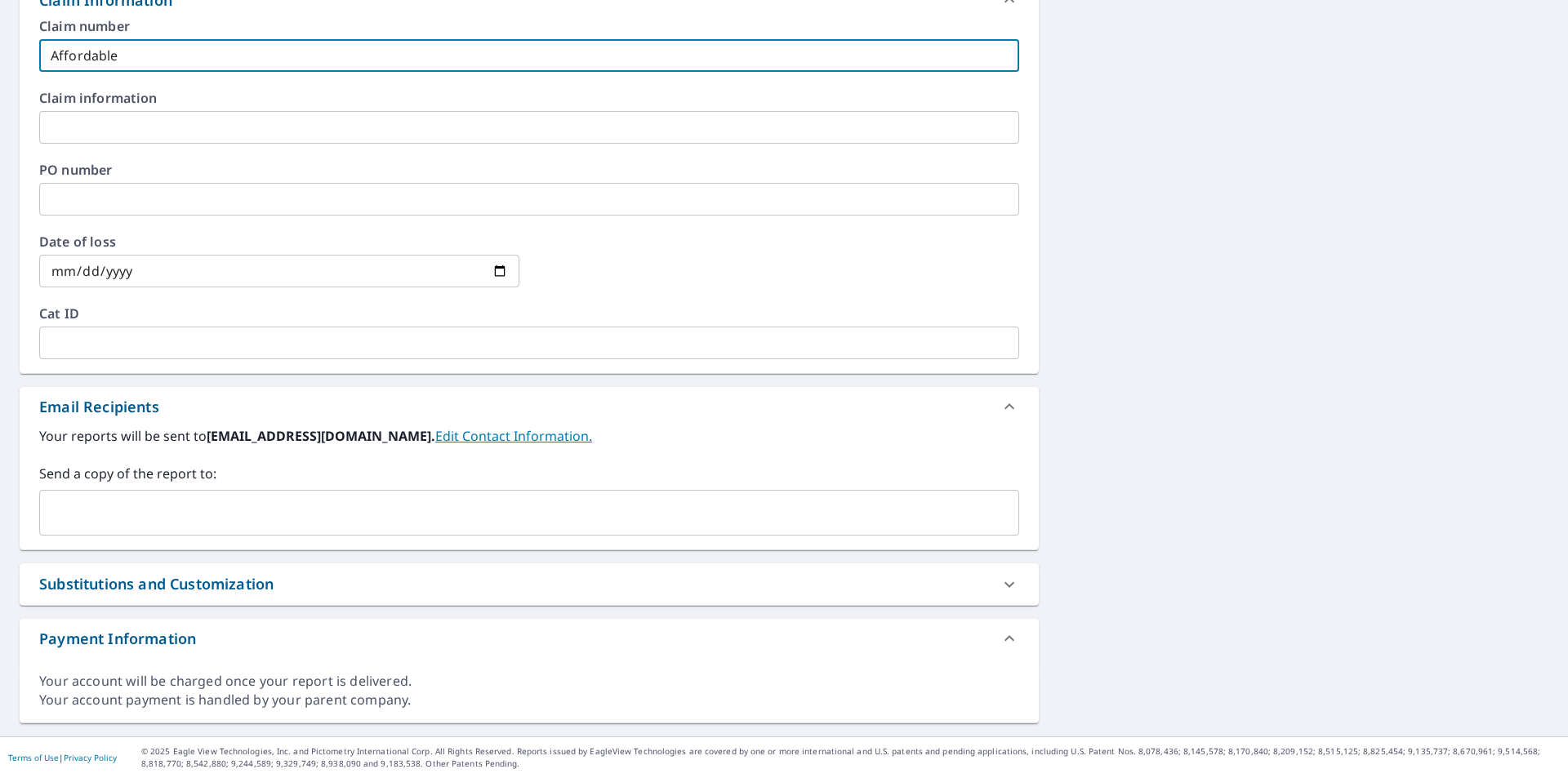
click at [191, 514] on input "text" at bounding box center [516, 513] width 940 height 31
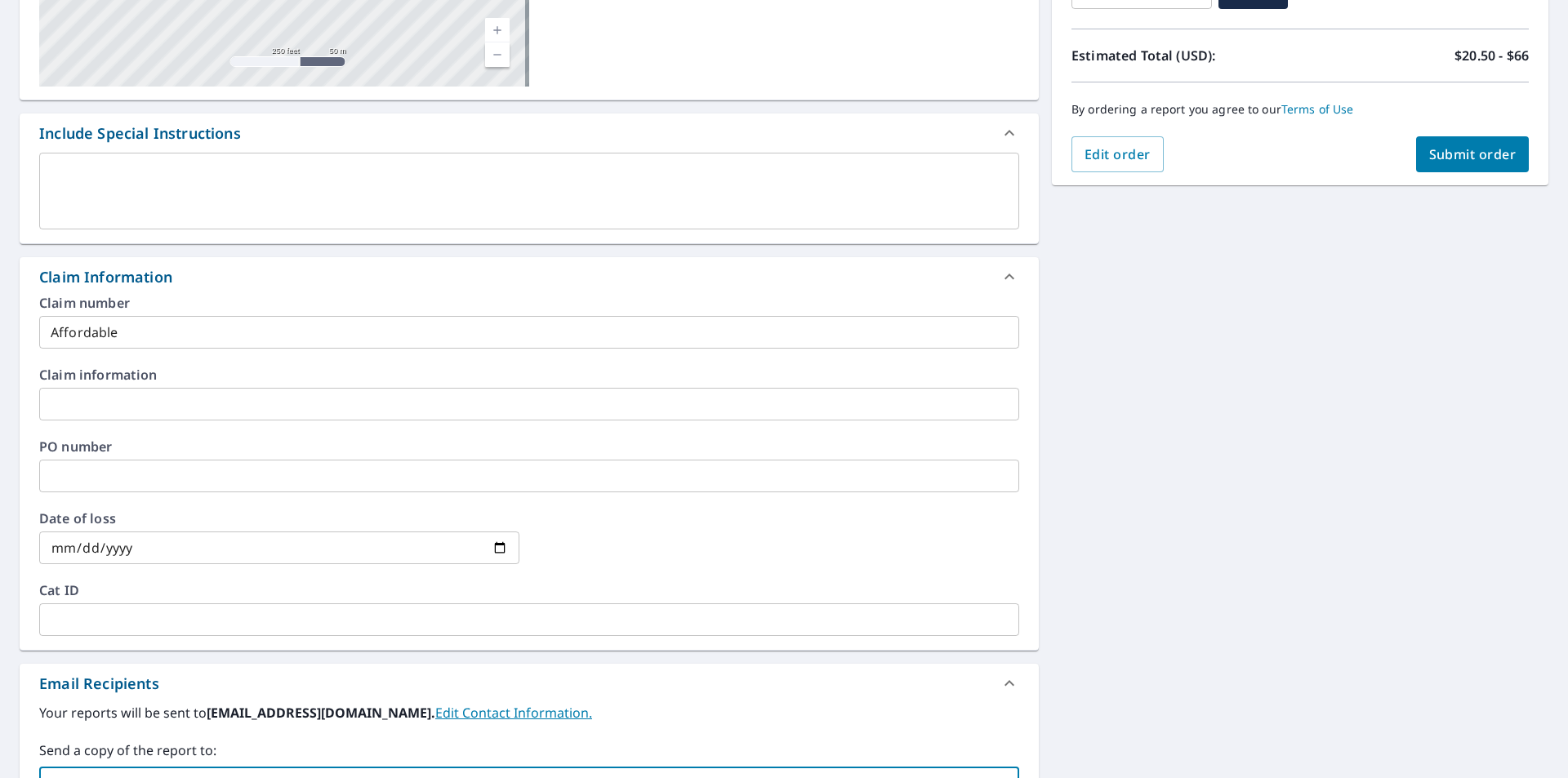
scroll to position [122, 0]
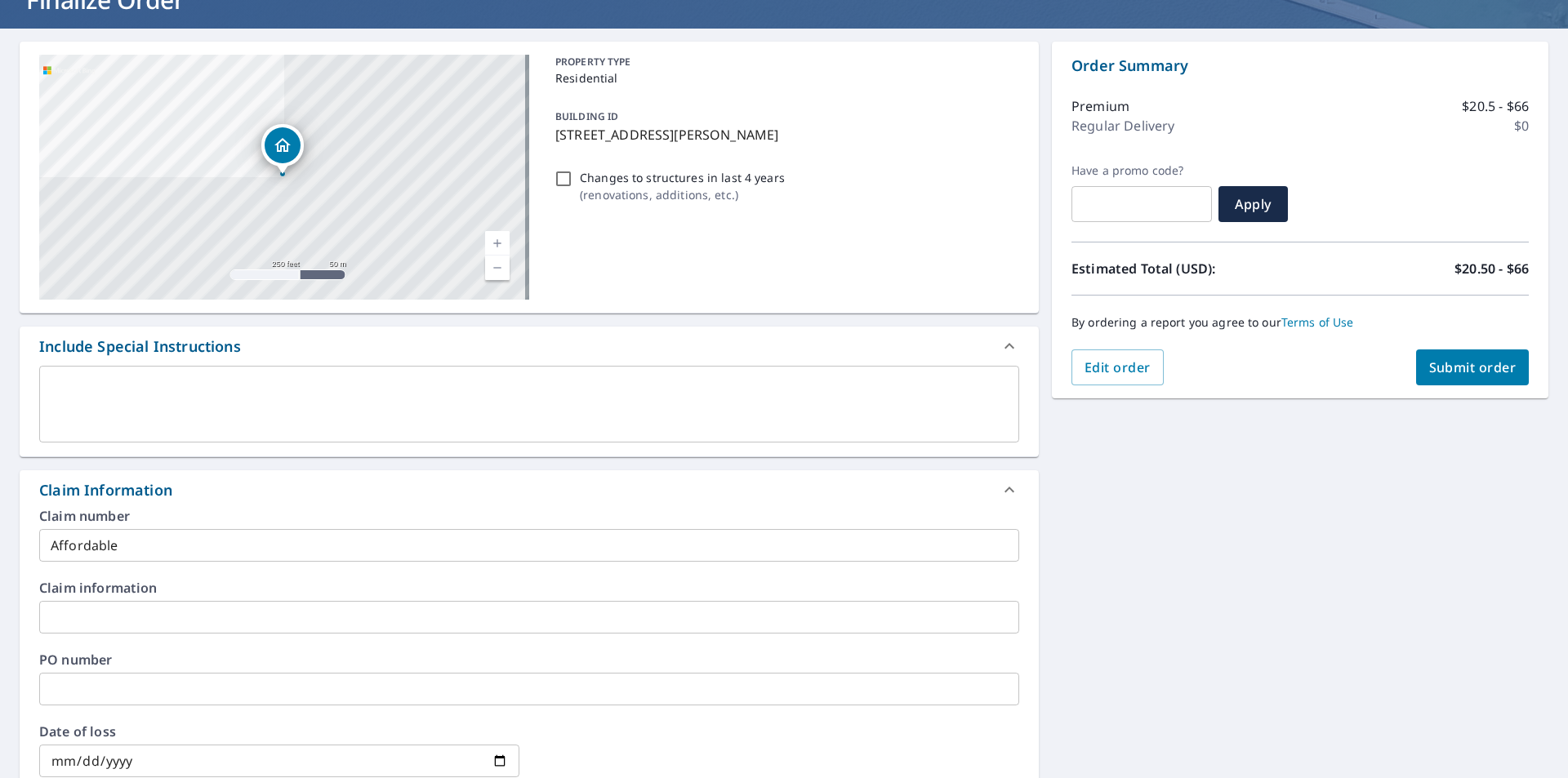
type input "[EMAIL_ADDRESS][PERSON_NAME][DOMAIN_NAME]"
click at [1468, 374] on span "Submit order" at bounding box center [1472, 367] width 87 height 18
checkbox input "true"
